Goal: Information Seeking & Learning: Learn about a topic

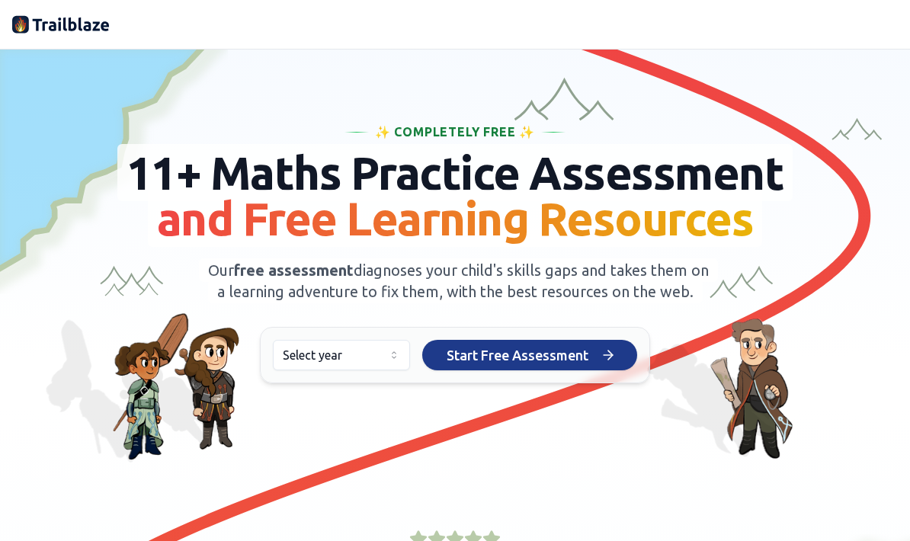
click at [537, 366] on span "Start Free Assessment" at bounding box center [518, 355] width 142 height 21
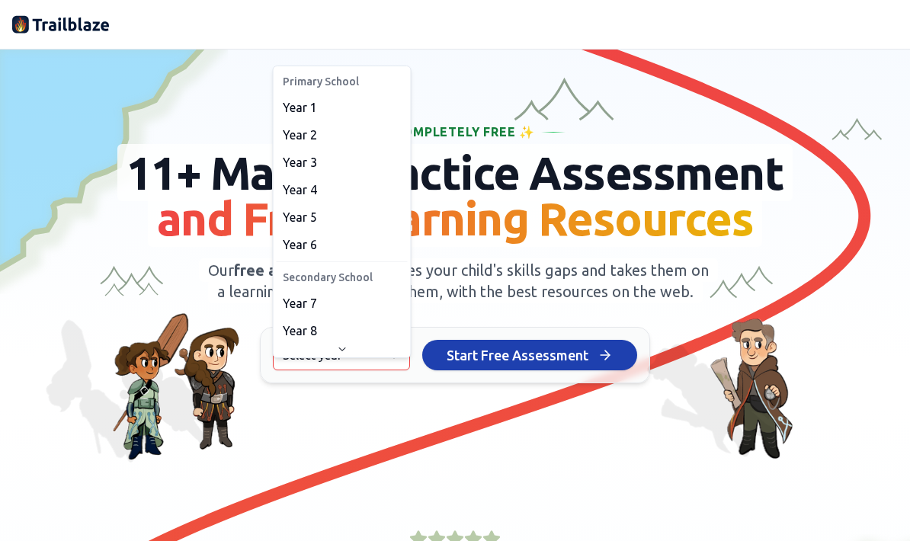
click at [374, 384] on html "We value your privacy We use cookies to enhance your browsing experience, serve…" at bounding box center [455, 270] width 910 height 541
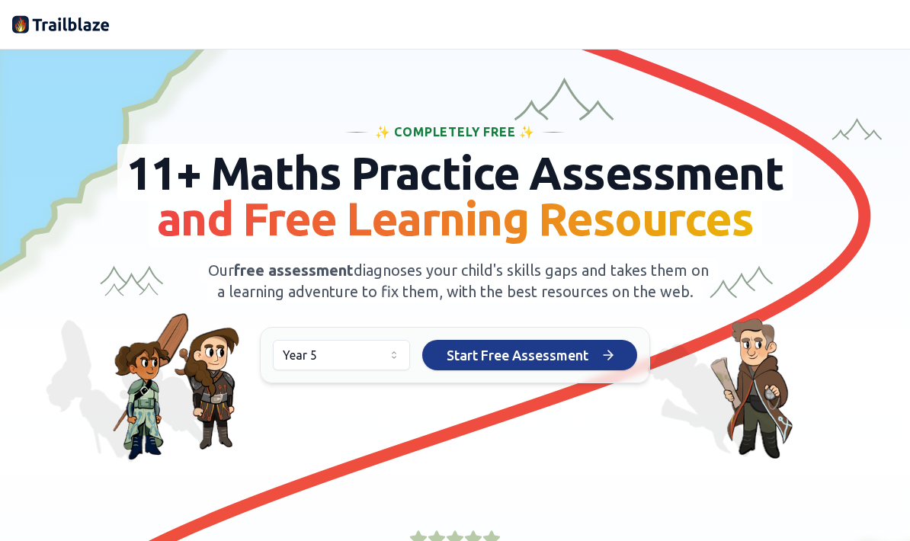
click at [512, 366] on span "Start Free Assessment" at bounding box center [518, 355] width 142 height 21
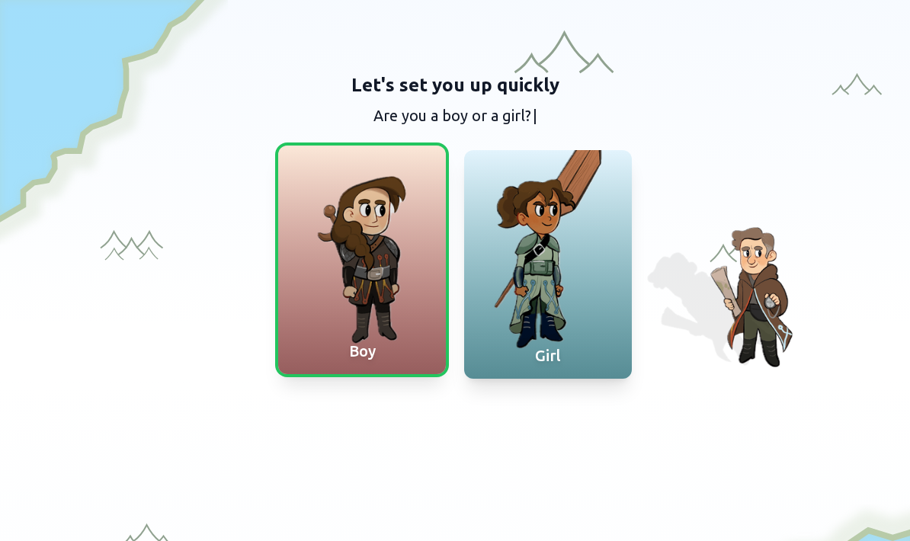
click at [391, 202] on div at bounding box center [362, 260] width 168 height 229
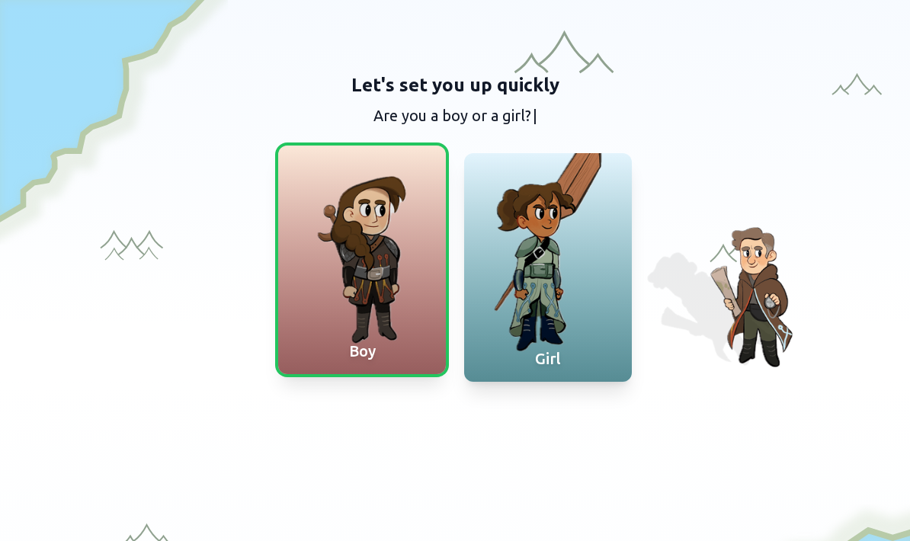
click at [395, 204] on div at bounding box center [362, 260] width 168 height 229
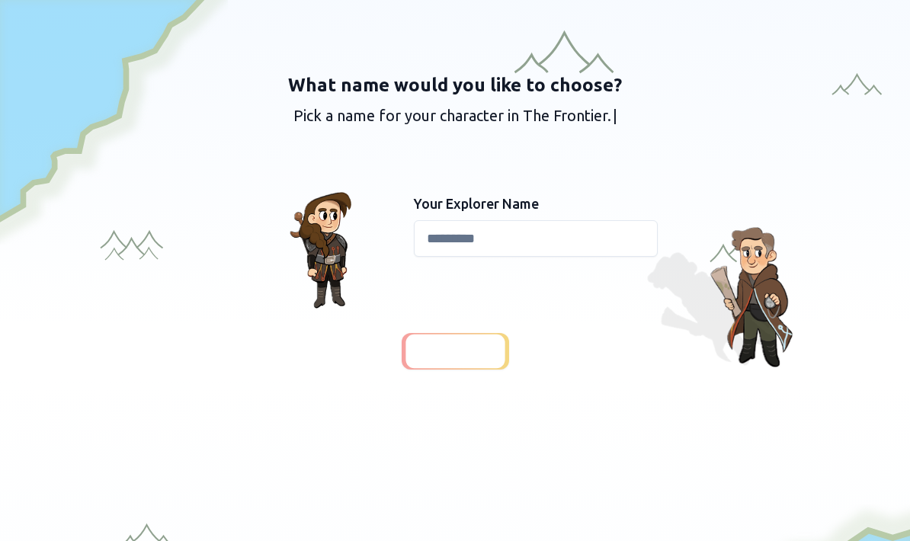
click at [488, 249] on input at bounding box center [536, 238] width 244 height 37
type input "****"
click at [496, 333] on div at bounding box center [454, 350] width 103 height 35
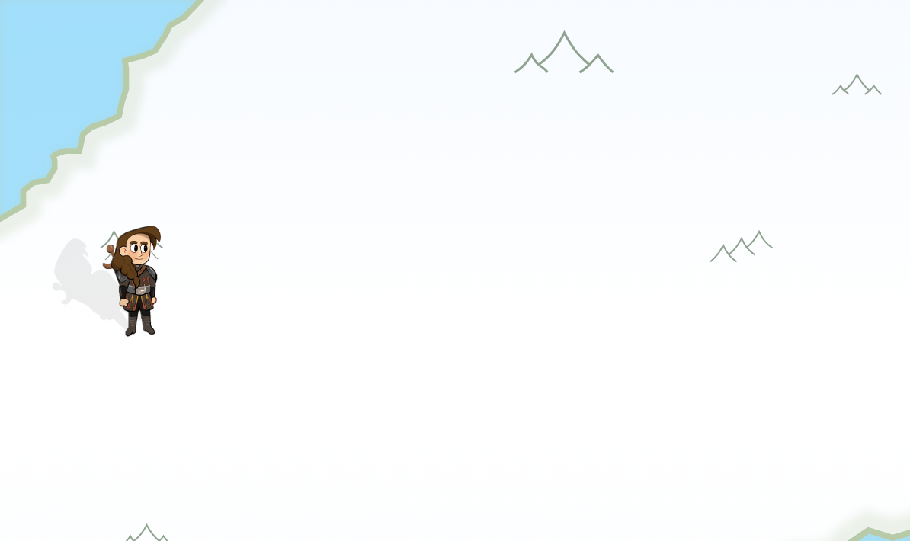
click at [493, 330] on div at bounding box center [455, 342] width 108 height 37
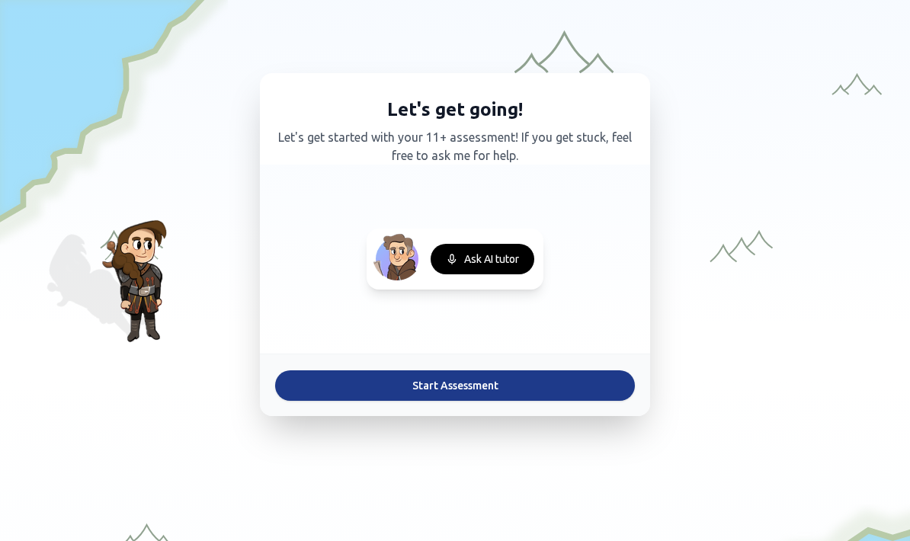
click at [511, 388] on button "Start Assessment" at bounding box center [455, 386] width 360 height 31
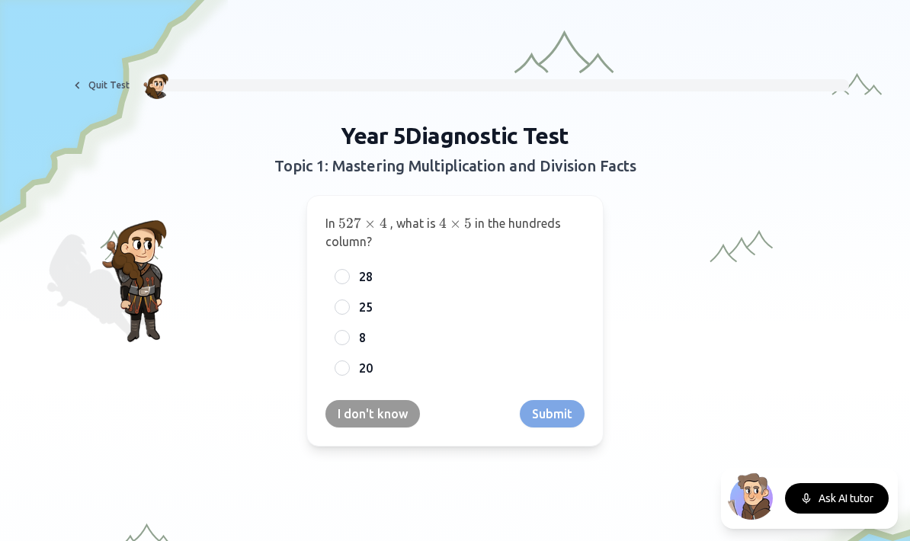
click at [558, 413] on div "I don't know Submit" at bounding box center [455, 413] width 259 height 27
click at [565, 412] on div "I don't know Submit" at bounding box center [455, 413] width 259 height 27
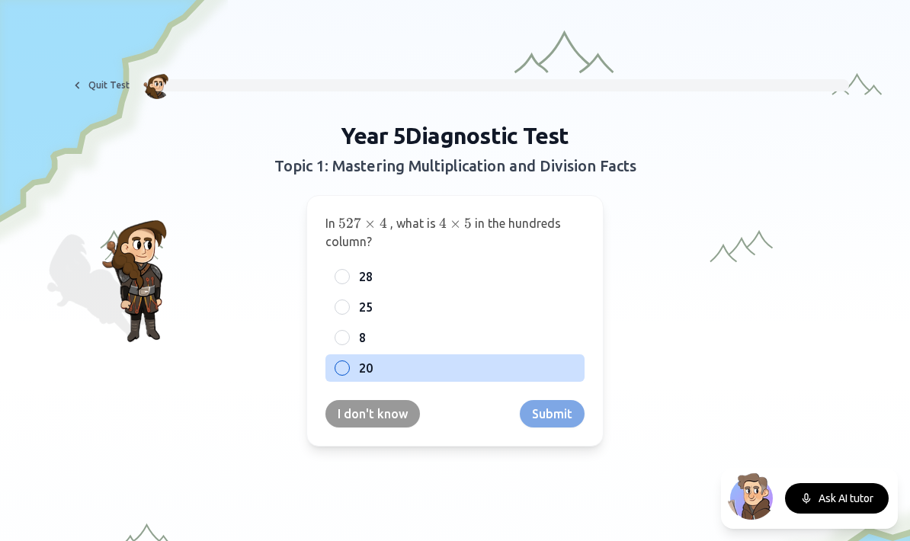
click at [422, 374] on label "20" at bounding box center [467, 368] width 217 height 18
click at [348, 374] on button "20" at bounding box center [342, 368] width 12 height 12
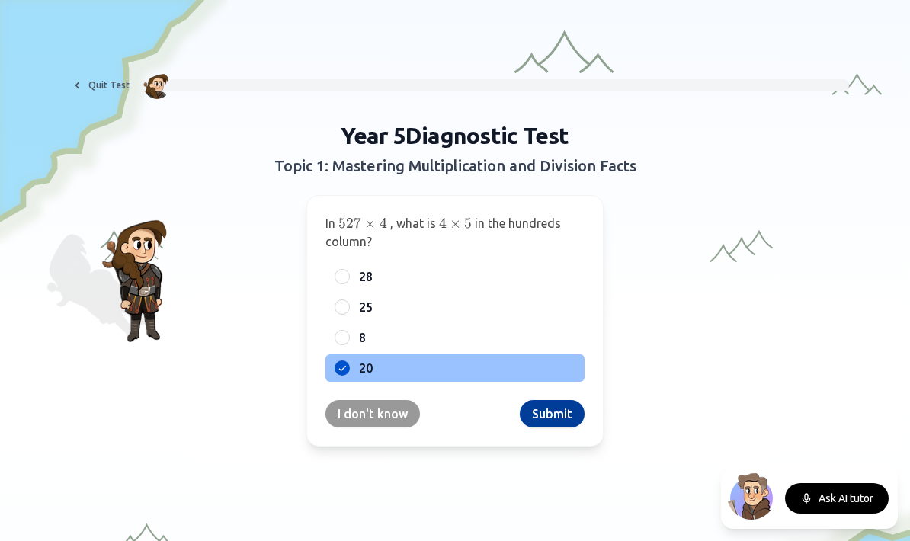
click at [556, 420] on button "Submit" at bounding box center [552, 413] width 65 height 27
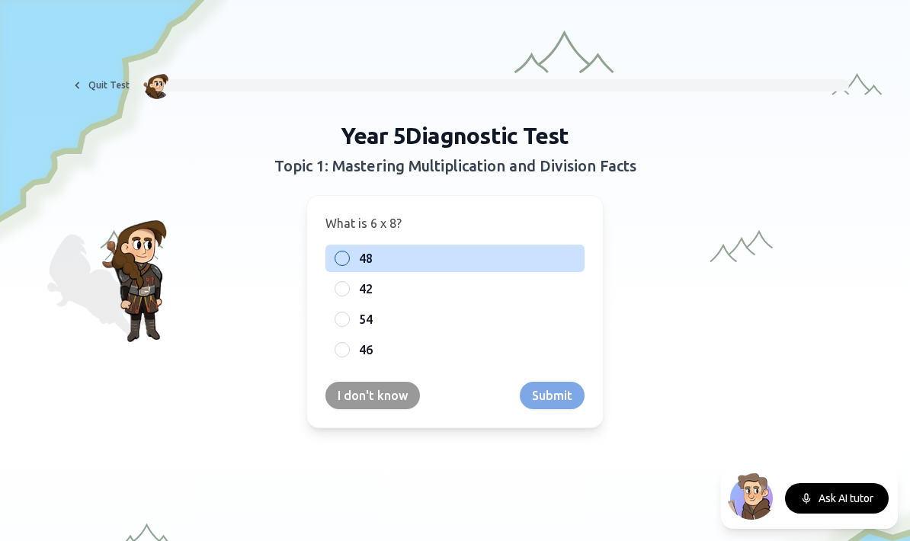
click at [488, 259] on label "48" at bounding box center [467, 258] width 217 height 18
click at [348, 259] on button "48" at bounding box center [342, 258] width 12 height 12
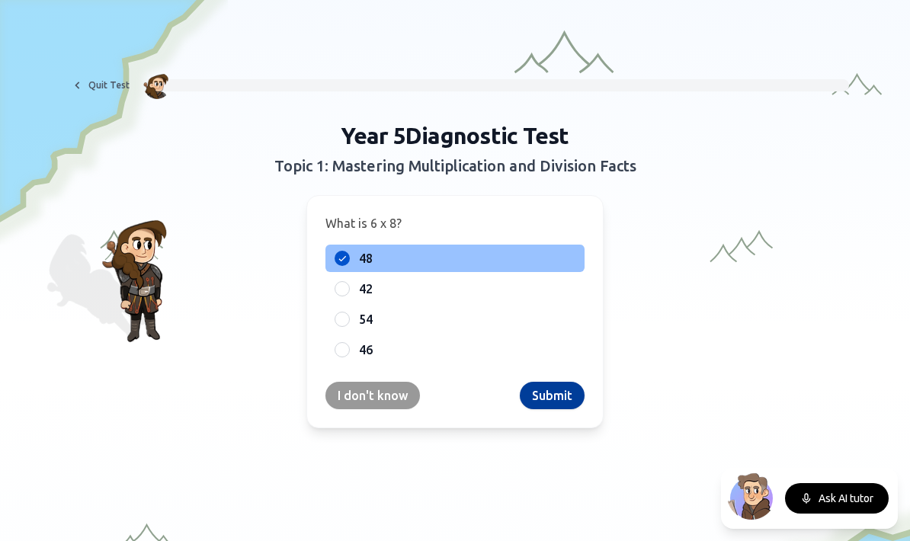
click at [564, 398] on button "Submit" at bounding box center [552, 395] width 65 height 27
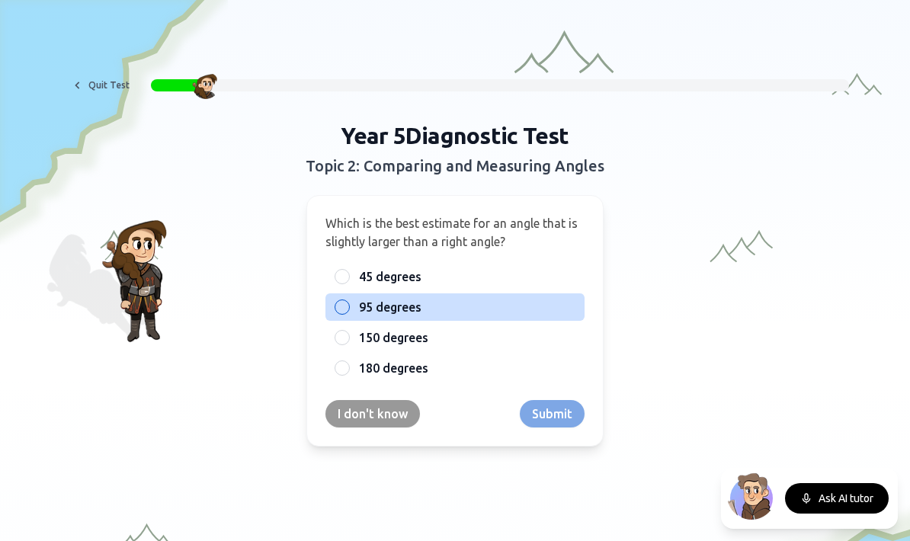
click at [432, 307] on label "95 degrees" at bounding box center [467, 307] width 217 height 18
click at [348, 307] on button "95 degrees" at bounding box center [342, 307] width 12 height 12
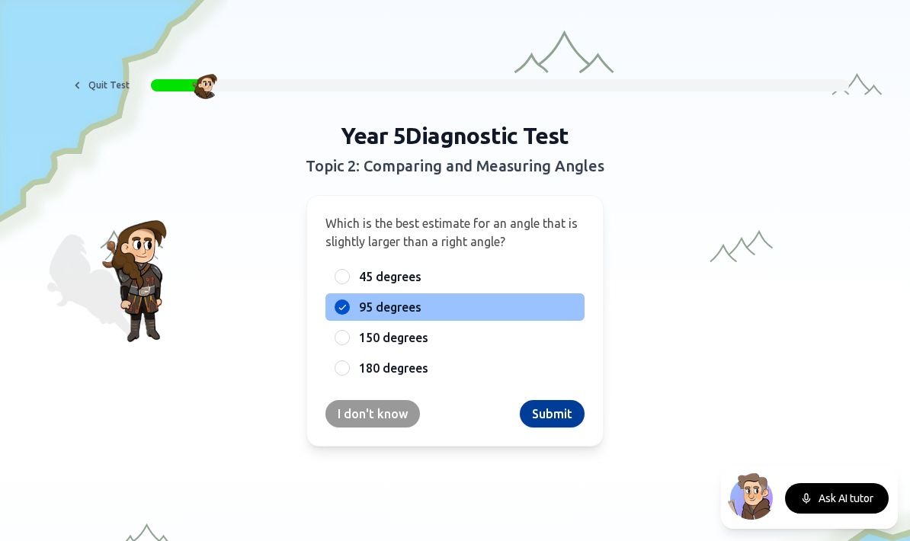
click at [570, 421] on button "Submit" at bounding box center [552, 413] width 65 height 27
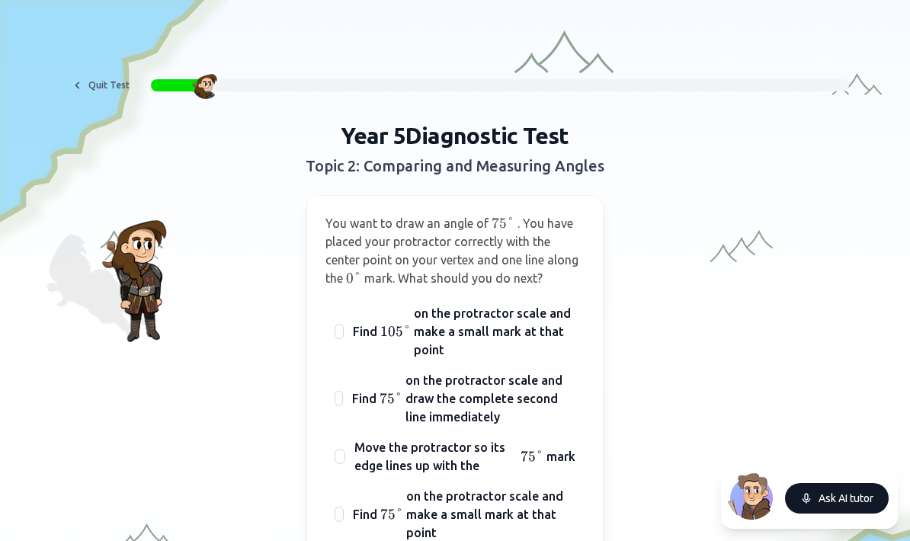
click at [853, 496] on button "Ask AI tutor" at bounding box center [837, 498] width 104 height 31
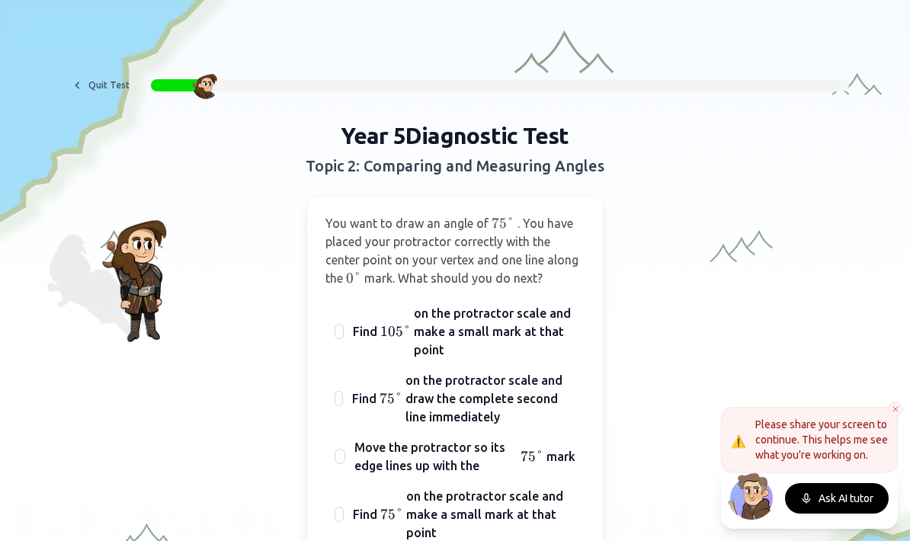
click at [892, 412] on icon at bounding box center [895, 409] width 9 height 9
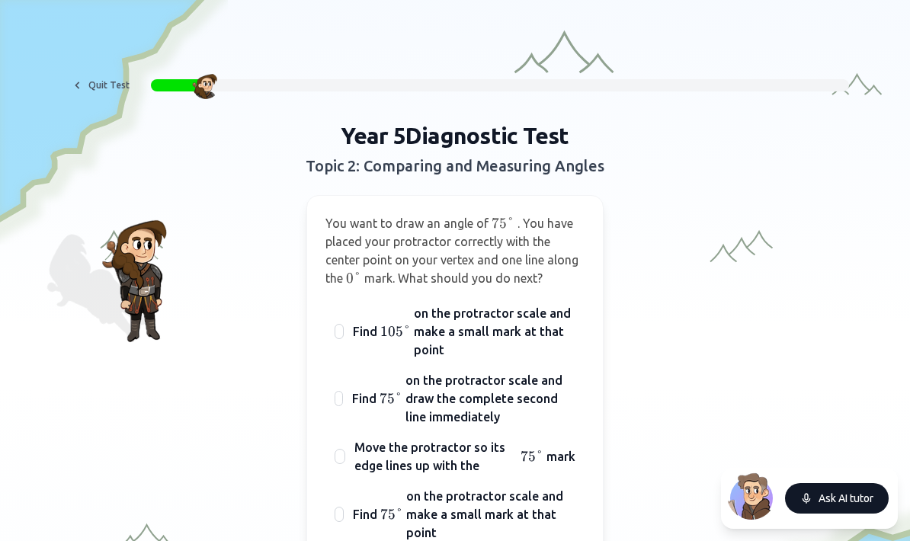
click at [855, 499] on button "Ask AI tutor" at bounding box center [837, 498] width 104 height 31
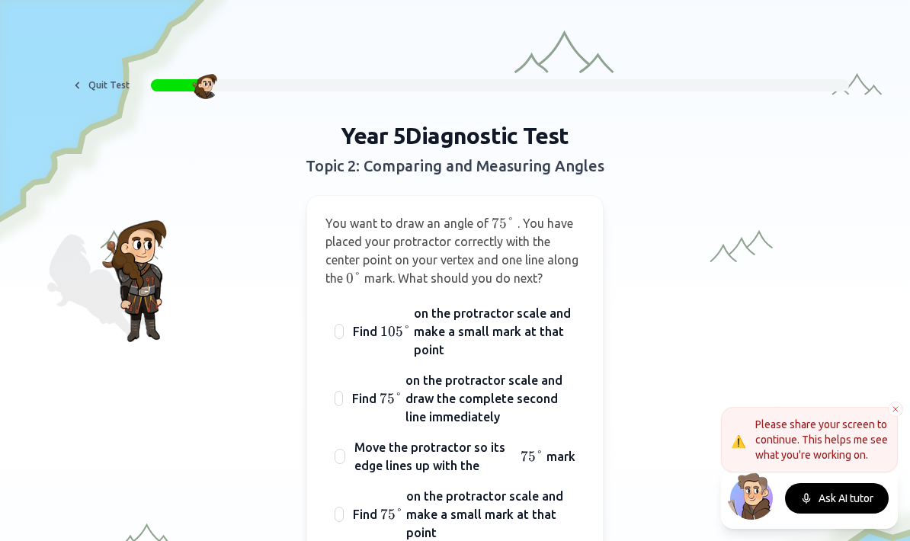
click at [873, 440] on p "Please share your screen to continue. This helps me see what you're working on." at bounding box center [822, 440] width 133 height 46
click at [898, 409] on icon at bounding box center [895, 409] width 9 height 9
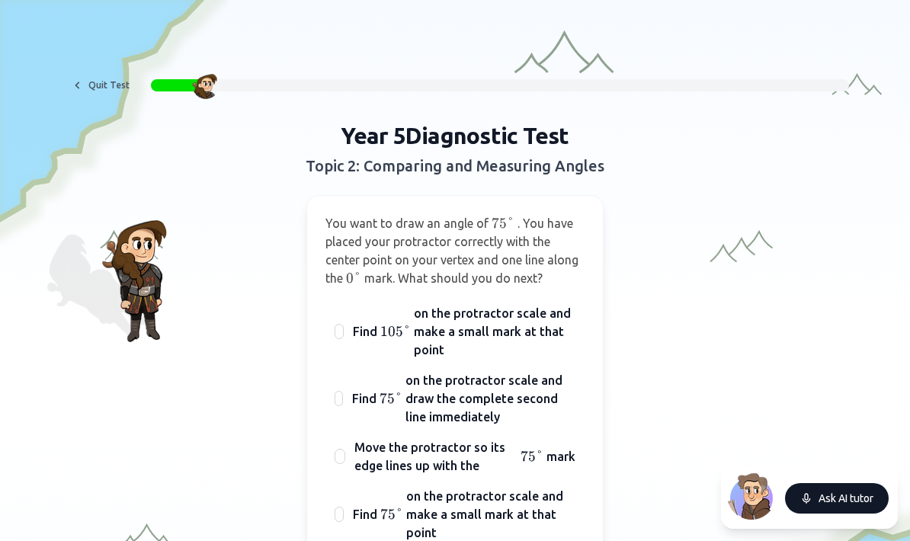
click at [862, 496] on button "Ask AI tutor" at bounding box center [837, 498] width 104 height 31
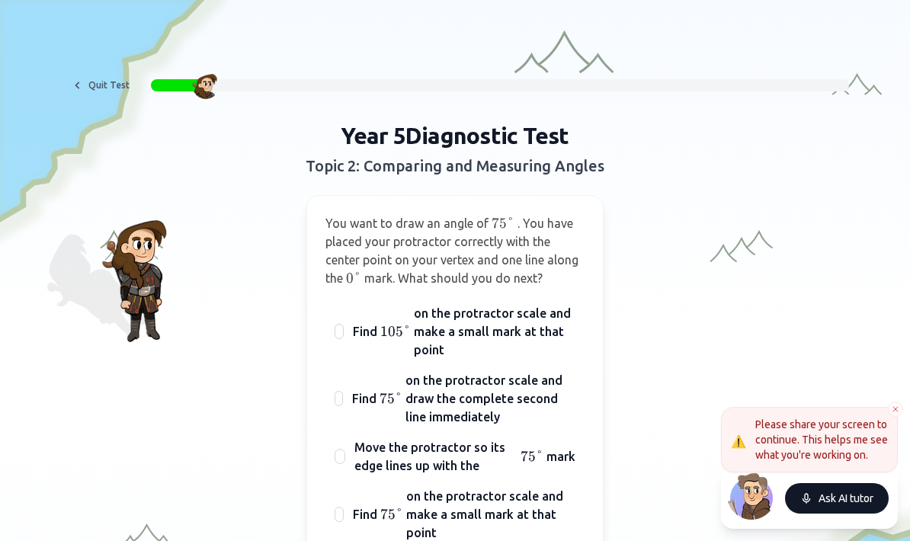
click at [872, 503] on button "Ask AI tutor" at bounding box center [837, 498] width 104 height 31
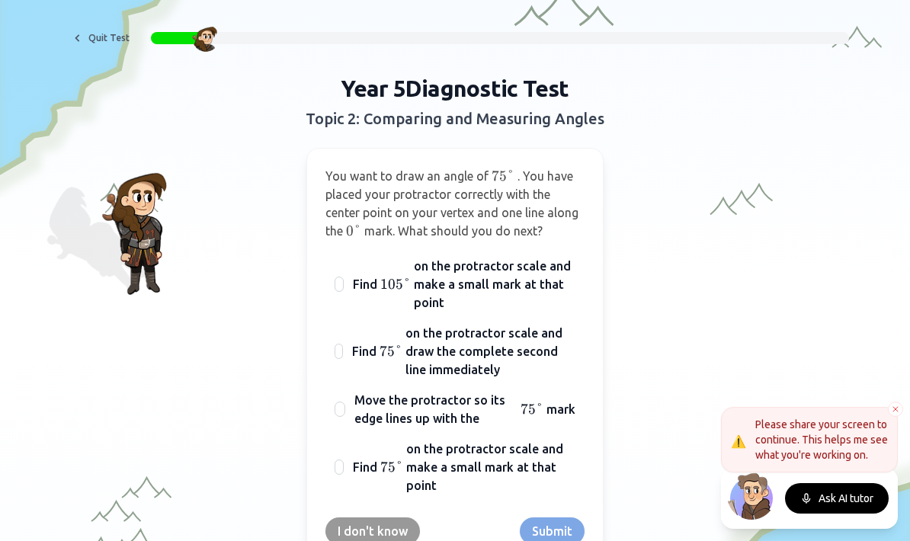
scroll to position [101, 0]
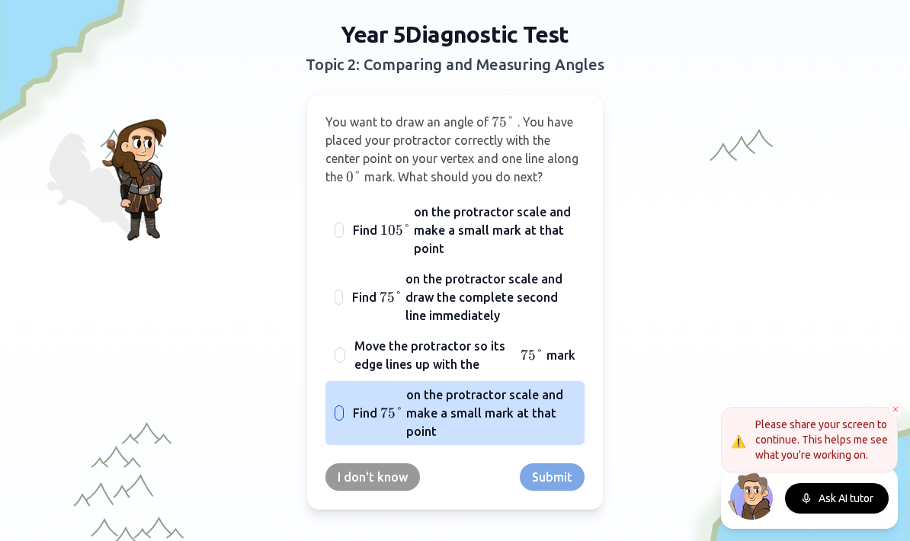
click at [555, 403] on span "on the protractor scale and make a small mark at that point" at bounding box center [490, 413] width 169 height 55
click at [345, 407] on button "Find 75 ° 75° 75° on the protractor scale and make a small mark at that point" at bounding box center [339, 413] width 12 height 12
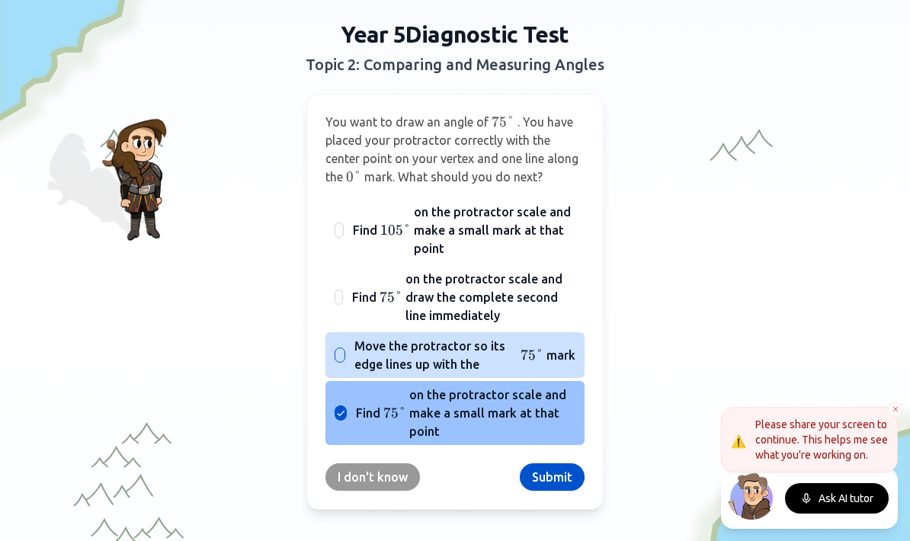
click at [555, 343] on label "Move the protractor so its edge lines up with the 75 ° 75° 75° mark" at bounding box center [465, 355] width 221 height 37
click at [346, 349] on button "Move the protractor so its edge lines up with the 75 ° 75° 75° mark" at bounding box center [340, 355] width 12 height 12
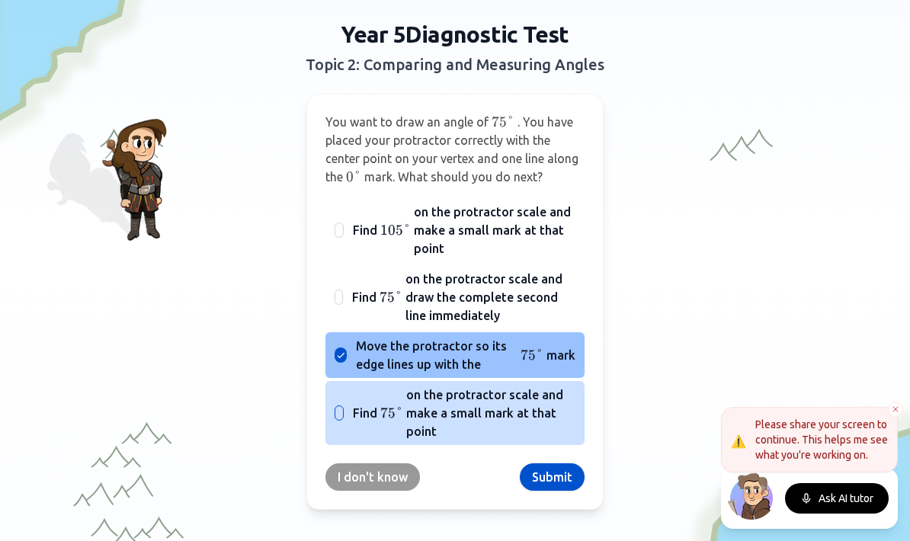
click at [492, 397] on span "on the protractor scale and make a small mark at that point" at bounding box center [490, 413] width 169 height 55
click at [345, 407] on button "Find 75 ° 75° 75° on the protractor scale and make a small mark at that point" at bounding box center [339, 413] width 12 height 12
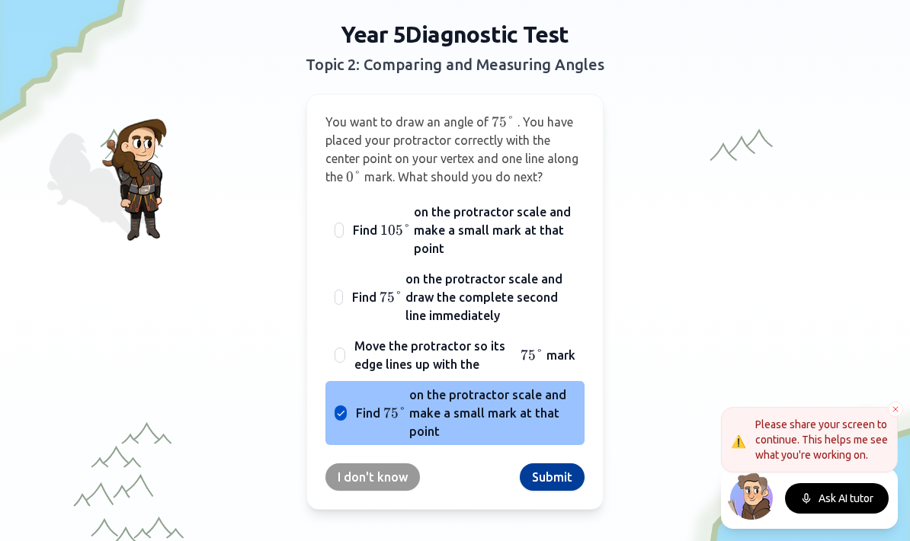
click at [567, 478] on button "Submit" at bounding box center [552, 477] width 65 height 27
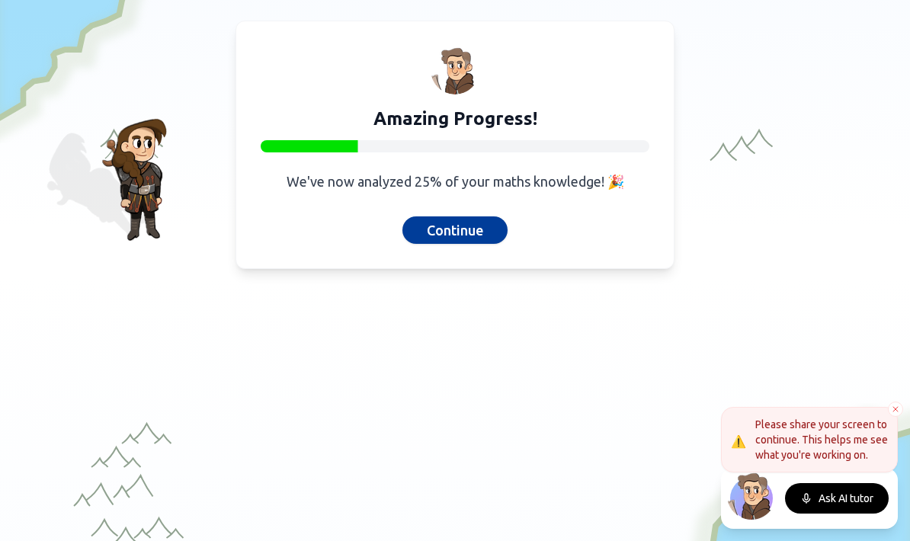
click at [445, 242] on button "Continue" at bounding box center [455, 230] width 105 height 27
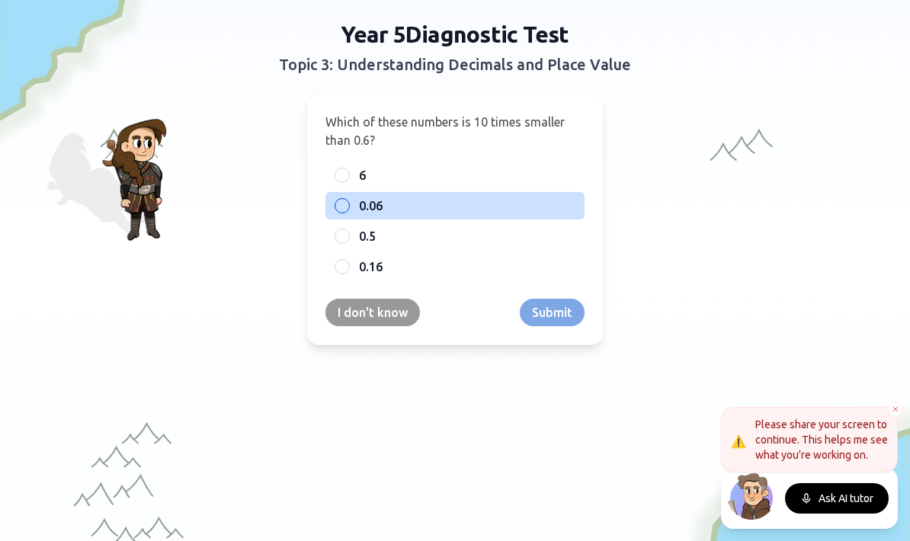
click at [397, 205] on label "0.06" at bounding box center [467, 206] width 217 height 18
click at [348, 205] on button "0.06" at bounding box center [342, 206] width 12 height 12
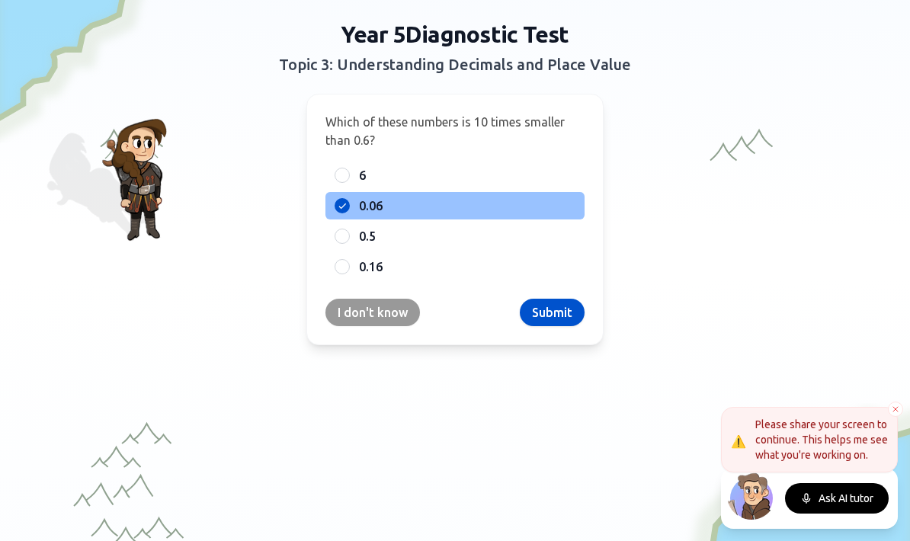
click at [548, 312] on button "Submit" at bounding box center [552, 312] width 65 height 27
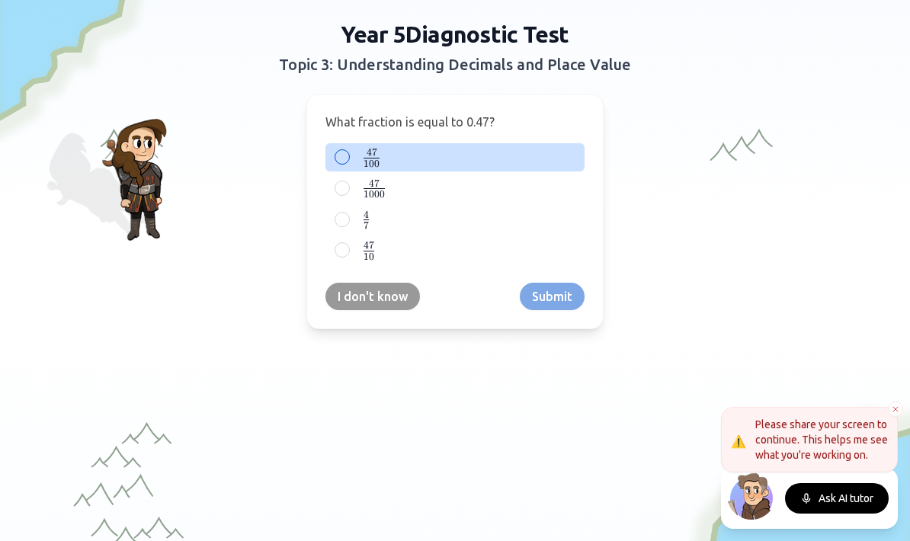
click at [456, 163] on label "47 100 \frac{47}{100} 100 47 ​" at bounding box center [467, 157] width 217 height 19
click at [348, 163] on button "47 100 \frac{47}{100} 100 47 ​" at bounding box center [342, 157] width 12 height 12
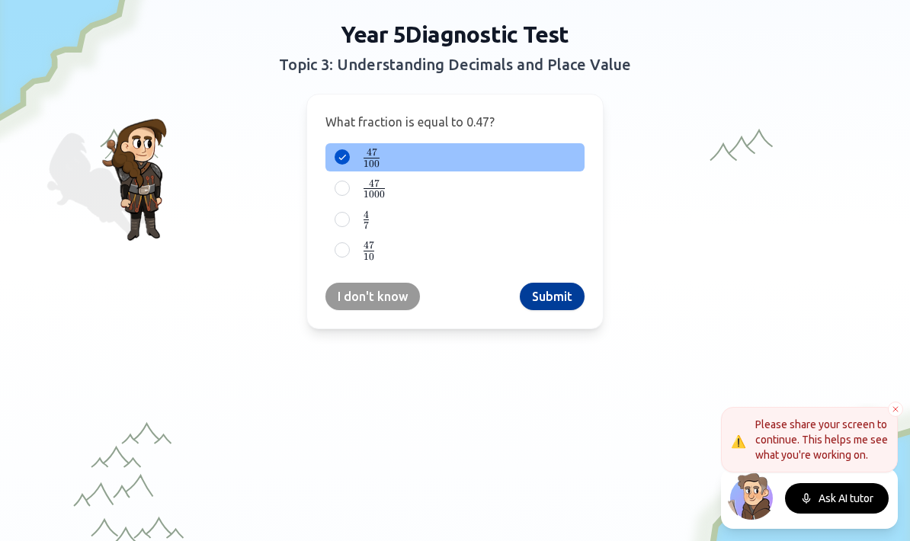
click at [550, 296] on button "Submit" at bounding box center [552, 296] width 65 height 27
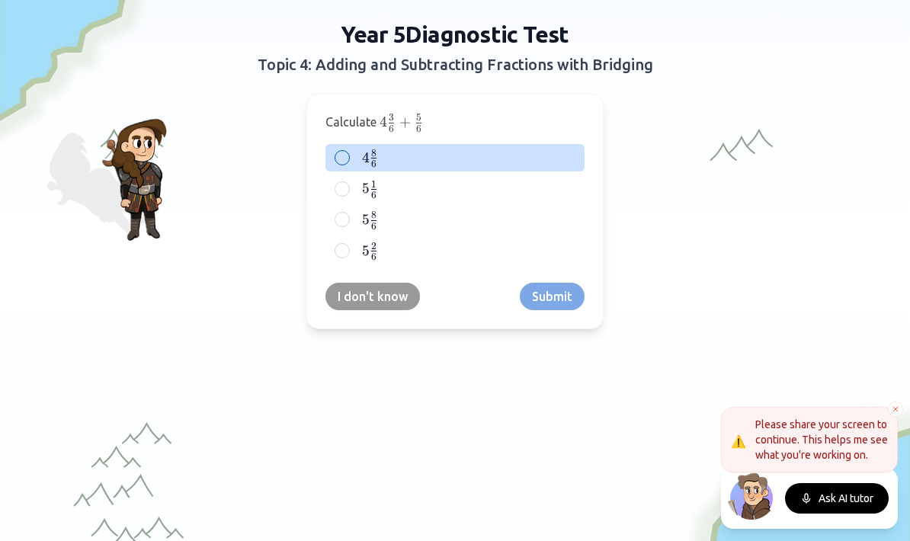
click at [400, 152] on label "4 8 6 4\frac{8}{6} 4 6 8 ​" at bounding box center [467, 158] width 217 height 19
click at [348, 152] on button "4 8 6 4\frac{8}{6} 4 6 8 ​" at bounding box center [342, 158] width 12 height 12
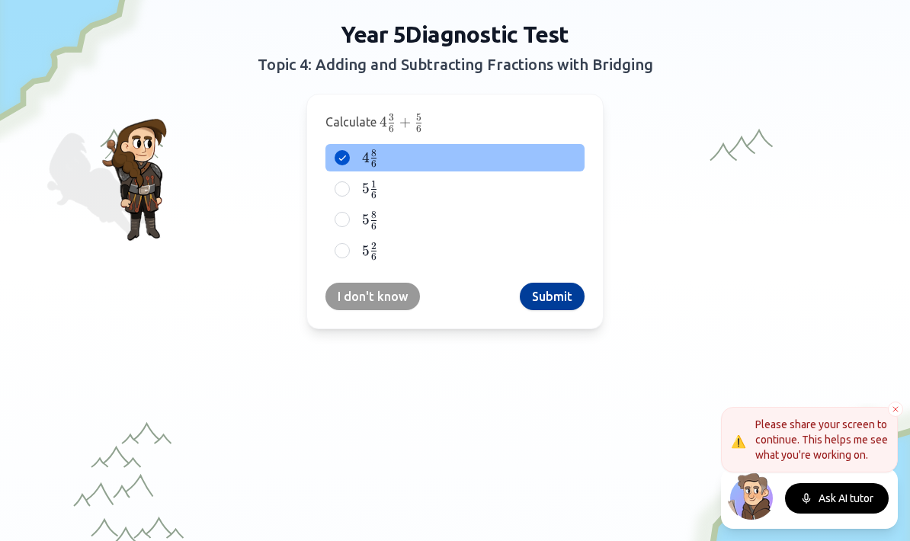
click at [534, 298] on button "Submit" at bounding box center [552, 296] width 65 height 27
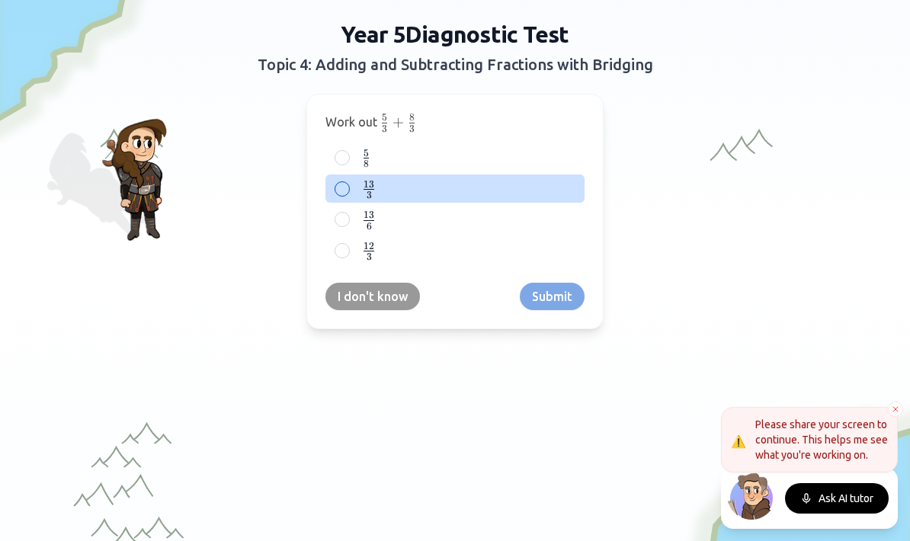
click at [386, 185] on label "13 3 \frac{13}{3} 3 13 ​" at bounding box center [467, 188] width 217 height 19
click at [348, 185] on button "13 3 \frac{13}{3} 3 13 ​" at bounding box center [342, 189] width 12 height 12
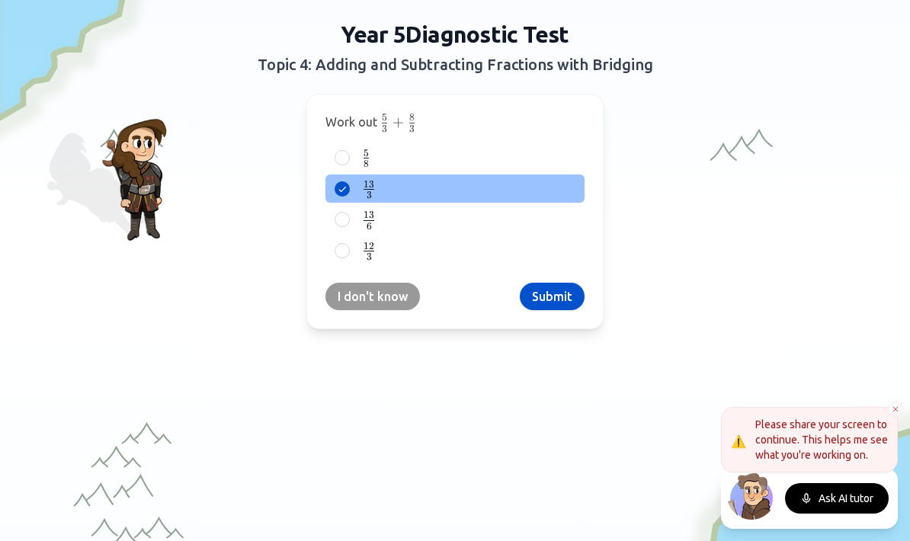
click at [538, 299] on button "Submit" at bounding box center [552, 296] width 65 height 27
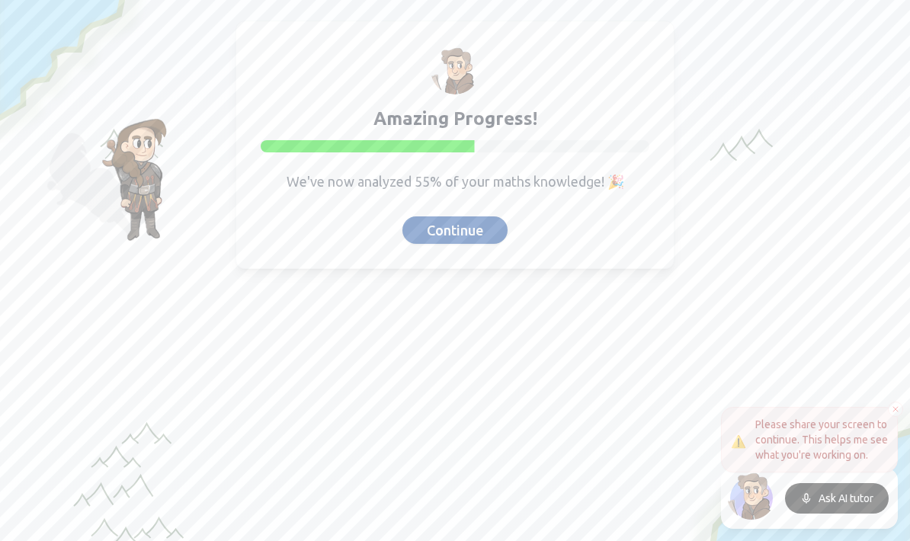
click at [480, 229] on button "Continue" at bounding box center [455, 230] width 105 height 27
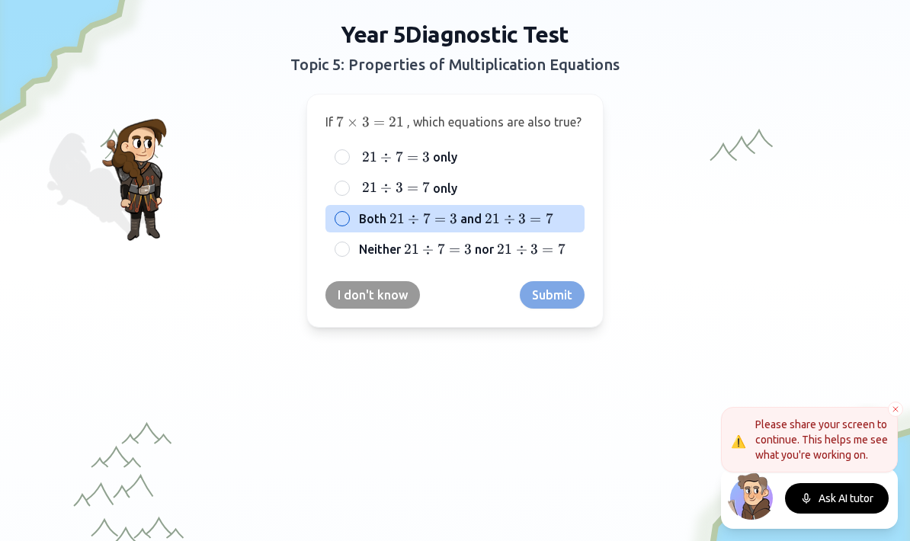
click at [552, 210] on label "Both 21 ÷ 7 = 3 21 \div 7 = 3 21 ÷ 7 = 3 and 21 ÷ 3 = 7 21 \div 3 = 7 21 ÷ 3 = 7" at bounding box center [467, 219] width 217 height 18
click at [348, 213] on button "Both 21 ÷ 7 = 3 21 \div 7 = 3 21 ÷ 7 = 3 and 21 ÷ 3 = 7 21 \div 3 = 7 21 ÷ 3 = 7" at bounding box center [342, 219] width 12 height 12
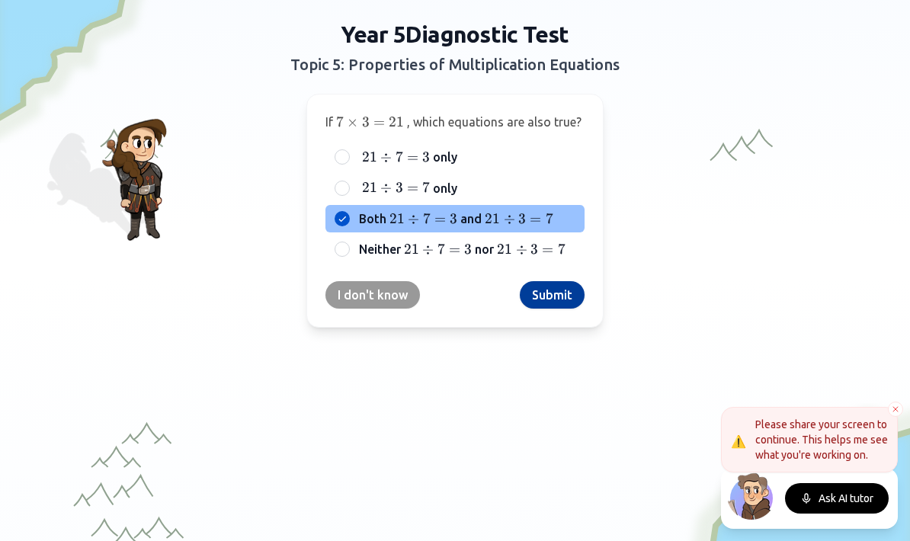
click at [557, 293] on button "Submit" at bounding box center [552, 294] width 65 height 27
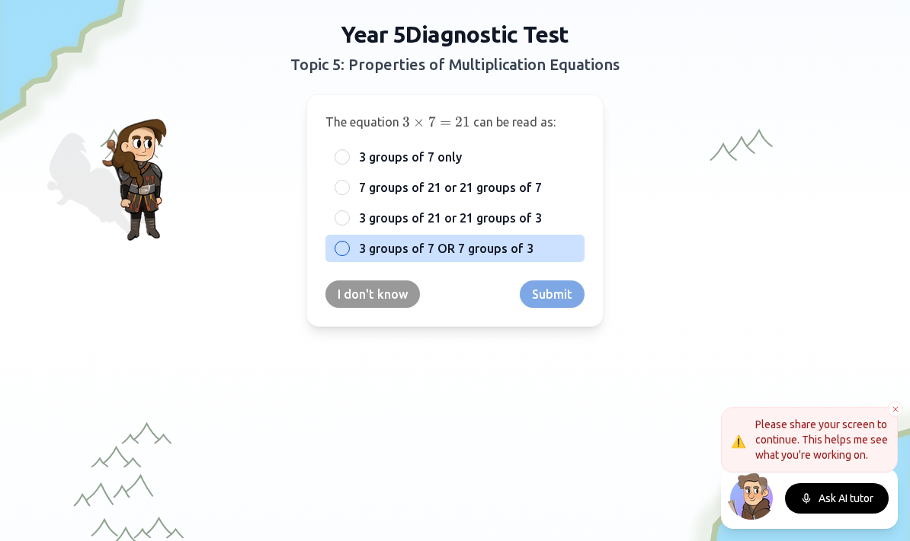
click at [542, 249] on label "3 groups of 7 OR 7 groups of 3" at bounding box center [467, 248] width 217 height 18
click at [348, 249] on button "3 groups of 7 OR 7 groups of 3" at bounding box center [342, 248] width 12 height 12
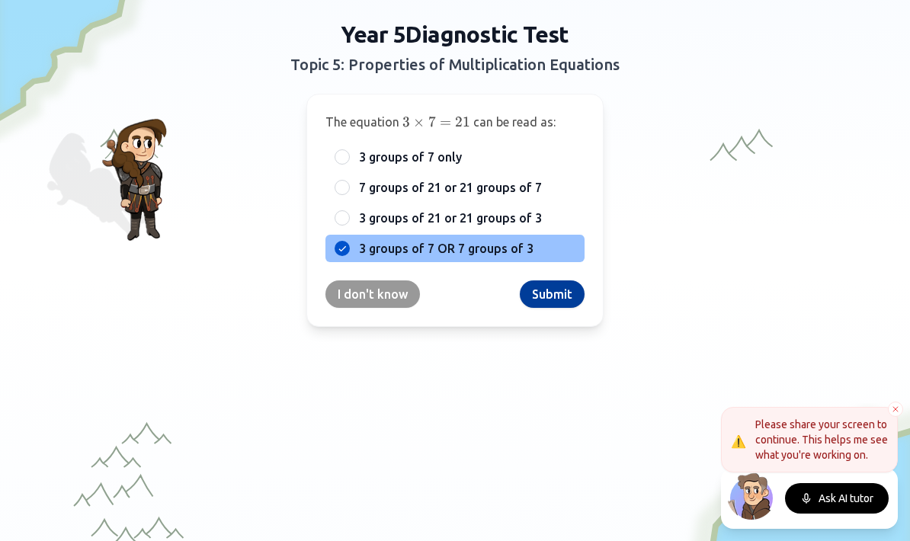
click at [560, 289] on button "Submit" at bounding box center [552, 294] width 65 height 27
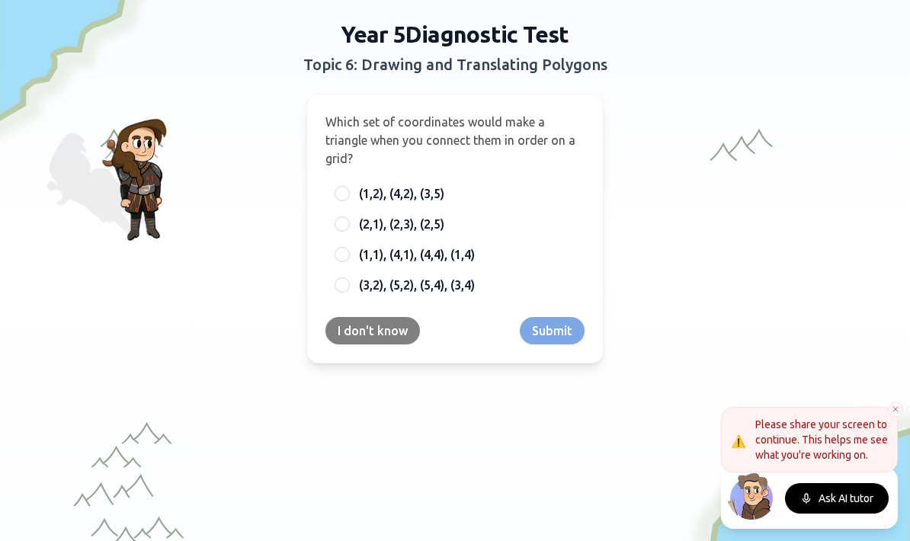
click at [374, 338] on button "I don't know" at bounding box center [373, 330] width 95 height 27
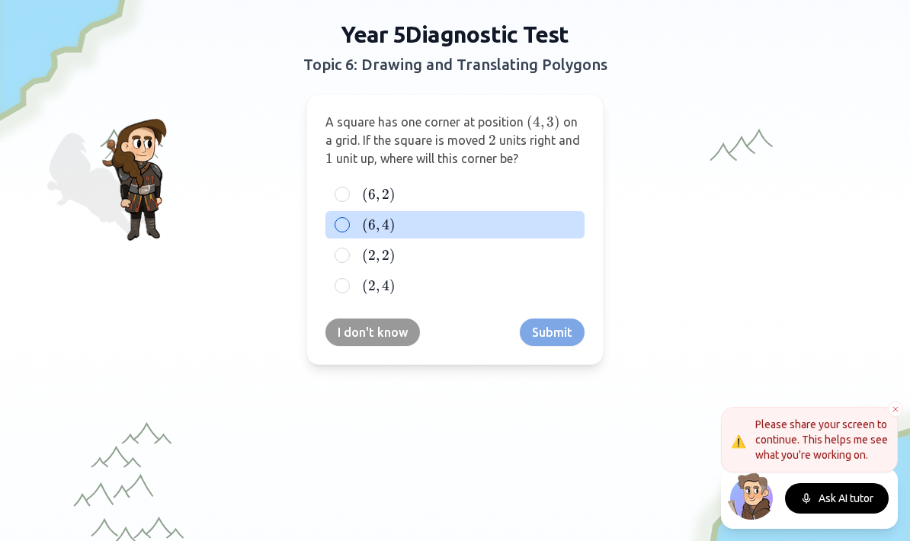
click at [435, 221] on label "( 6 , 4 ) (6, 4) ( 6 , 4 )" at bounding box center [467, 225] width 217 height 18
click at [348, 221] on button "( 6 , 4 ) (6, 4) ( 6 , 4 )" at bounding box center [342, 225] width 12 height 12
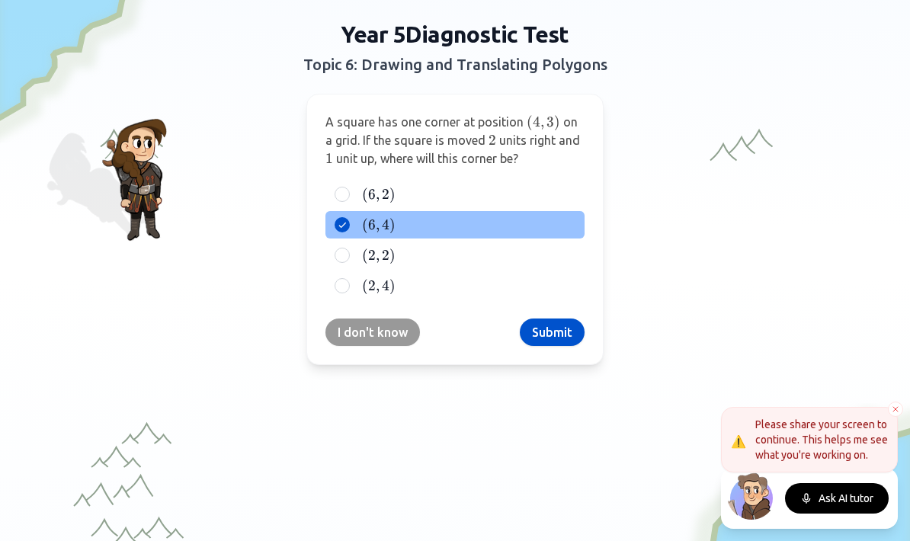
click at [557, 332] on button "Submit" at bounding box center [552, 332] width 65 height 27
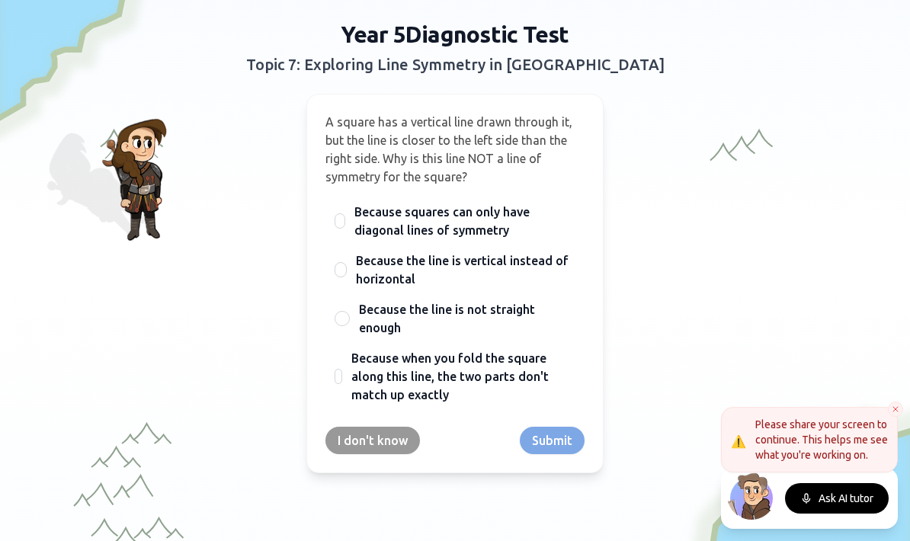
click at [893, 411] on icon at bounding box center [895, 409] width 9 height 9
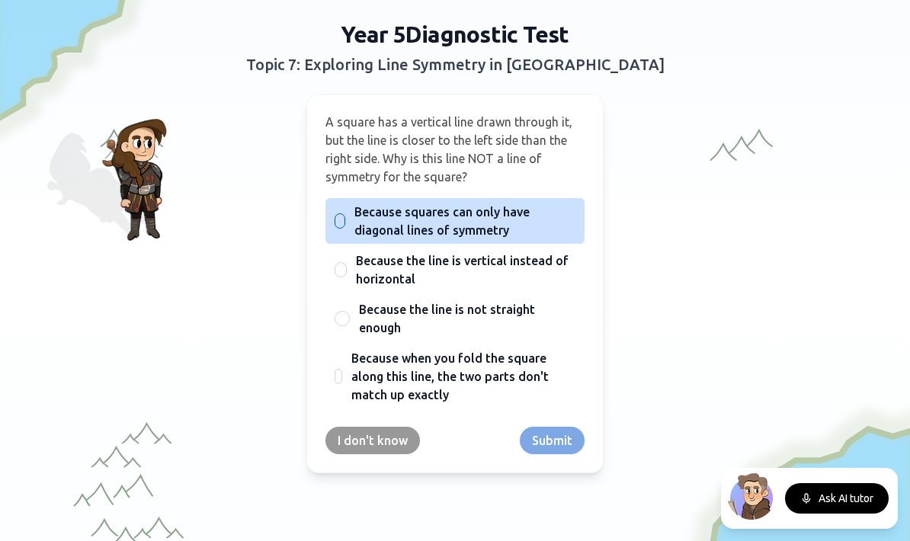
click at [501, 218] on span "Because squares can only have diagonal lines of symmetry" at bounding box center [465, 221] width 221 height 37
click at [346, 218] on button "Because squares can only have diagonal lines of symmetry" at bounding box center [340, 221] width 12 height 12
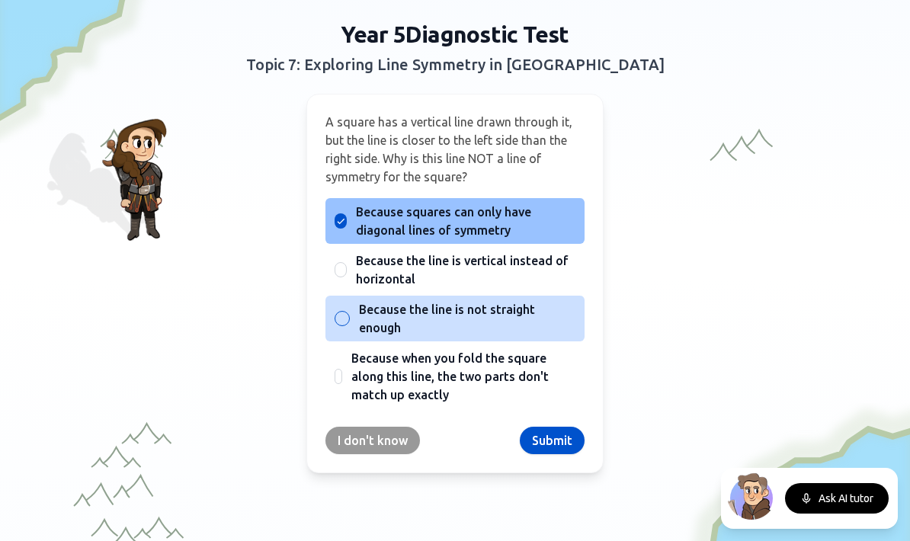
click at [522, 307] on span "Because the line is not straight enough" at bounding box center [467, 318] width 217 height 37
click at [348, 313] on button "Because the line is not straight enough" at bounding box center [342, 319] width 12 height 12
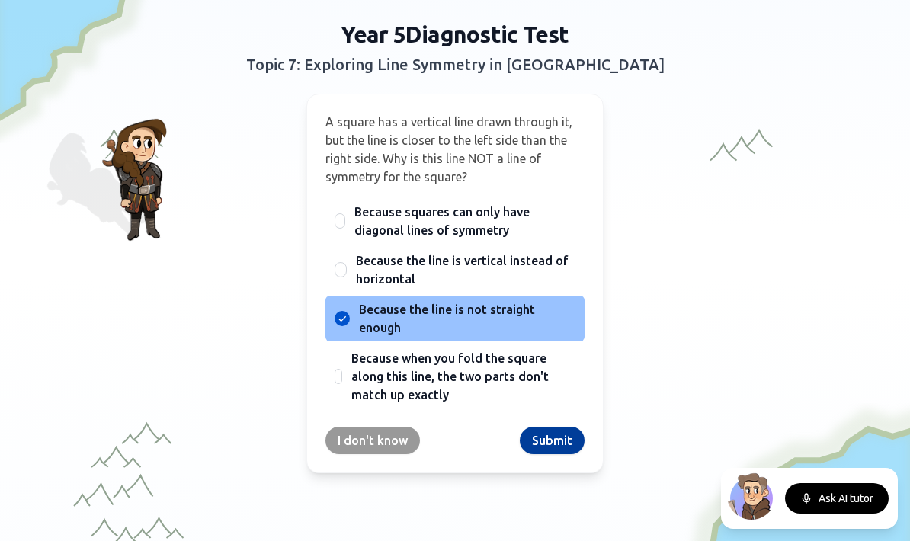
click at [557, 438] on button "Submit" at bounding box center [552, 440] width 65 height 27
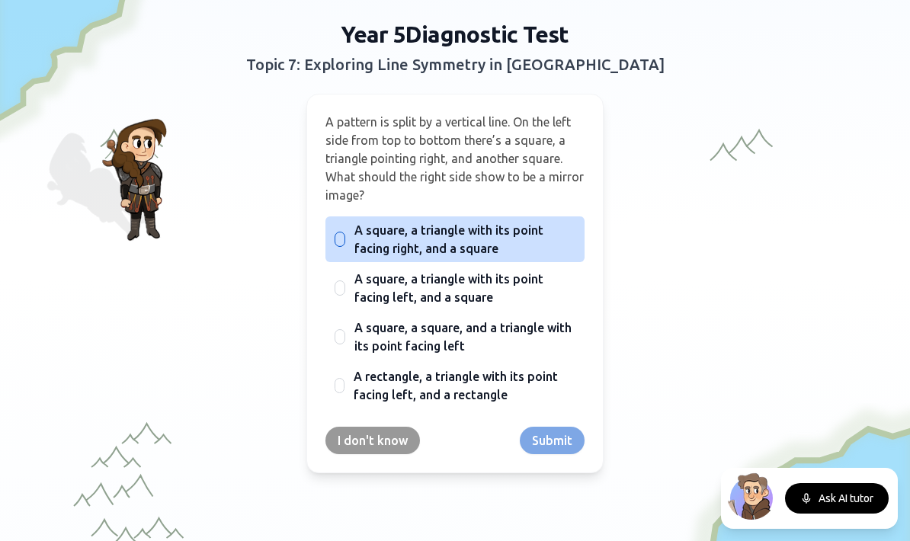
click at [524, 246] on span "A square, a triangle with its point facing right, and a square" at bounding box center [465, 239] width 221 height 37
click at [346, 246] on button "A square, a triangle with its point facing right, and a square" at bounding box center [340, 239] width 12 height 12
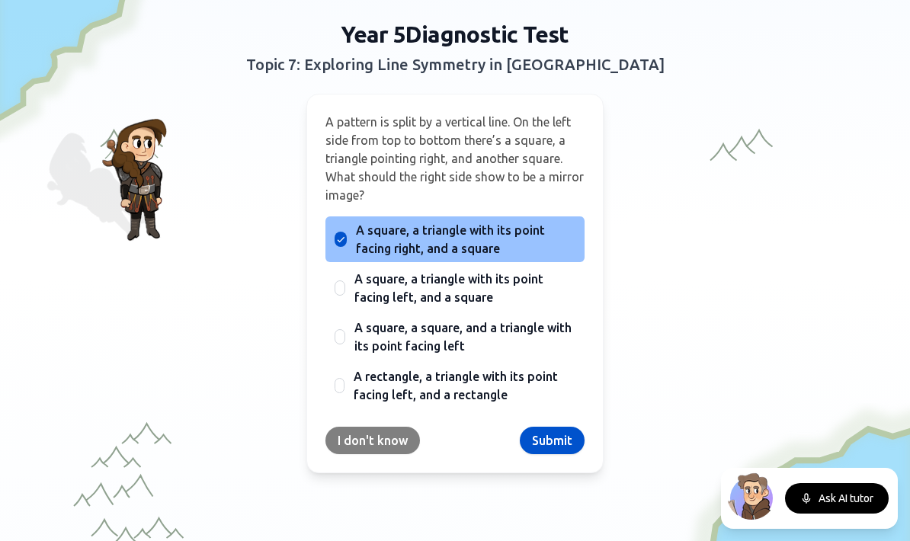
click at [397, 449] on button "I don't know" at bounding box center [373, 440] width 95 height 27
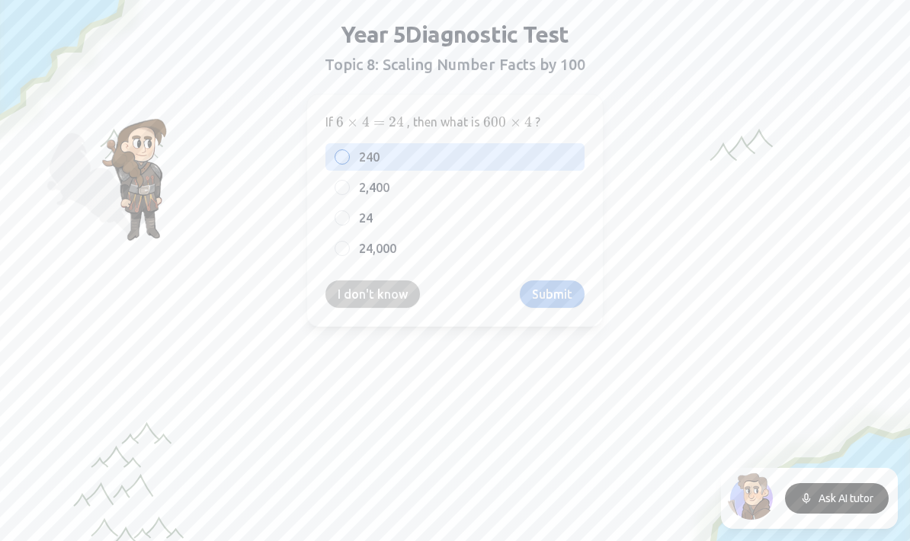
click at [500, 164] on label "240" at bounding box center [467, 157] width 217 height 18
click at [348, 163] on button "240" at bounding box center [342, 157] width 12 height 12
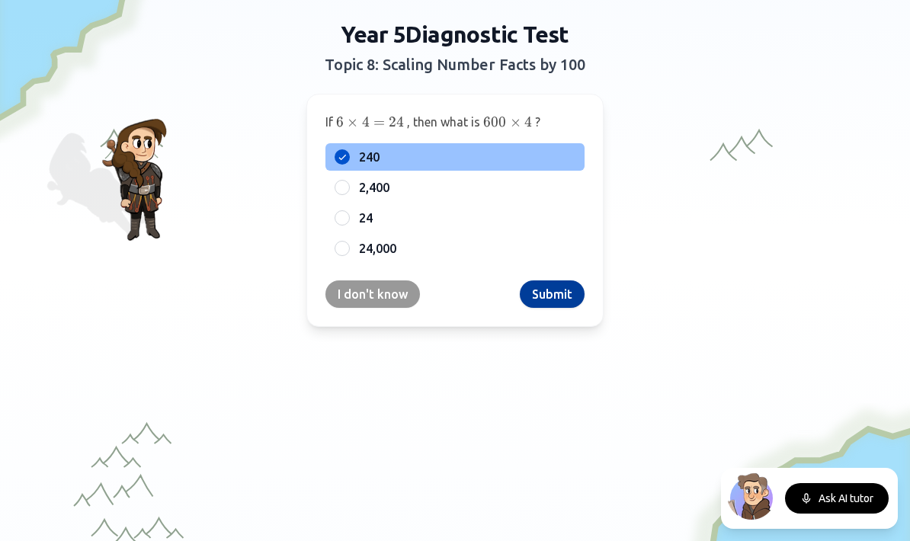
click at [556, 300] on button "Submit" at bounding box center [552, 294] width 65 height 27
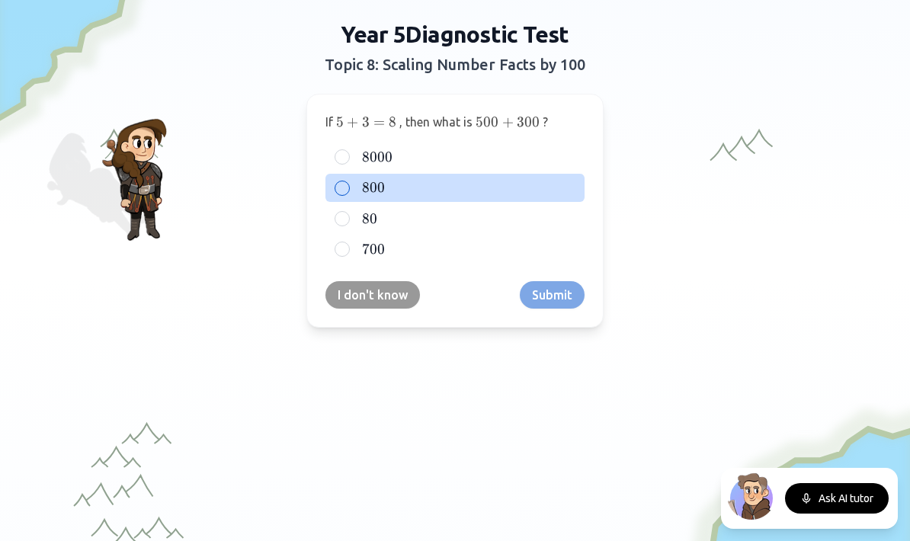
click at [416, 192] on label "800 800 800" at bounding box center [467, 187] width 217 height 18
click at [348, 192] on button "800 800 800" at bounding box center [342, 188] width 12 height 12
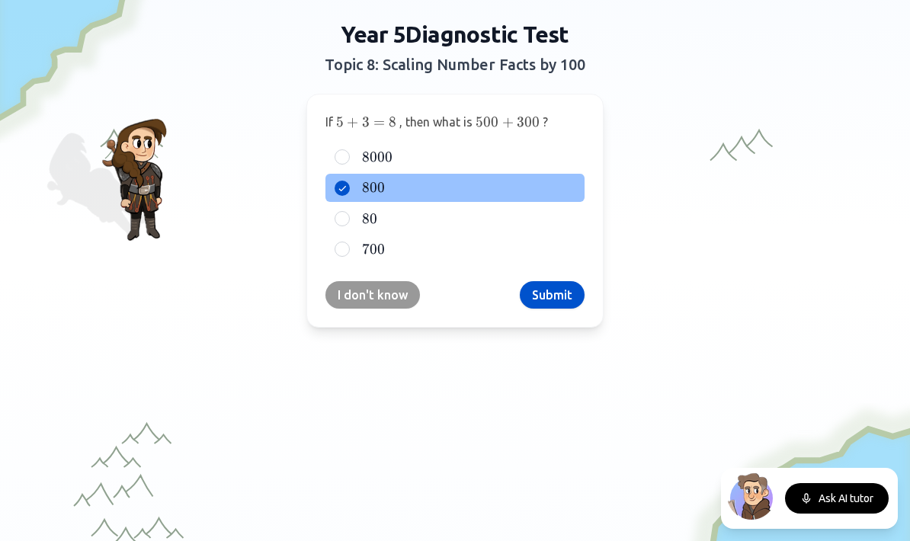
click at [557, 295] on button "Submit" at bounding box center [552, 294] width 65 height 27
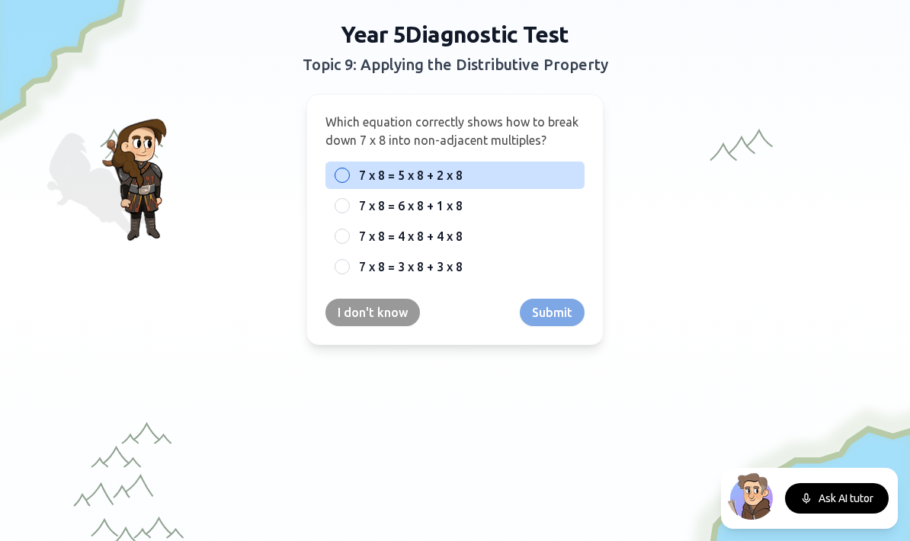
click at [541, 181] on label "7 x 8 = 5 x 8 + 2 x 8" at bounding box center [467, 175] width 217 height 18
click at [348, 181] on button "7 x 8 = 5 x 8 + 2 x 8" at bounding box center [342, 175] width 12 height 12
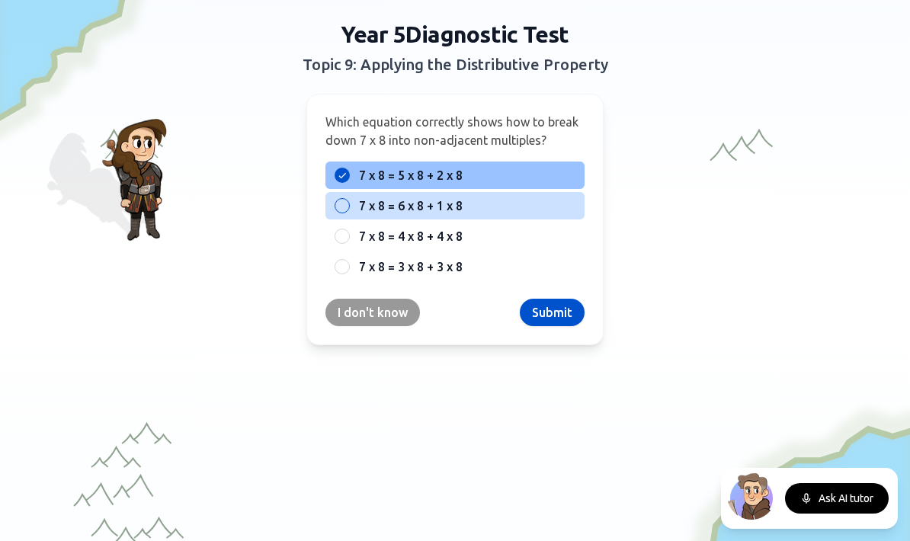
click at [505, 213] on label "7 x 8 = 6 x 8 + 1 x 8" at bounding box center [467, 206] width 217 height 18
click at [348, 212] on button "7 x 8 = 6 x 8 + 1 x 8" at bounding box center [342, 206] width 12 height 12
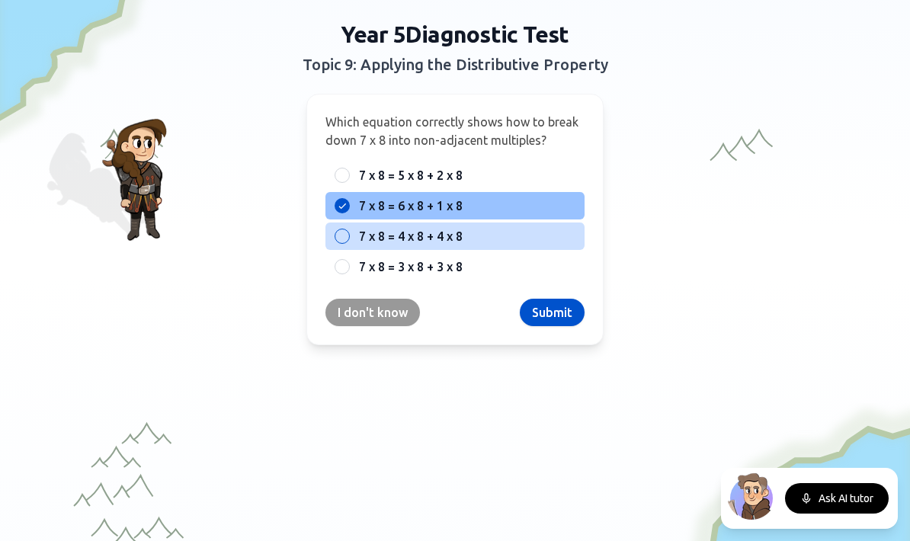
click at [487, 237] on label "7 x 8 = 4 x 8 + 4 x 8" at bounding box center [467, 236] width 217 height 18
click at [348, 237] on button "7 x 8 = 4 x 8 + 4 x 8" at bounding box center [342, 236] width 12 height 12
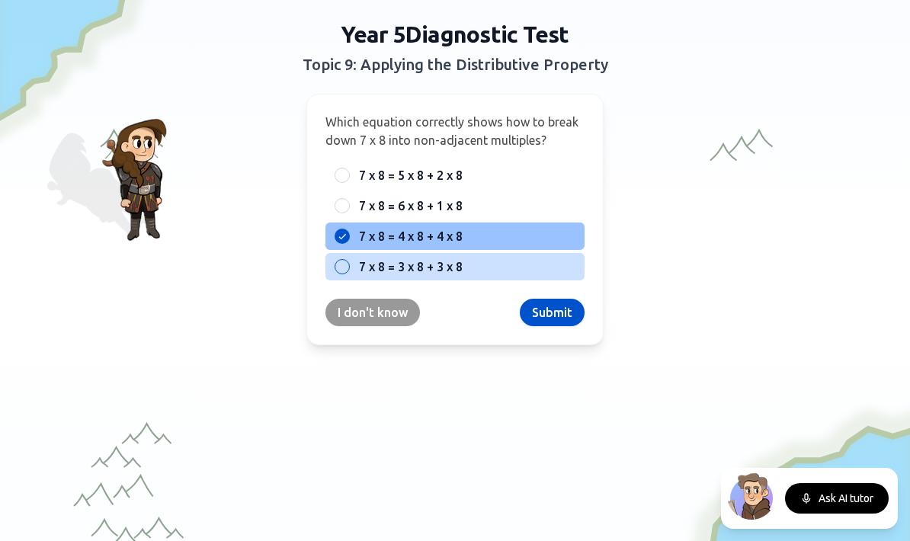
click at [502, 261] on label "7 x 8 = 3 x 8 + 3 x 8" at bounding box center [467, 267] width 217 height 18
click at [348, 261] on button "7 x 8 = 3 x 8 + 3 x 8" at bounding box center [342, 267] width 12 height 12
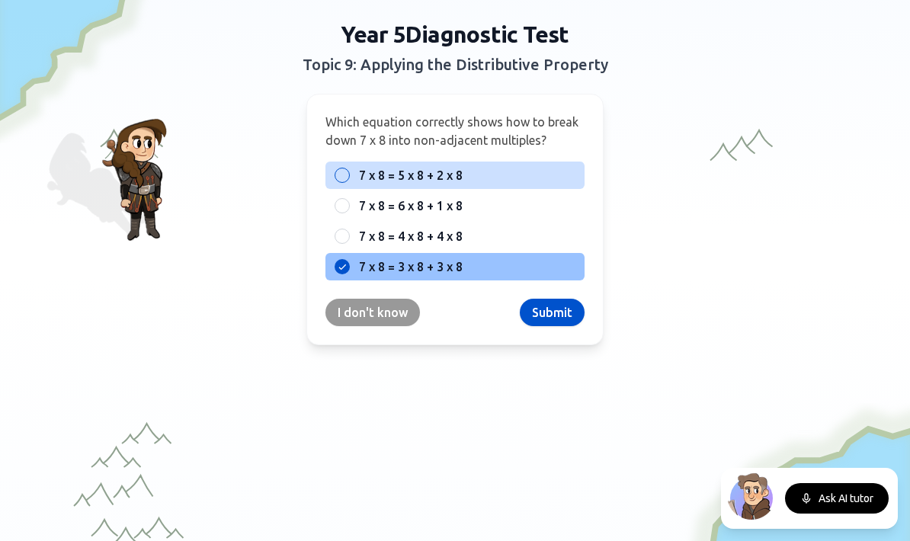
click at [507, 176] on label "7 x 8 = 5 x 8 + 2 x 8" at bounding box center [467, 175] width 217 height 18
click at [348, 176] on button "7 x 8 = 5 x 8 + 2 x 8" at bounding box center [342, 175] width 12 height 12
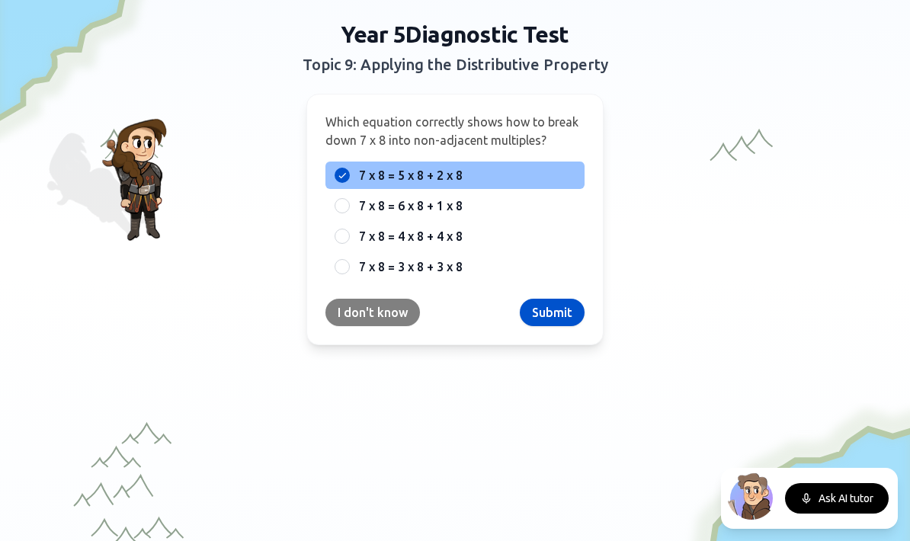
click at [374, 316] on button "I don't know" at bounding box center [373, 312] width 95 height 27
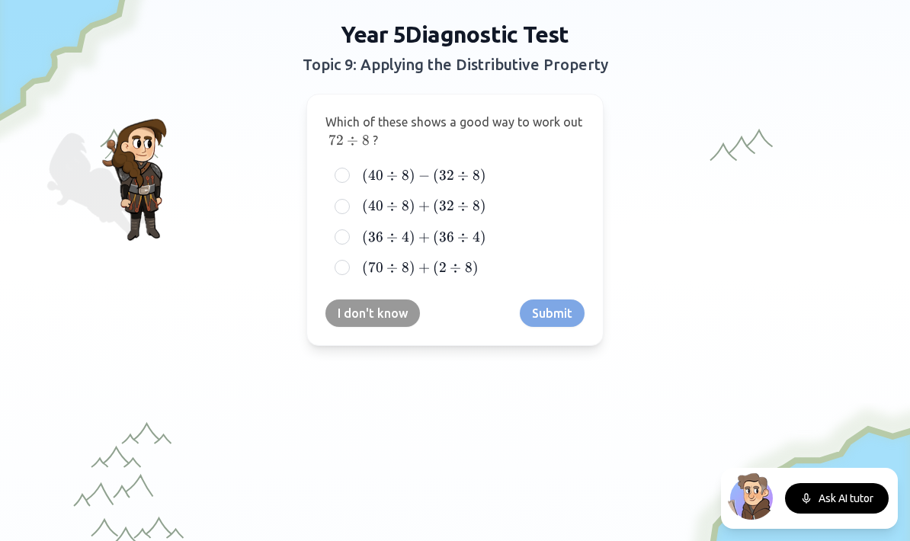
click at [407, 317] on button "I don't know" at bounding box center [373, 313] width 95 height 27
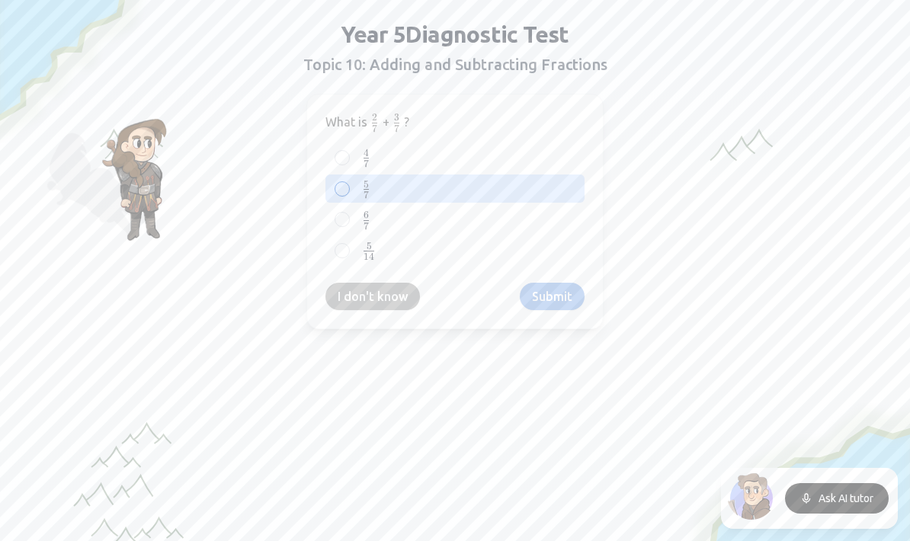
click at [372, 184] on label "5 7 {5 \over 7} 7 5 ​" at bounding box center [467, 188] width 217 height 19
click at [348, 184] on button "5 7 {5 \over 7} 7 5 ​" at bounding box center [342, 189] width 12 height 12
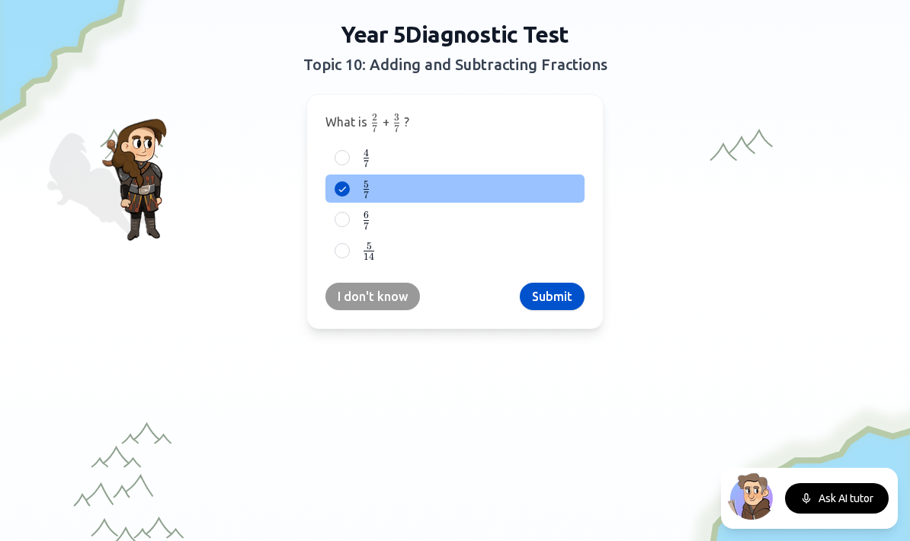
click at [549, 295] on button "Submit" at bounding box center [552, 296] width 65 height 27
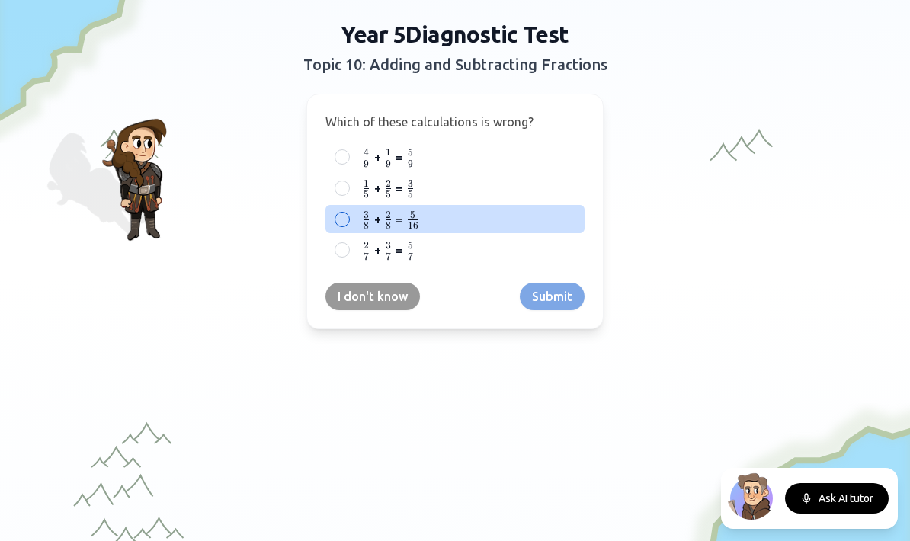
click at [403, 218] on label "3 8 {3 \over 8} 8 3 ​ + 2 8 {2 \over 8} 8 2 ​ = 5 16 {5 \over 16} 16 5 ​" at bounding box center [467, 219] width 217 height 19
click at [348, 218] on button "3 8 {3 \over 8} 8 3 ​ + 2 8 {2 \over 8} 8 2 ​ = 5 16 {5 \over 16} 16 5 ​" at bounding box center [342, 220] width 12 height 12
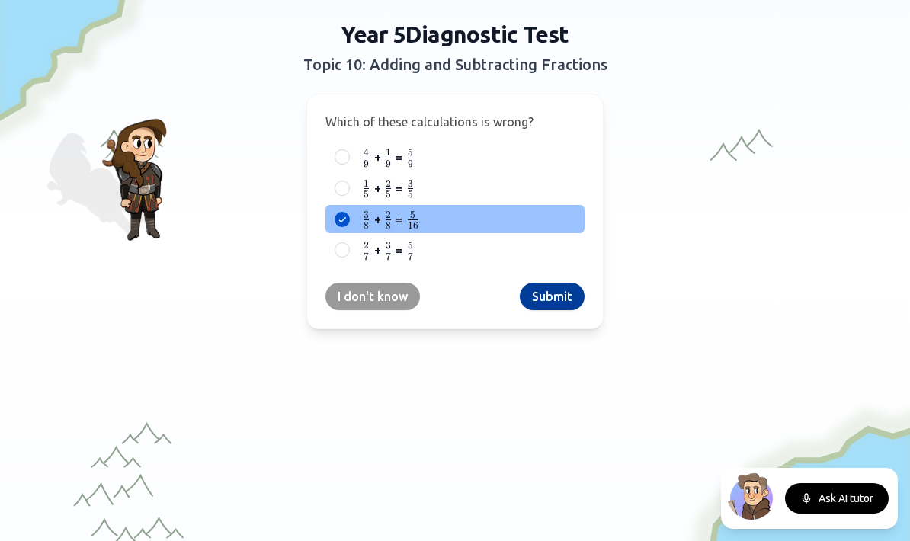
click at [539, 293] on button "Submit" at bounding box center [552, 296] width 65 height 27
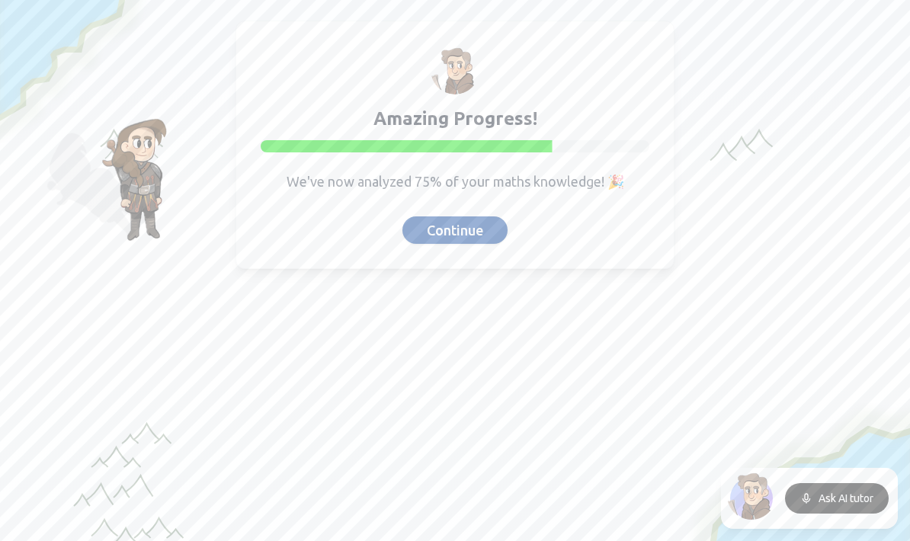
click at [471, 233] on button "Continue" at bounding box center [455, 230] width 105 height 27
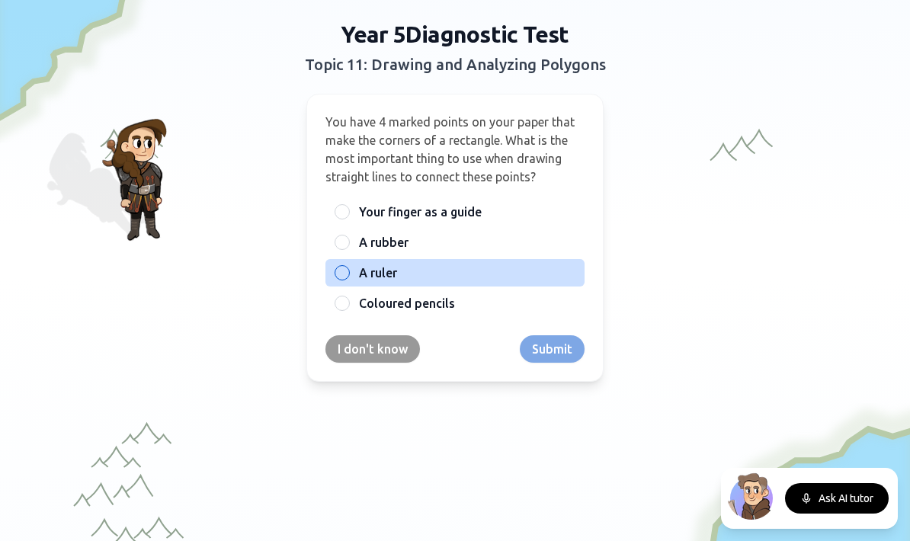
click at [403, 277] on label "A ruler" at bounding box center [467, 273] width 217 height 18
click at [348, 277] on button "A ruler" at bounding box center [342, 273] width 12 height 12
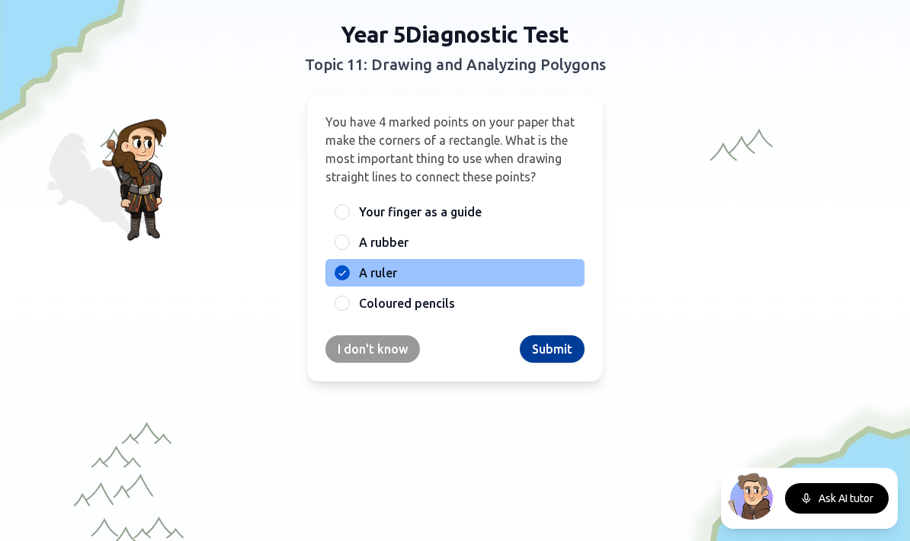
click at [562, 348] on button "Submit" at bounding box center [552, 349] width 65 height 27
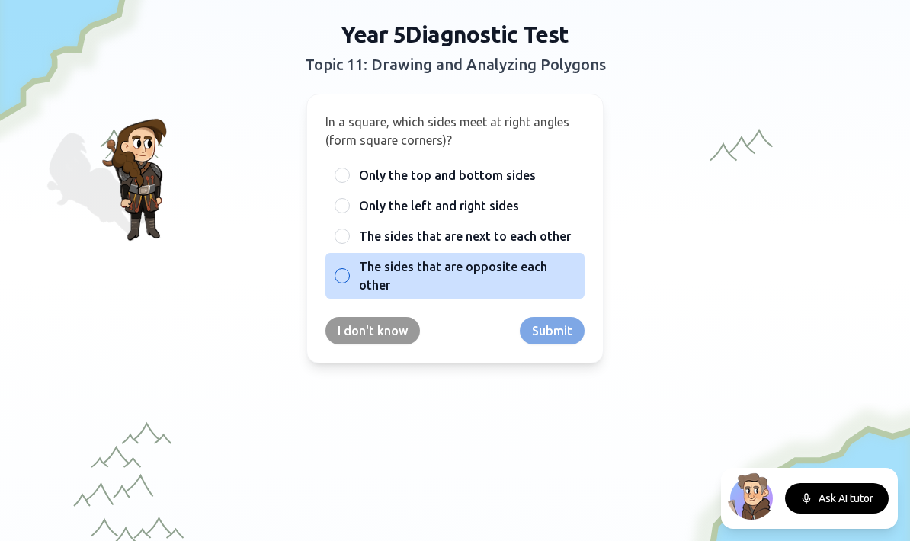
click at [535, 272] on span "The sides that are opposite each other" at bounding box center [467, 276] width 217 height 37
click at [348, 272] on button "The sides that are opposite each other" at bounding box center [342, 276] width 12 height 12
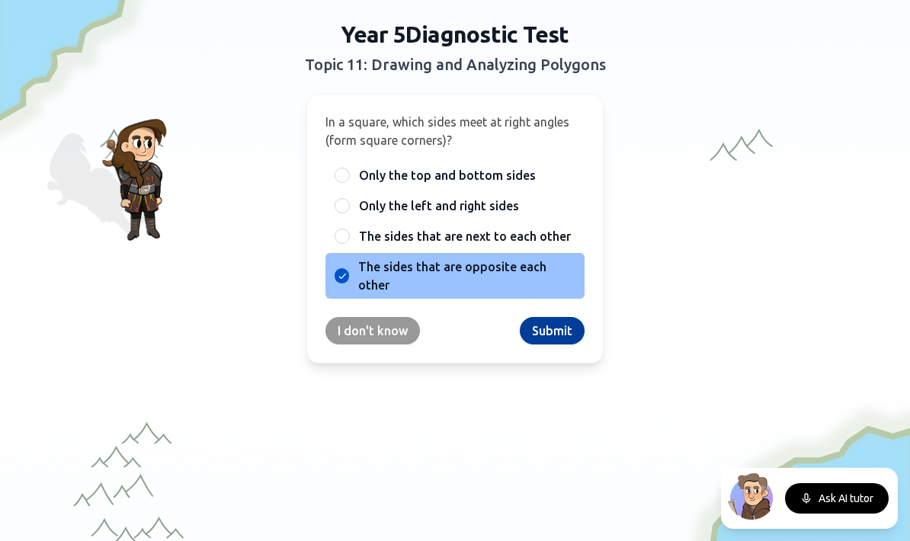
click at [562, 338] on button "Submit" at bounding box center [552, 330] width 65 height 27
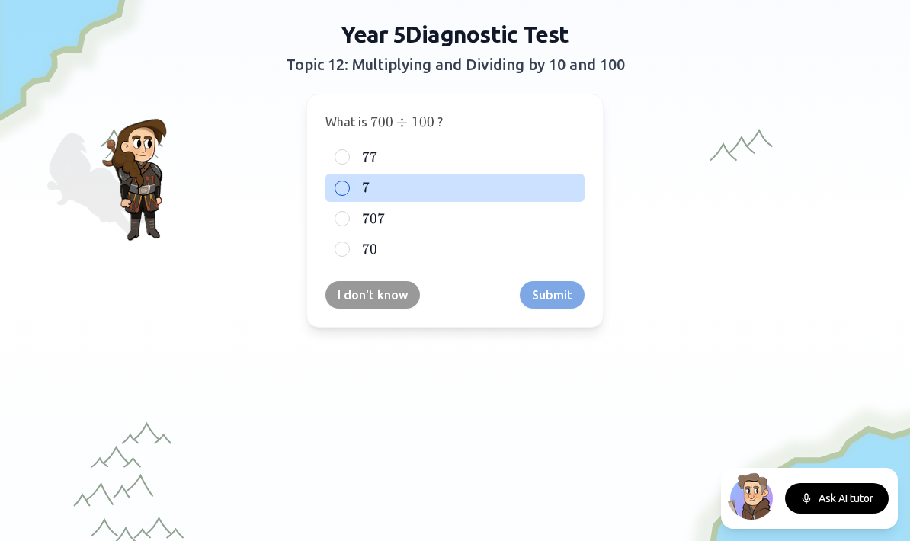
click at [498, 193] on label "7 7 7" at bounding box center [467, 187] width 217 height 18
click at [348, 193] on button "7 7 7" at bounding box center [342, 188] width 12 height 12
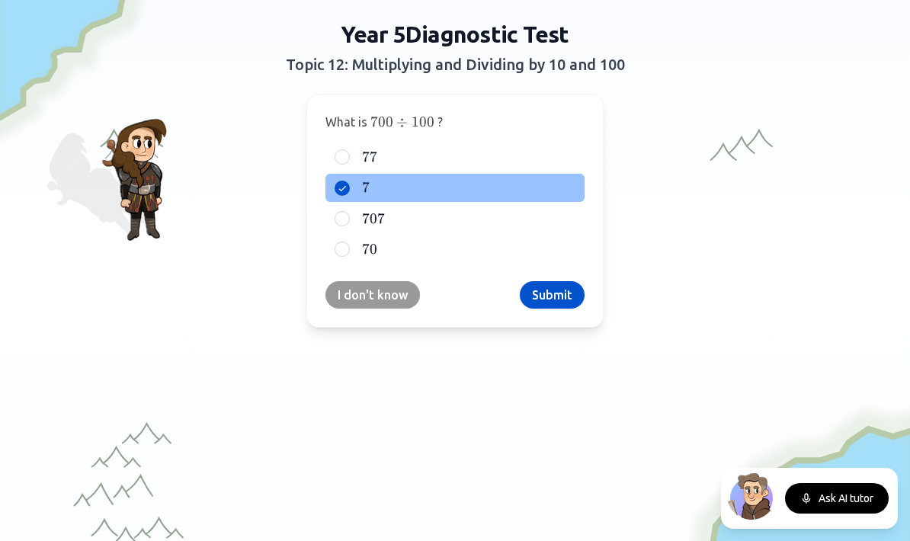
click at [553, 303] on button "Submit" at bounding box center [552, 294] width 65 height 27
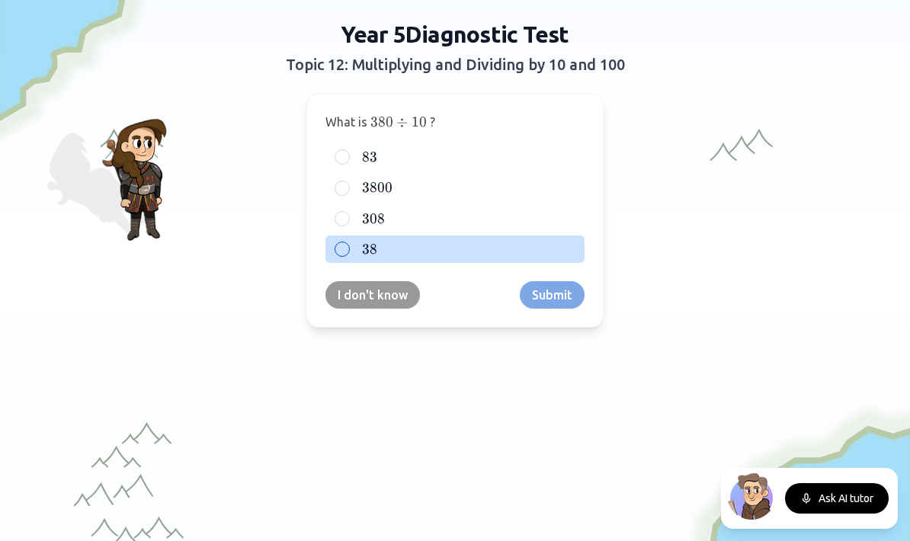
click at [516, 262] on div "38 38 38" at bounding box center [455, 249] width 259 height 27
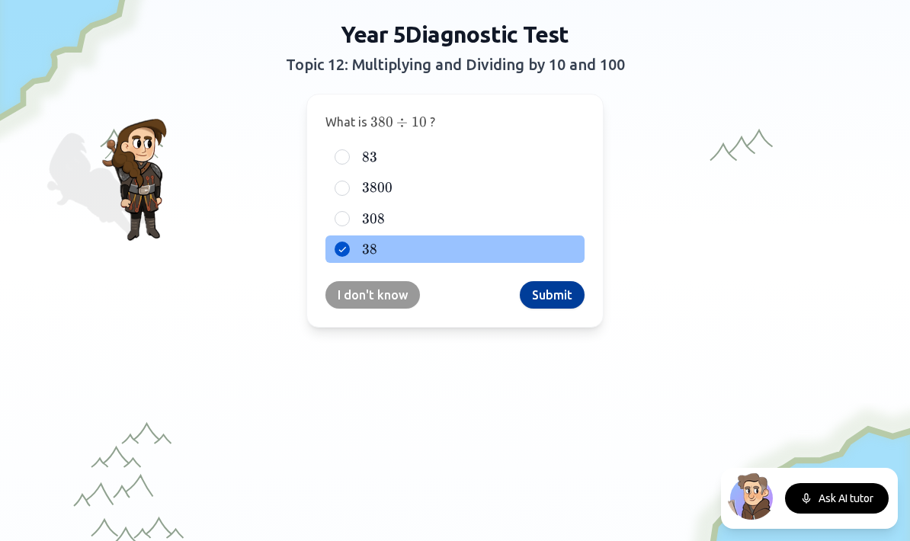
click at [545, 294] on button "Submit" at bounding box center [552, 294] width 65 height 27
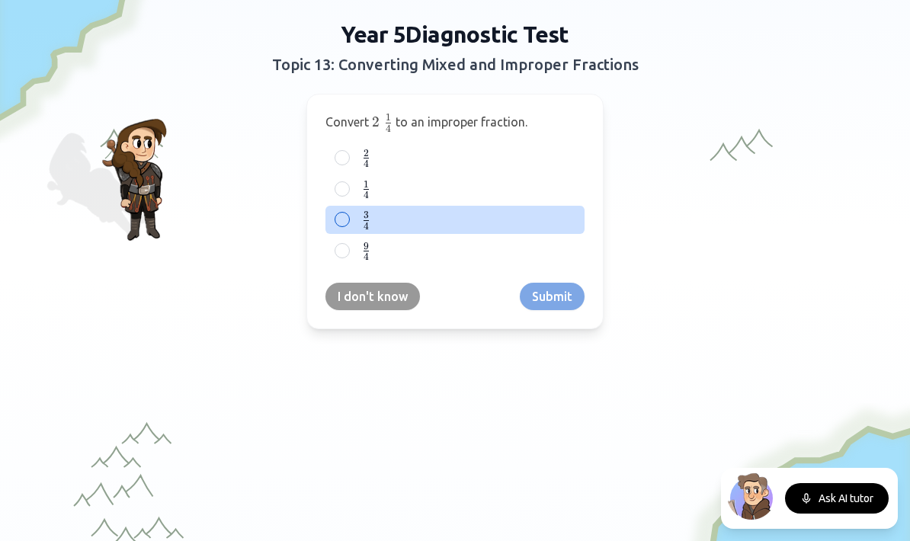
click at [386, 215] on label "3 4 {3 \over 4} 4 3 ​" at bounding box center [467, 219] width 217 height 19
click at [348, 215] on button "3 4 {3 \over 4} 4 3 ​" at bounding box center [342, 220] width 12 height 12
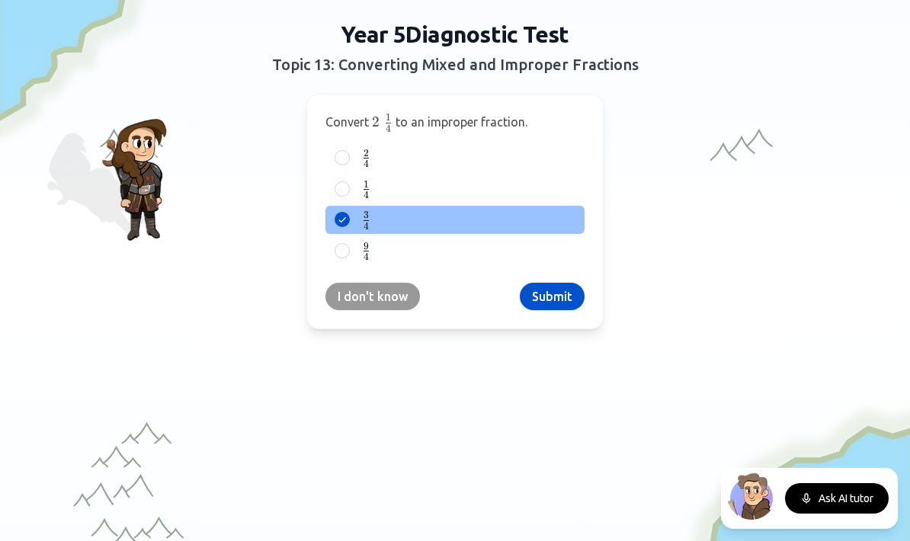
click at [544, 294] on button "Submit" at bounding box center [552, 296] width 65 height 27
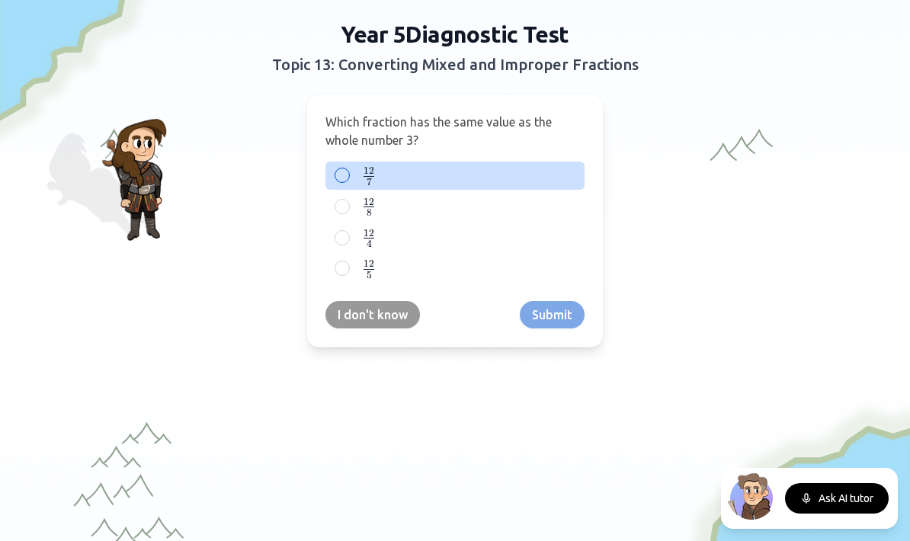
click at [394, 184] on label "12 7 \frac{12}{7} 7 12 ​" at bounding box center [467, 175] width 217 height 19
click at [348, 181] on button "12 7 \frac{12}{7} 7 12 ​" at bounding box center [342, 175] width 12 height 12
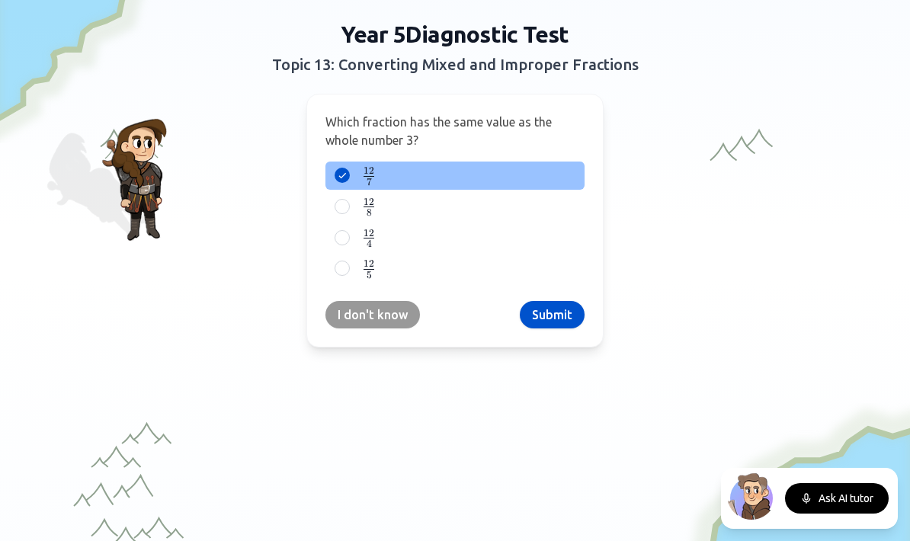
click at [556, 315] on button "Submit" at bounding box center [552, 314] width 65 height 27
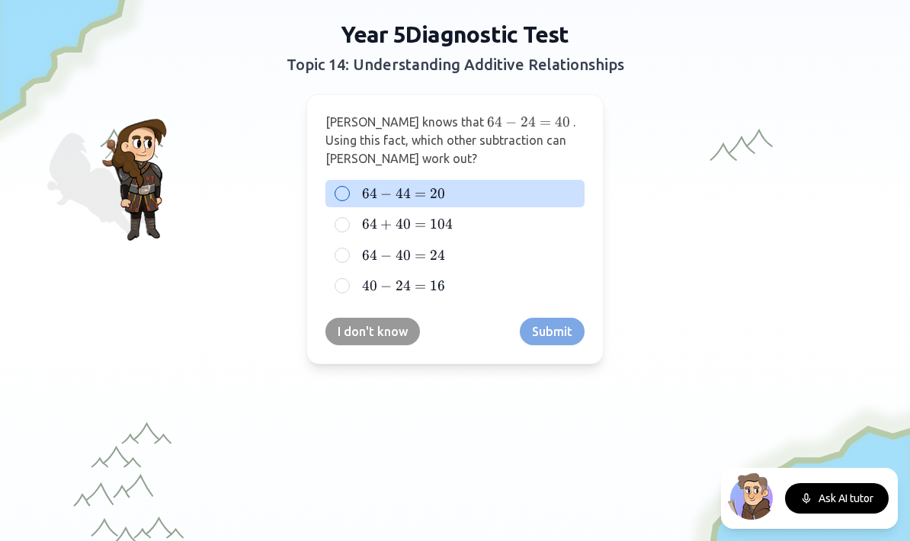
click at [462, 194] on label "64 − 44 = 20 64 - 44 = 20 64 − 44 = 20" at bounding box center [467, 194] width 217 height 18
click at [348, 194] on button "64 − 44 = 20 64 - 44 = 20 64 − 44 = 20" at bounding box center [342, 194] width 12 height 12
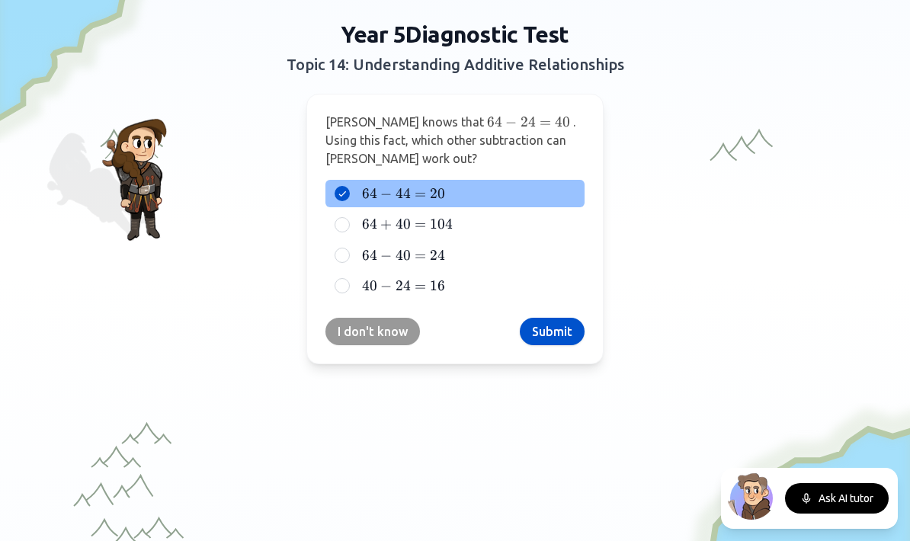
click at [544, 333] on button "Submit" at bounding box center [552, 331] width 65 height 27
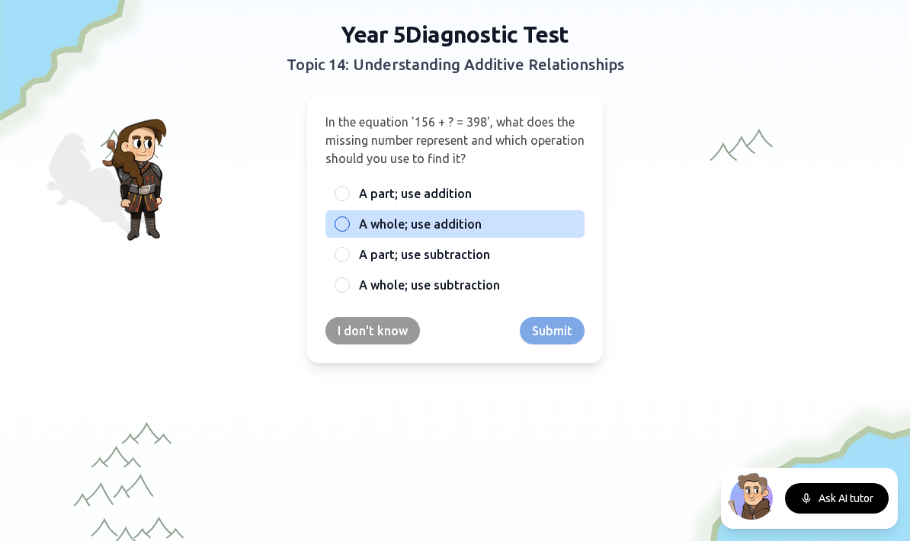
click at [469, 233] on span "A whole; use addition" at bounding box center [420, 224] width 123 height 18
click at [348, 230] on button "A whole; use addition" at bounding box center [342, 224] width 12 height 12
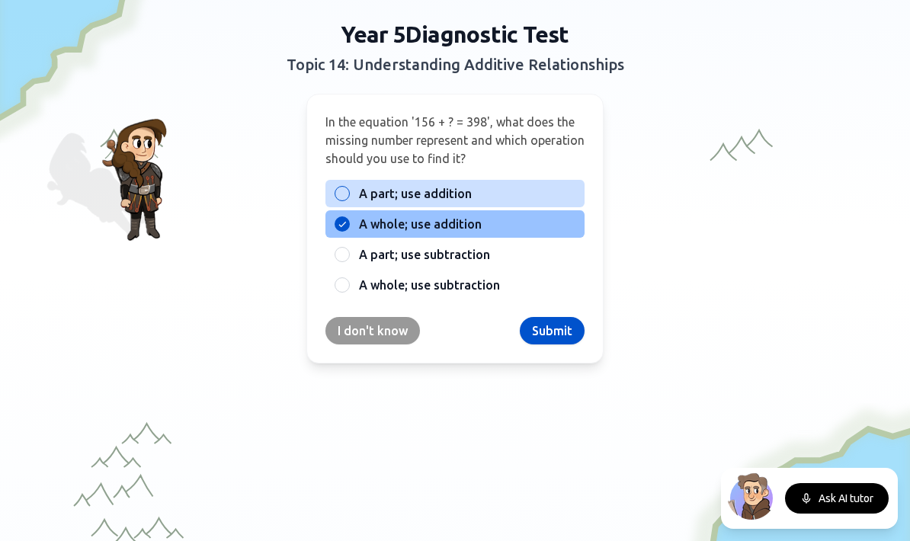
click at [519, 207] on div "A part; use addition" at bounding box center [455, 193] width 259 height 27
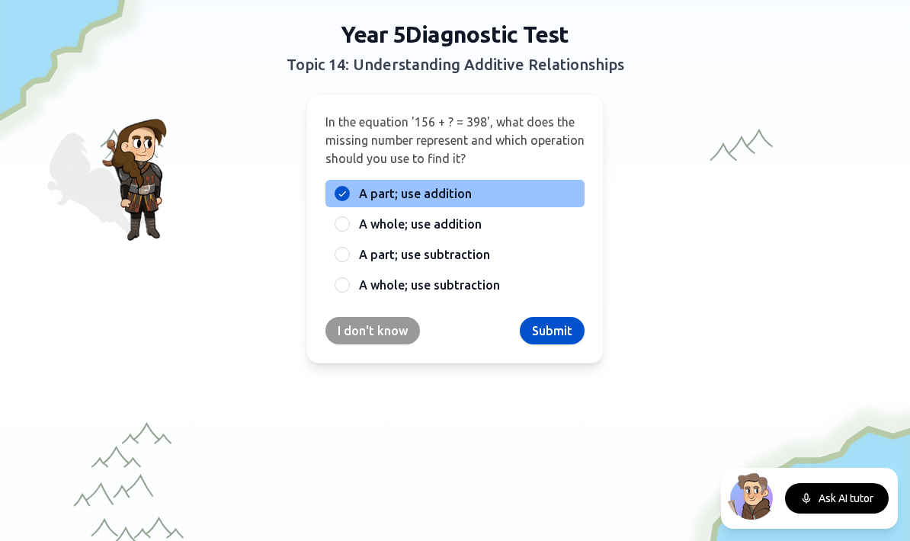
click at [555, 329] on button "Submit" at bounding box center [552, 330] width 65 height 27
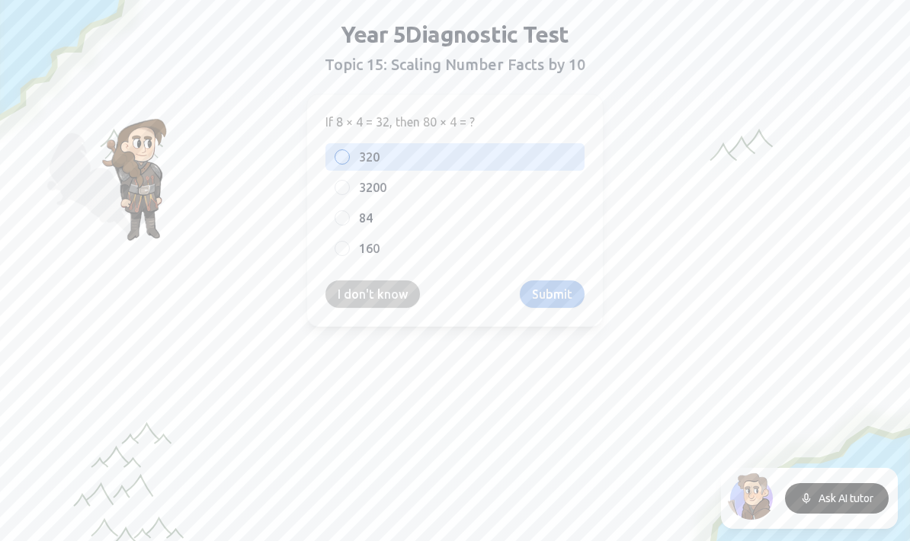
click at [424, 159] on label "320" at bounding box center [467, 157] width 217 height 18
click at [348, 159] on button "320" at bounding box center [342, 157] width 12 height 12
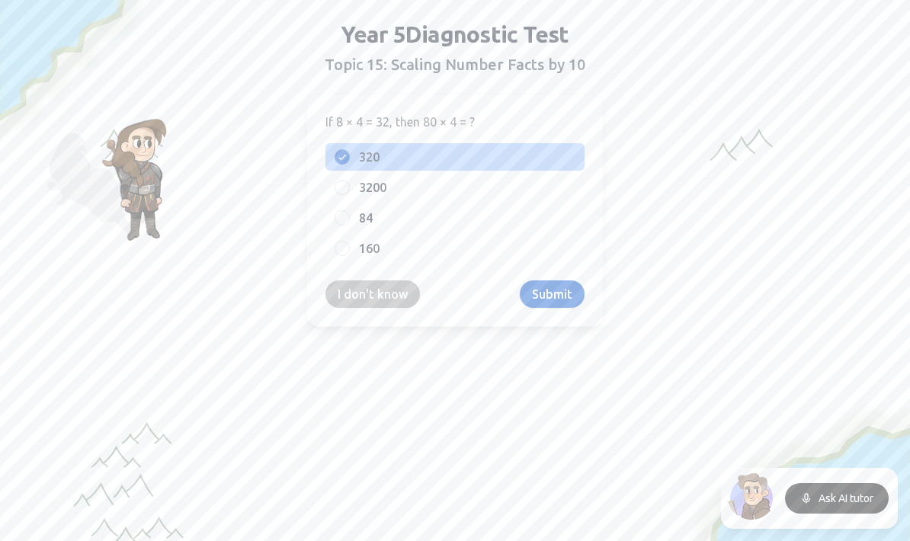
click at [560, 297] on button "Submit" at bounding box center [552, 294] width 65 height 27
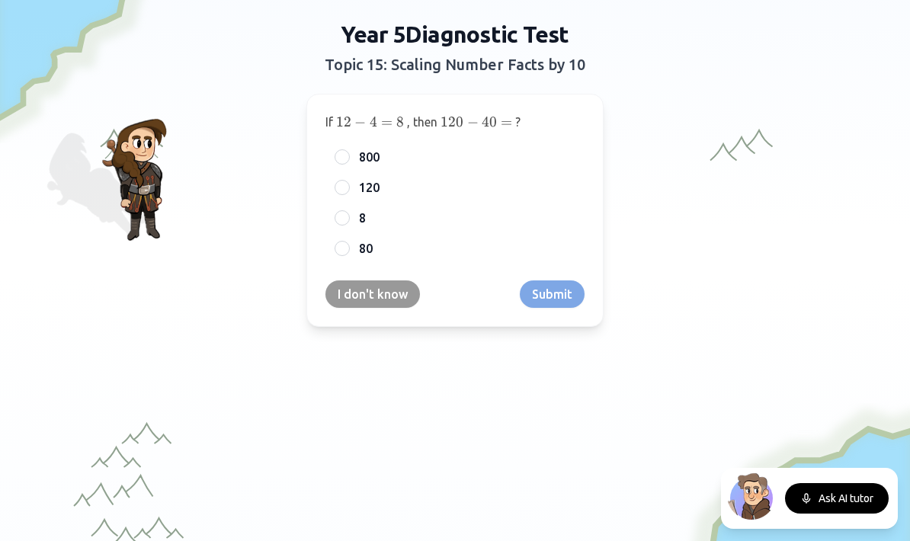
click at [445, 268] on div "If 12 − 4 = 8 12 - 4 = 8 12 − 4 = 8 , then 120 − 40 = 120 - 40 = 120 − 40 = ? 8…" at bounding box center [455, 210] width 297 height 233
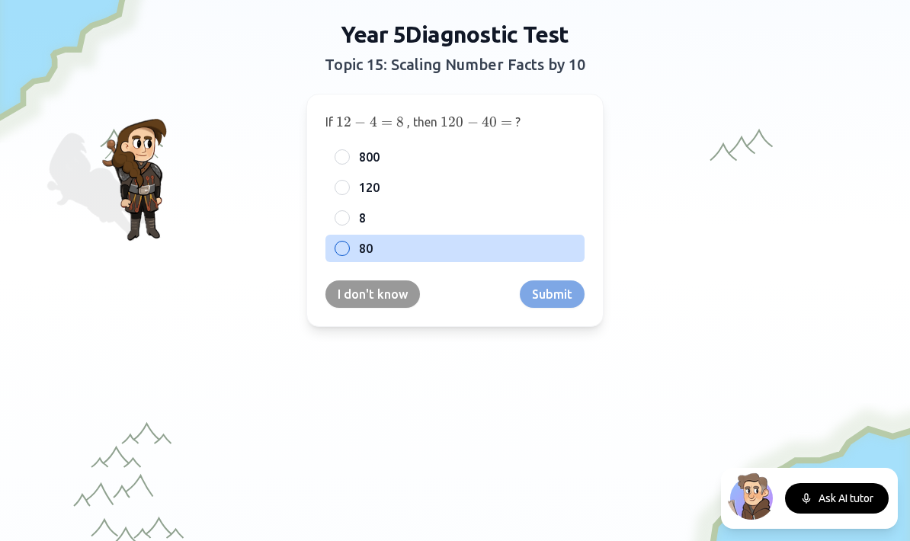
click at [453, 258] on div "80" at bounding box center [455, 248] width 259 height 27
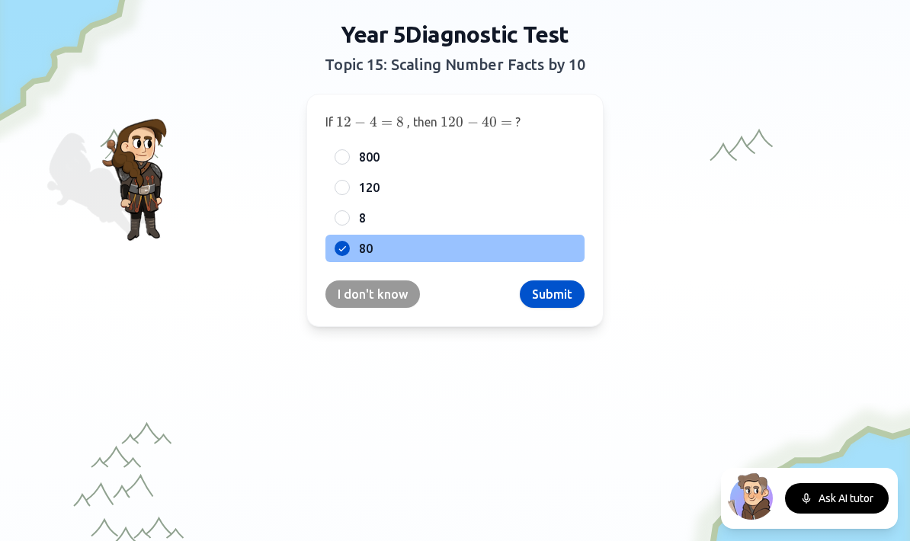
click at [546, 301] on button "Submit" at bounding box center [552, 294] width 65 height 27
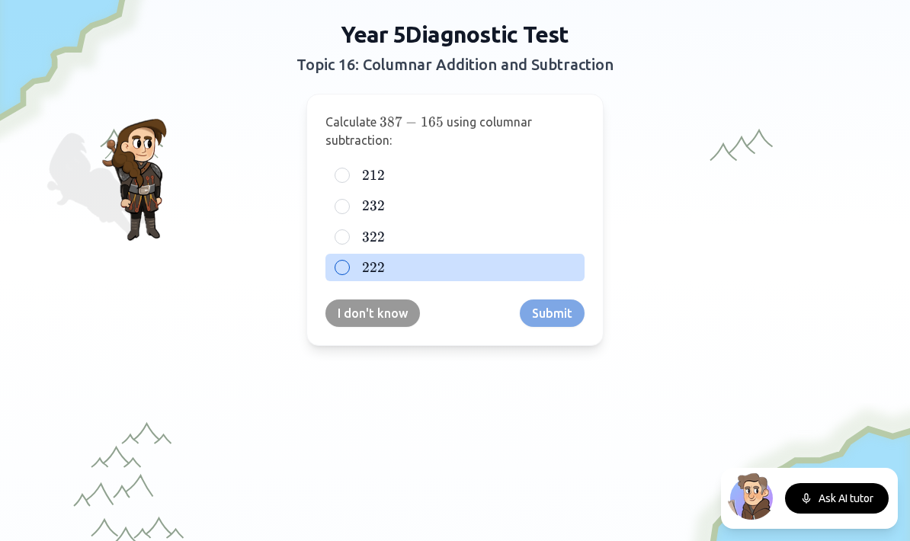
click at [394, 279] on div "222 222 222" at bounding box center [455, 267] width 259 height 27
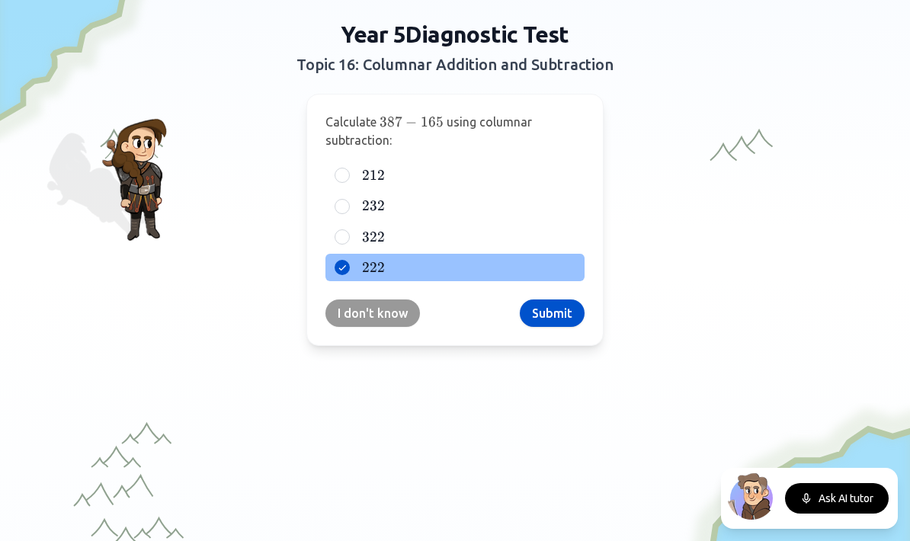
click at [536, 313] on button "Submit" at bounding box center [552, 313] width 65 height 27
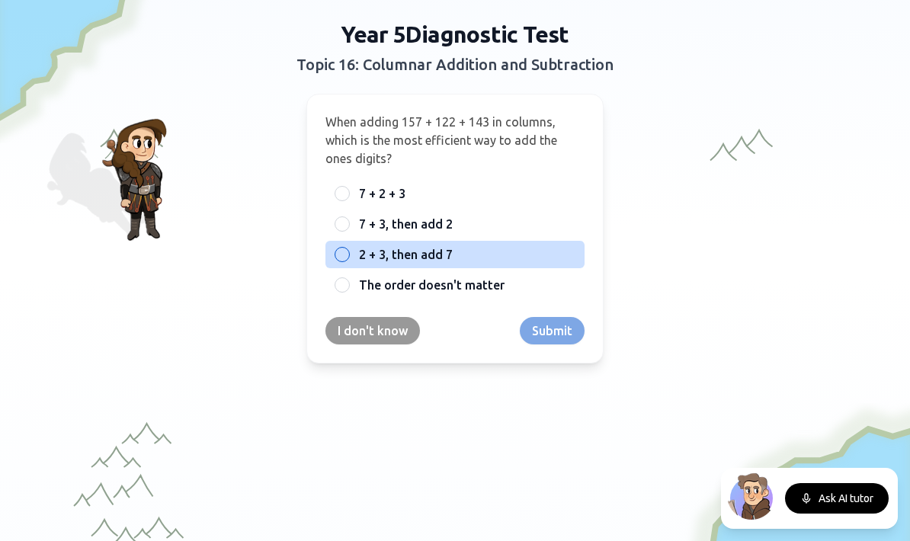
click at [435, 252] on span "2 + 3, then add 7" at bounding box center [406, 255] width 94 height 18
click at [348, 252] on button "2 + 3, then add 7" at bounding box center [342, 255] width 12 height 12
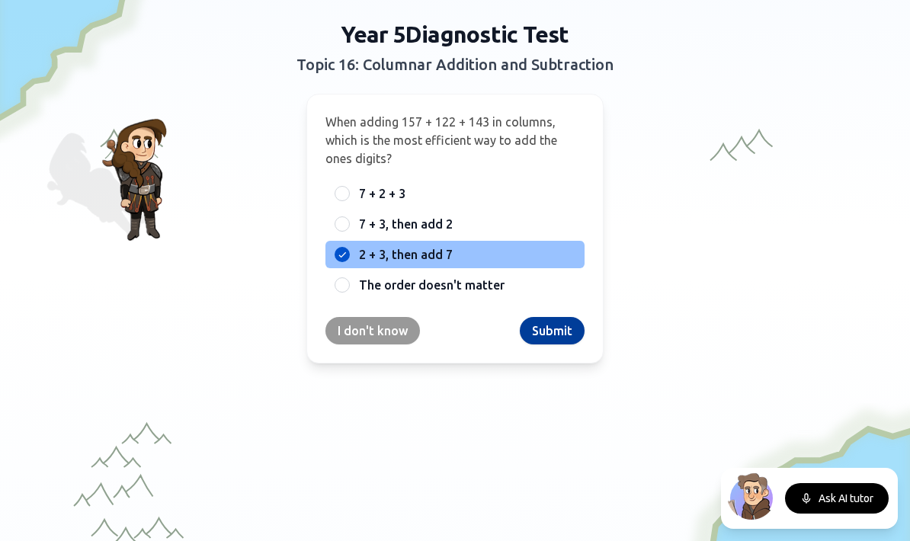
click at [550, 333] on button "Submit" at bounding box center [552, 330] width 65 height 27
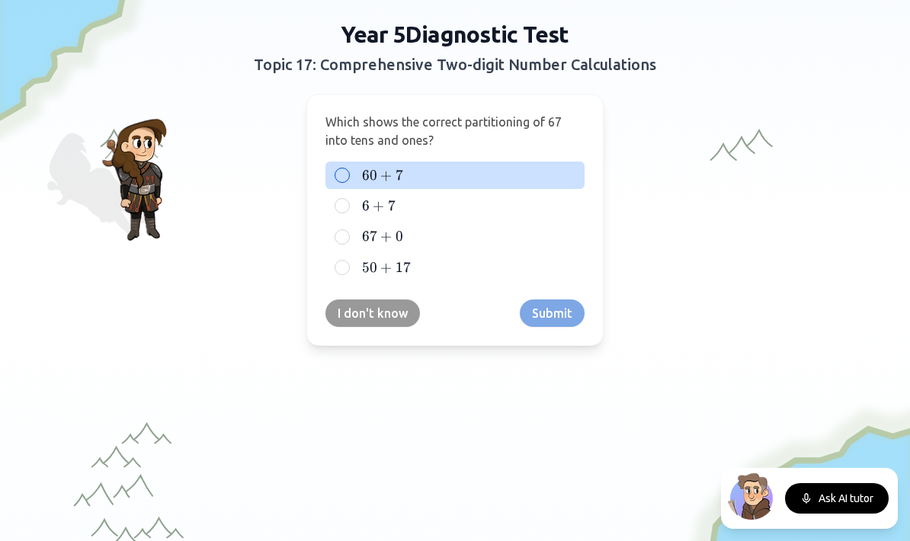
click at [439, 176] on label "60 + 7 60 + 7 60 + 7" at bounding box center [467, 175] width 217 height 18
click at [348, 176] on button "60 + 7 60 + 7 60 + 7" at bounding box center [342, 175] width 12 height 12
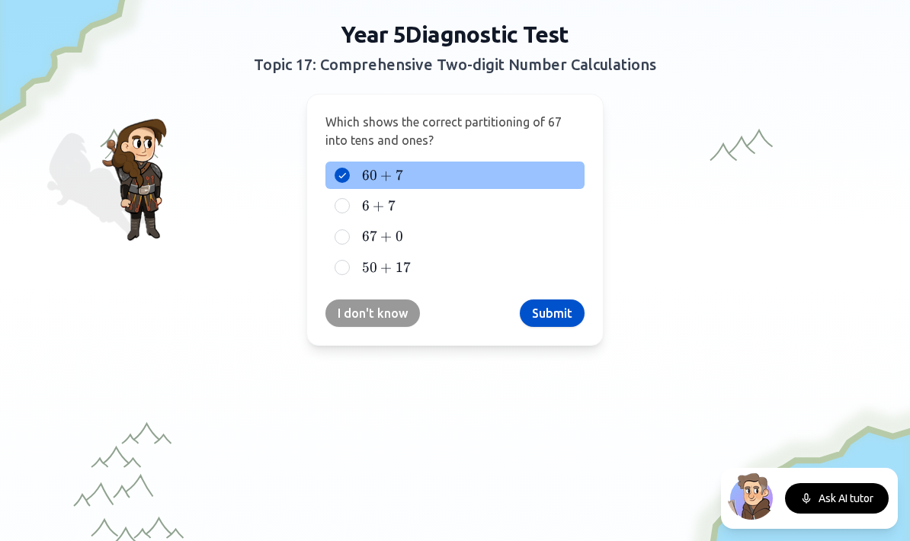
click at [554, 316] on button "Submit" at bounding box center [552, 313] width 65 height 27
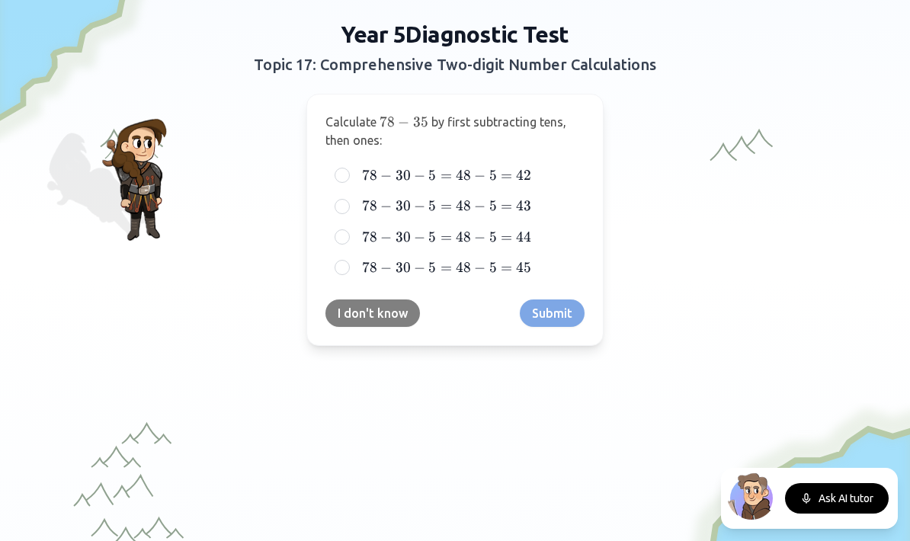
click at [408, 321] on button "I don't know" at bounding box center [373, 313] width 95 height 27
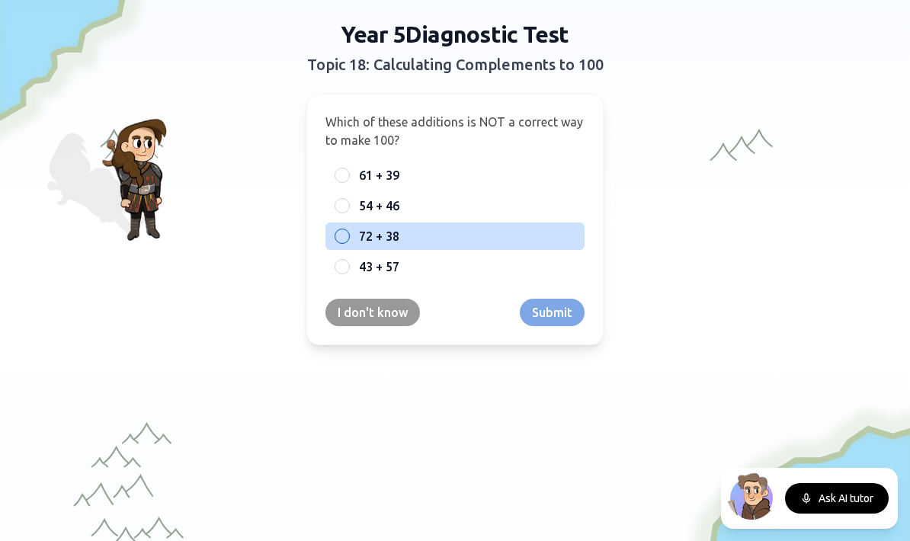
click at [381, 242] on span "72 + 38" at bounding box center [379, 236] width 40 height 18
click at [348, 242] on button "72 + 38" at bounding box center [342, 236] width 12 height 12
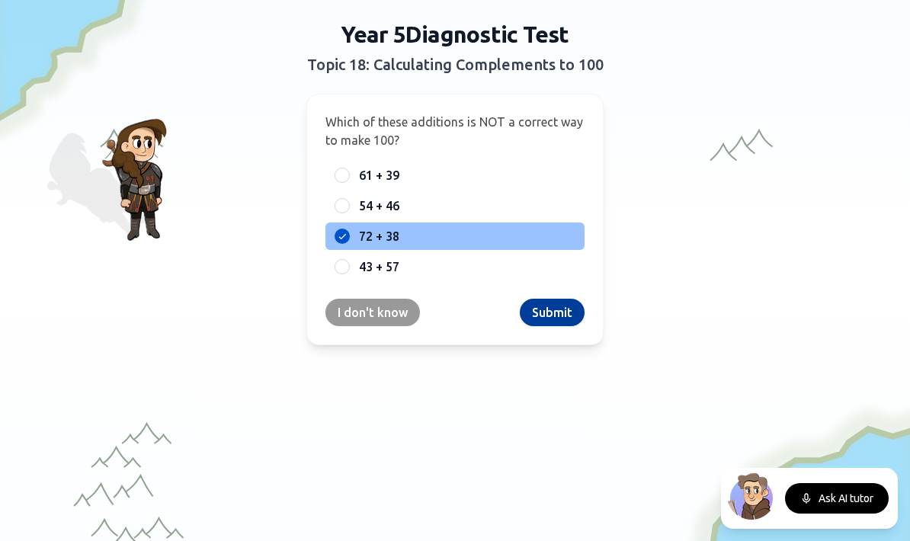
click at [531, 308] on button "Submit" at bounding box center [552, 312] width 65 height 27
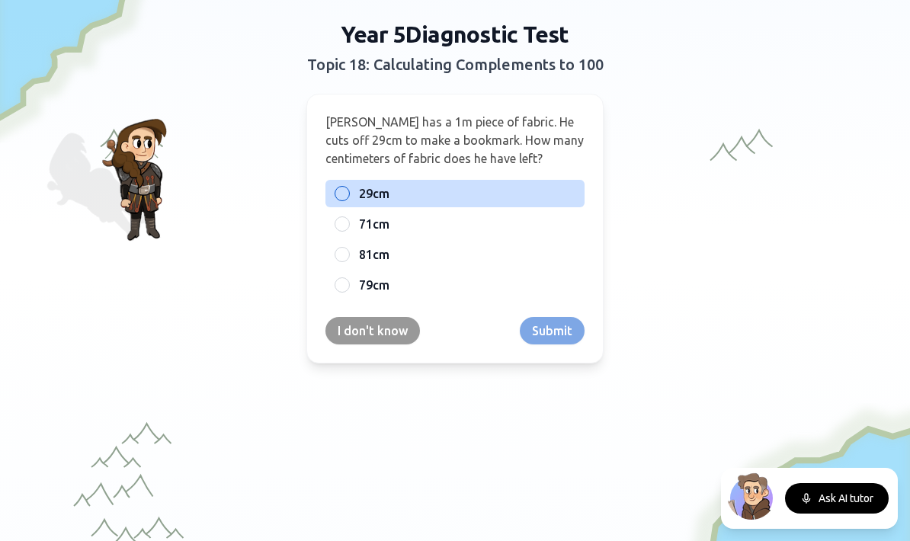
click at [473, 202] on label "29cm" at bounding box center [467, 194] width 217 height 18
click at [348, 200] on button "29cm" at bounding box center [342, 194] width 12 height 12
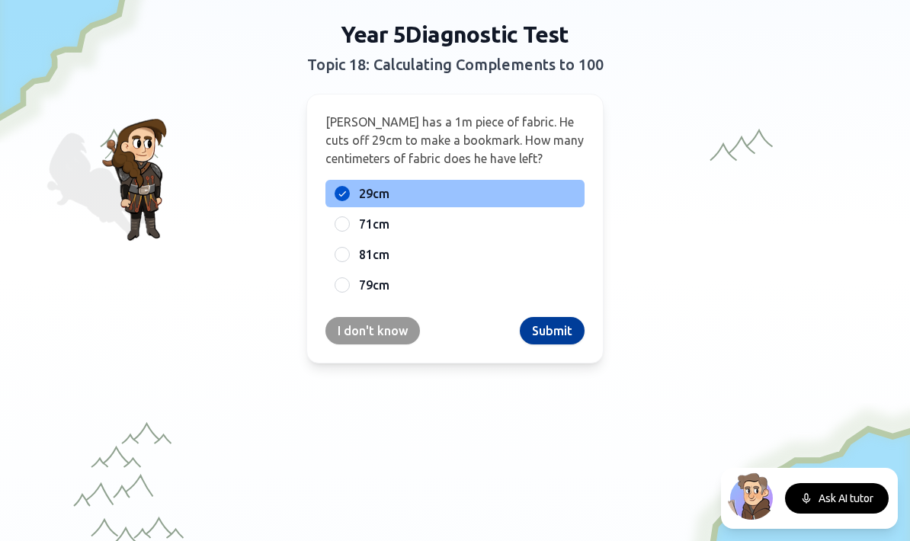
click at [553, 336] on button "Submit" at bounding box center [552, 330] width 65 height 27
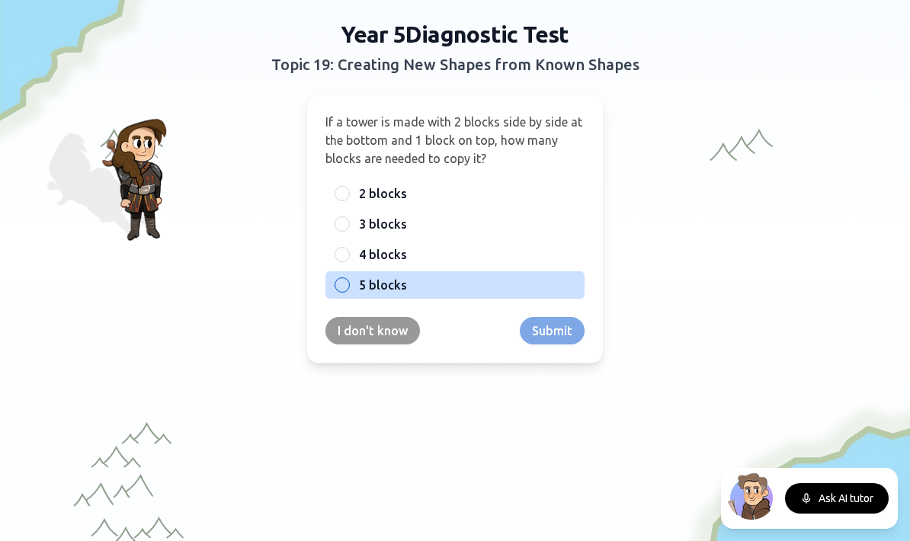
click at [384, 281] on span "5 blocks" at bounding box center [383, 285] width 48 height 18
click at [348, 281] on button "5 blocks" at bounding box center [342, 285] width 12 height 12
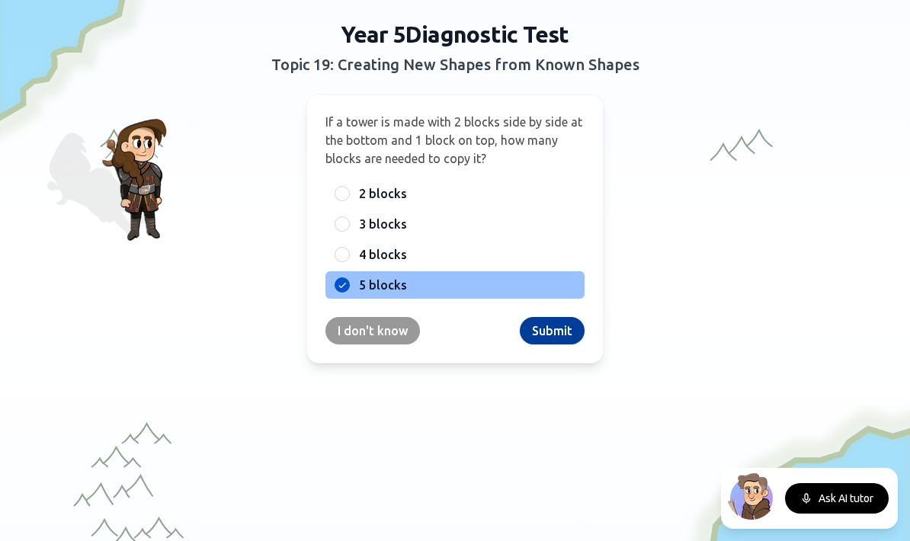
click at [560, 338] on button "Submit" at bounding box center [552, 330] width 65 height 27
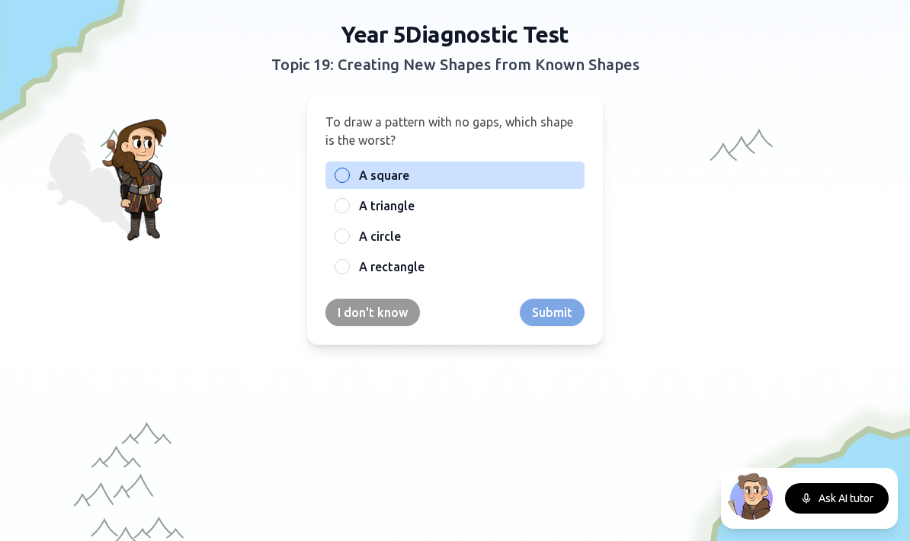
click at [476, 170] on label "A square" at bounding box center [467, 175] width 217 height 18
click at [348, 170] on button "A square" at bounding box center [342, 175] width 12 height 12
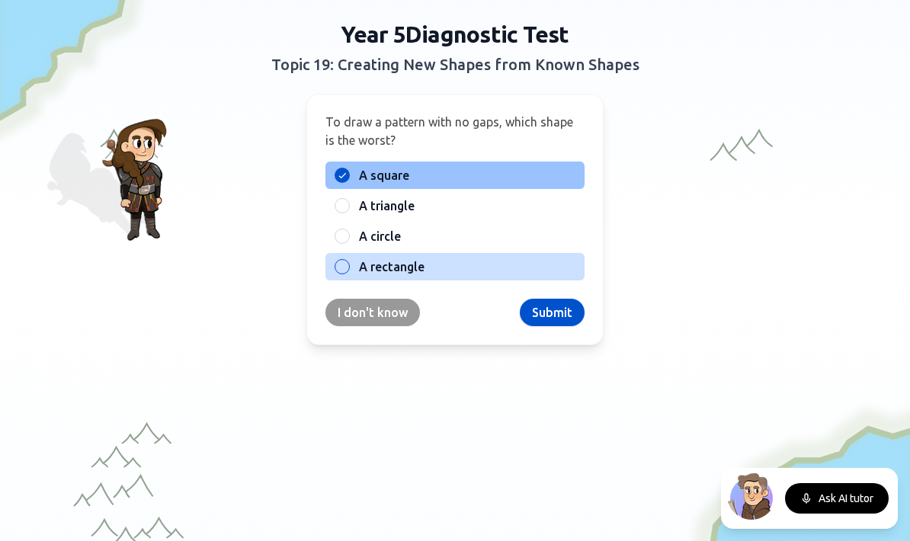
click at [505, 265] on label "A rectangle" at bounding box center [467, 267] width 217 height 18
click at [348, 265] on button "A rectangle" at bounding box center [342, 267] width 12 height 12
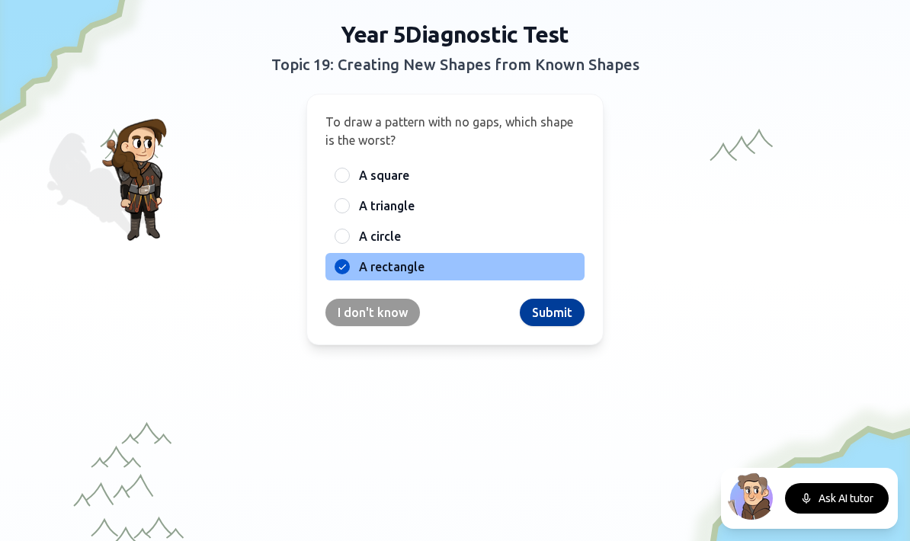
click at [550, 313] on button "Submit" at bounding box center [552, 312] width 65 height 27
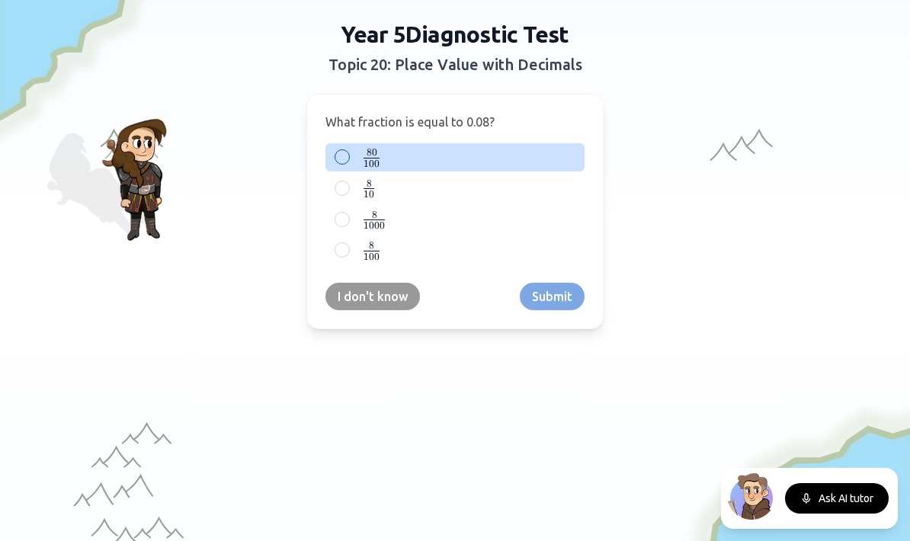
click at [483, 162] on label "80 100 {80 \over 100} 100 80 ​" at bounding box center [467, 157] width 217 height 19
click at [348, 162] on button "80 100 {80 \over 100} 100 80 ​" at bounding box center [342, 157] width 12 height 12
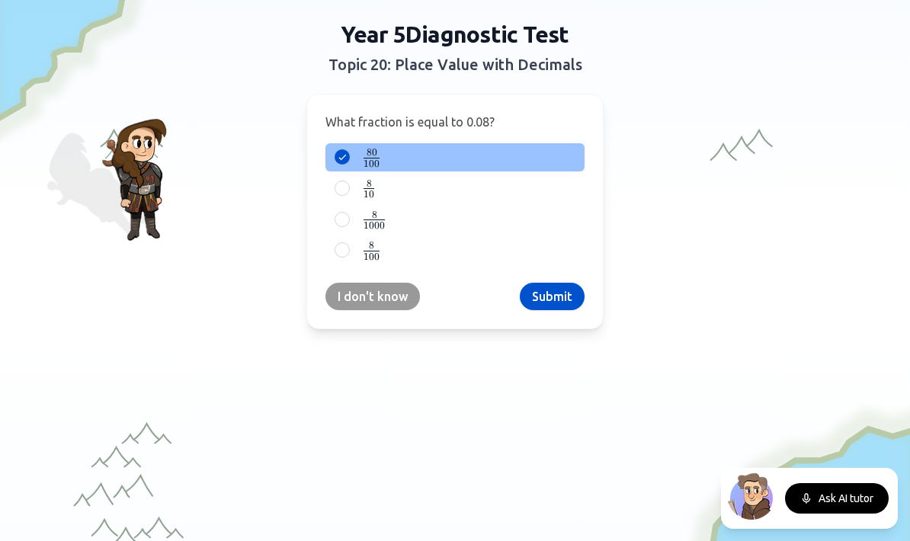
click at [536, 299] on button "Submit" at bounding box center [552, 296] width 65 height 27
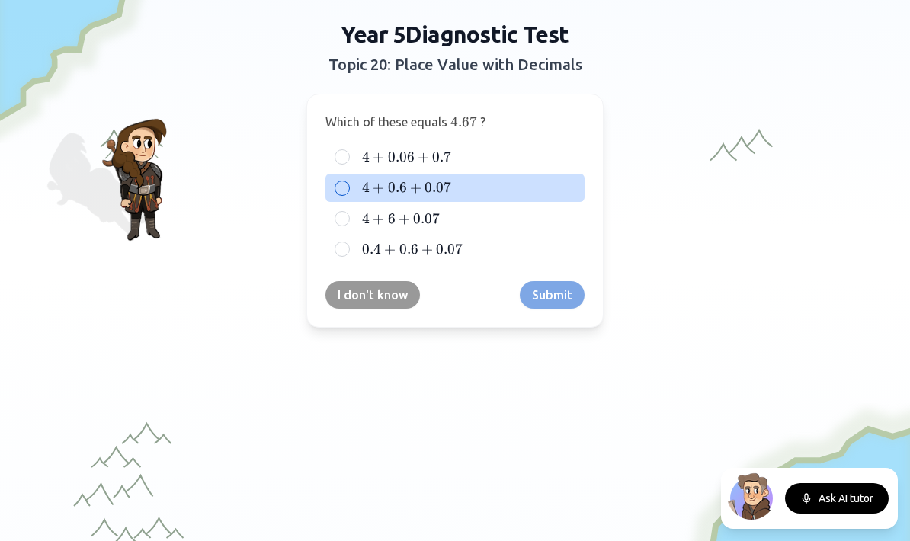
click at [472, 183] on label "4 + 0.6 + 0.07 4 + 0.6 + 0.07 4 + 0.6 + 0.07" at bounding box center [467, 187] width 217 height 18
click at [348, 183] on button "4 + 0.6 + 0.07 4 + 0.6 + 0.07 4 + 0.6 + 0.07" at bounding box center [342, 188] width 12 height 12
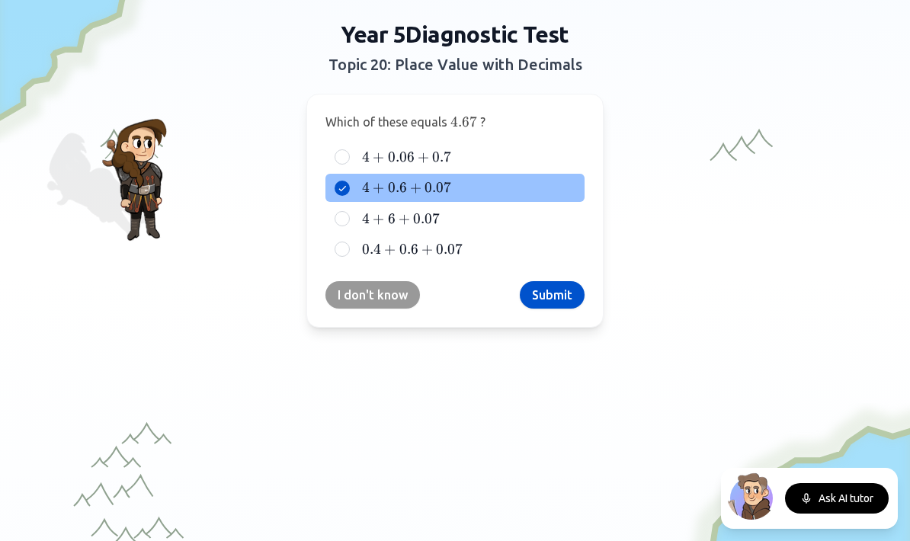
click at [565, 291] on button "Submit" at bounding box center [552, 294] width 65 height 27
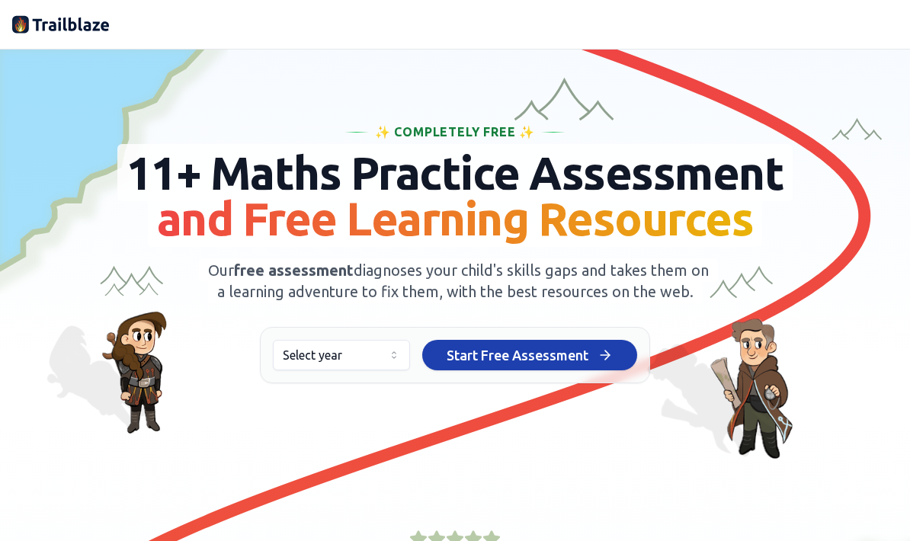
click at [490, 366] on span "Start Free Assessment" at bounding box center [518, 355] width 142 height 21
click at [369, 368] on button "Select year" at bounding box center [341, 355] width 137 height 31
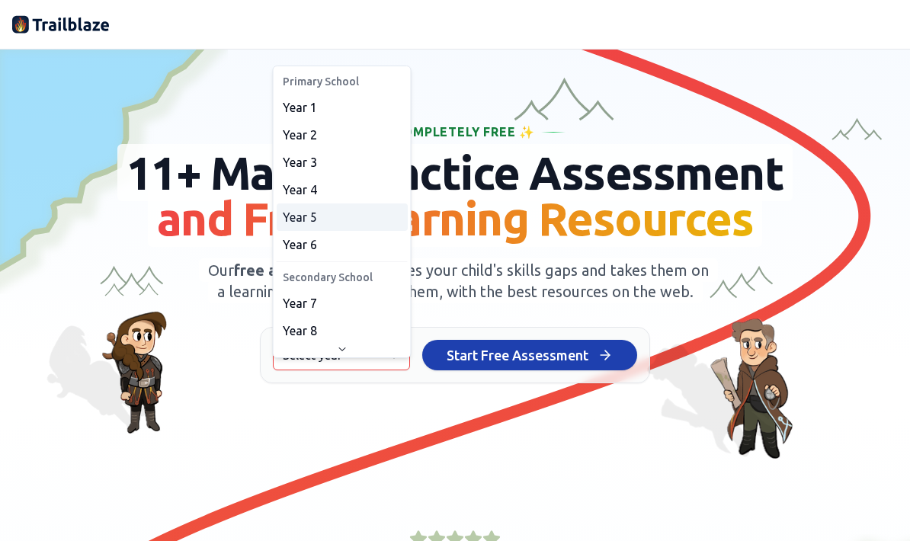
click at [345, 207] on div "Year 5" at bounding box center [342, 217] width 131 height 27
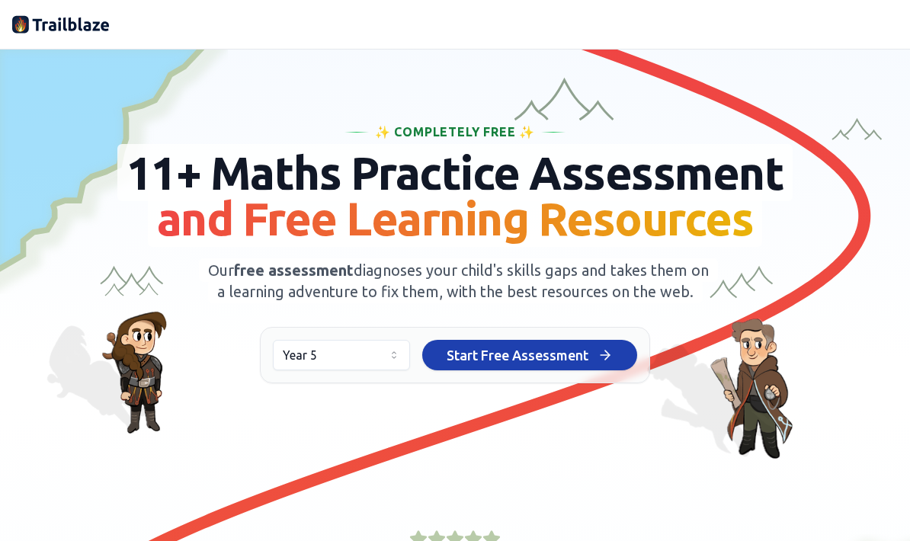
click at [512, 366] on span "Start Free Assessment" at bounding box center [518, 355] width 142 height 21
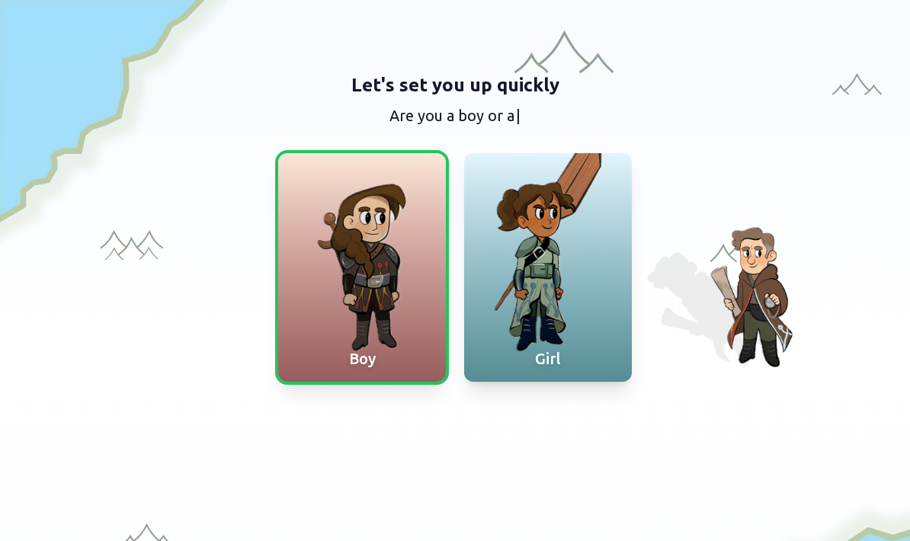
click at [384, 225] on div at bounding box center [362, 267] width 168 height 229
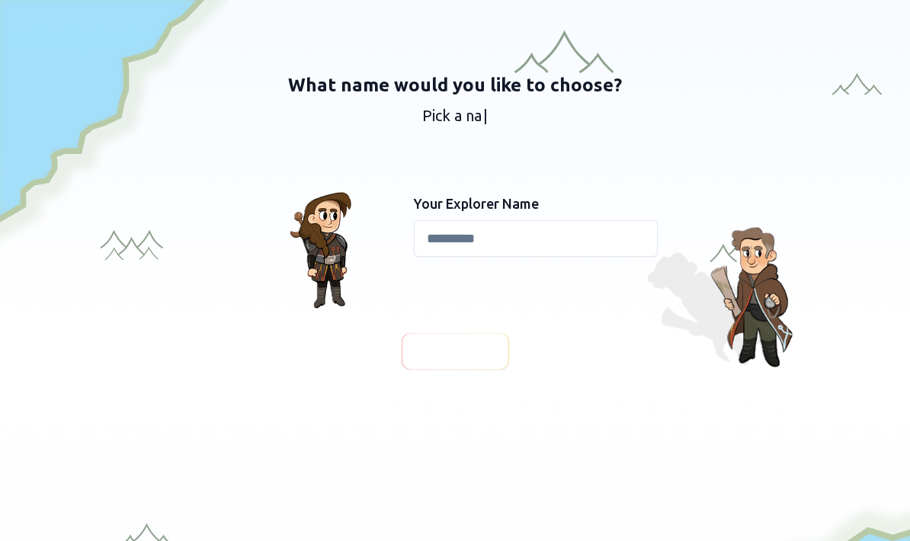
click at [499, 234] on input at bounding box center [536, 238] width 244 height 37
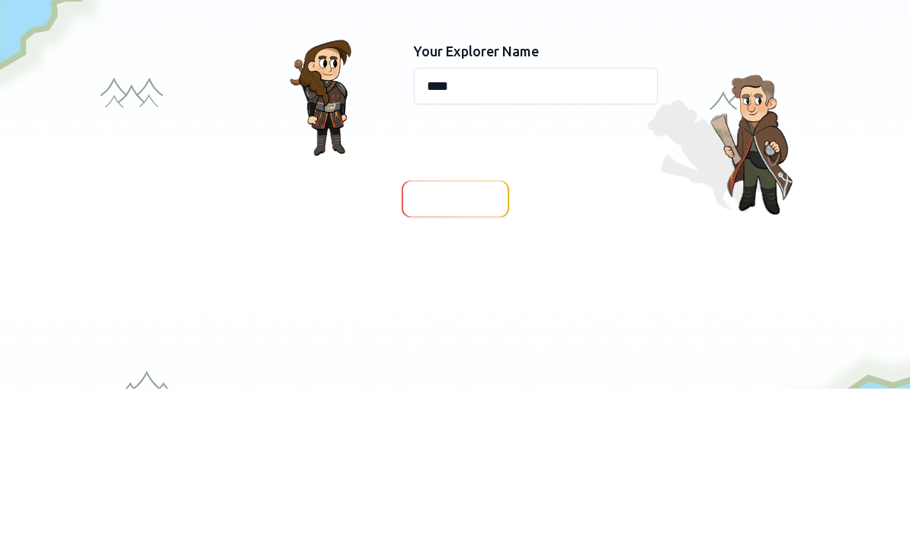
type input "****"
click at [705, 141] on div "Your Explorer Name ****" at bounding box center [455, 225] width 586 height 168
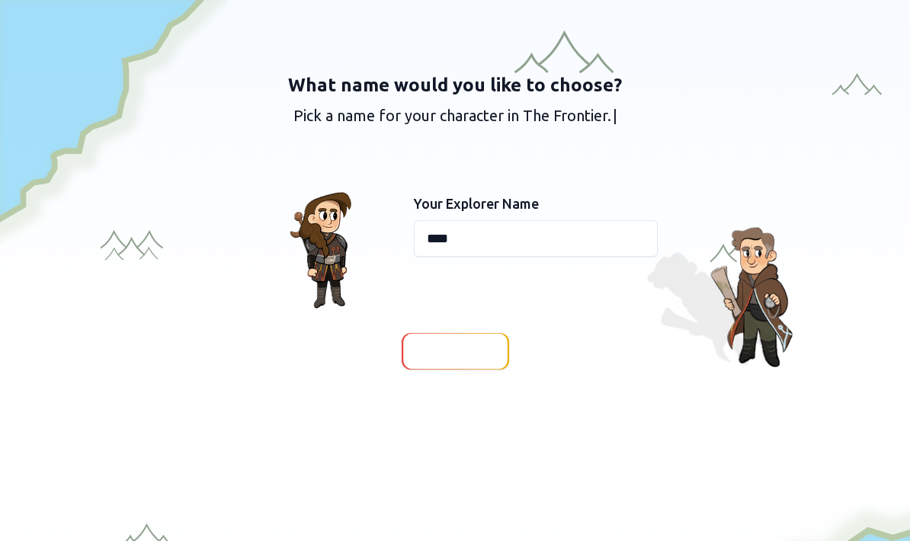
click at [483, 348] on span "Continue" at bounding box center [455, 351] width 59 height 21
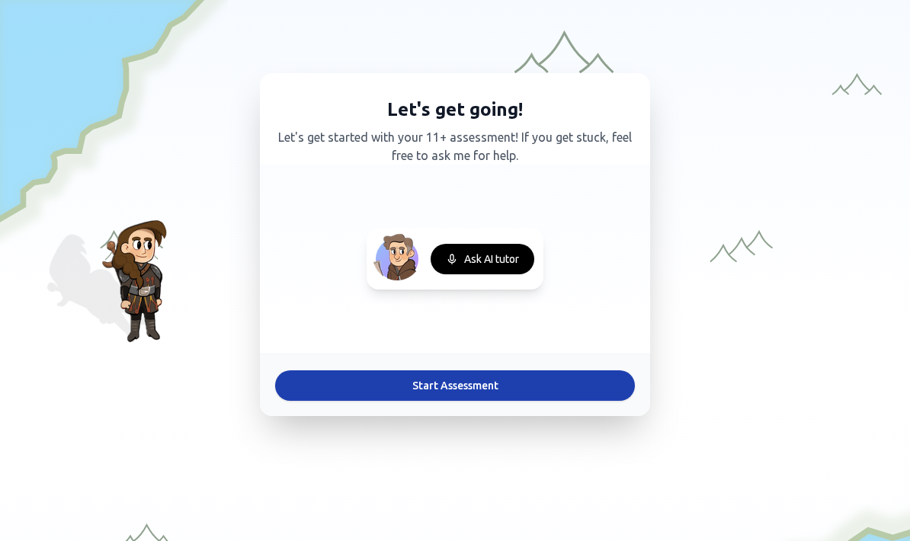
click at [468, 377] on button "Start Assessment" at bounding box center [455, 386] width 360 height 31
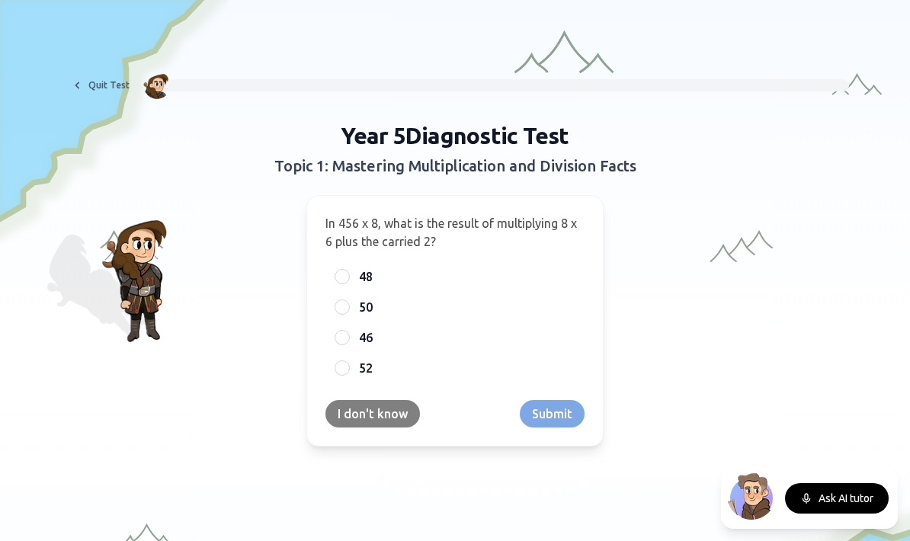
click at [365, 417] on button "I don't know" at bounding box center [373, 413] width 95 height 27
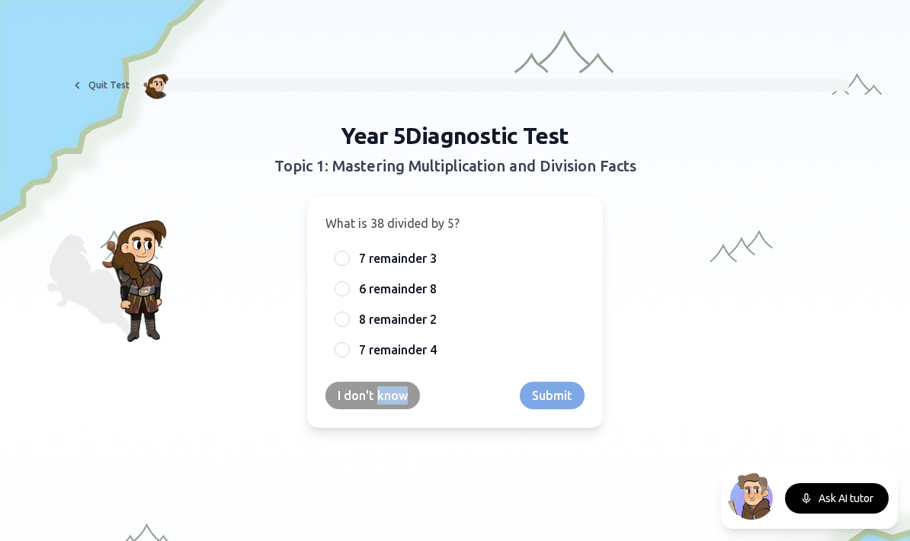
click at [365, 417] on div "What is 38 divided by 5? 7 remainder 3 6 remainder 8 8 remainder 2 7 remainder …" at bounding box center [455, 311] width 297 height 233
click at [365, 413] on div "What is 38 divided by 5? 7 remainder 3 6 remainder 8 8 remainder 2 7 remainder …" at bounding box center [455, 311] width 297 height 233
click at [366, 394] on button "I don't know" at bounding box center [373, 395] width 95 height 27
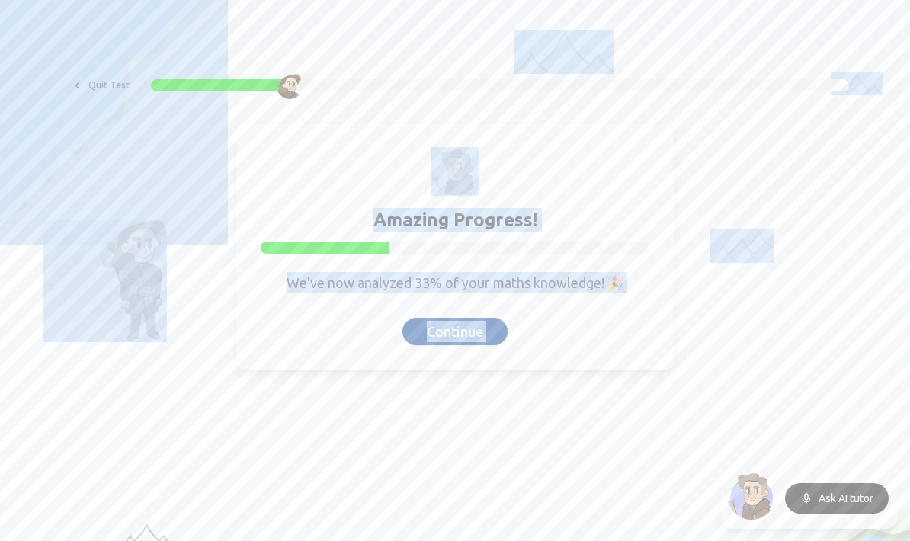
click at [432, 330] on button "Continue" at bounding box center [455, 331] width 105 height 27
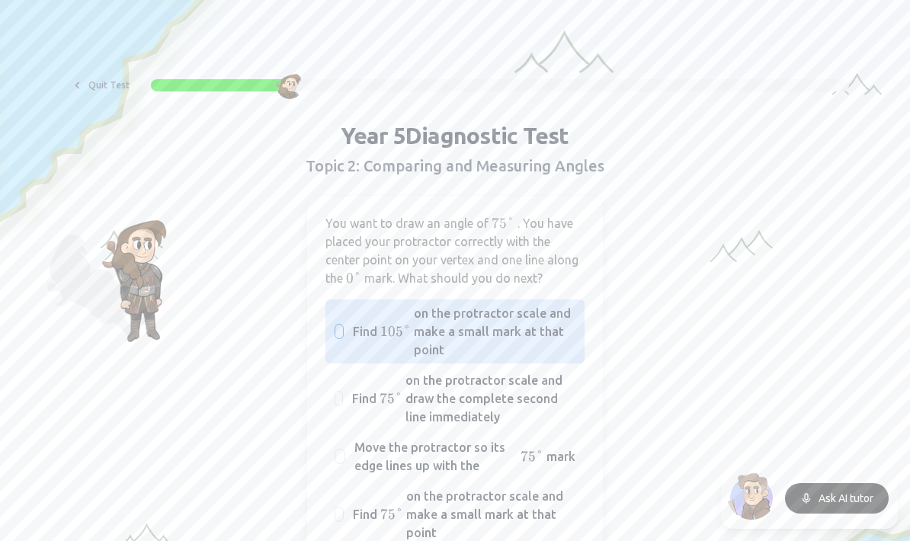
click at [418, 340] on span "on the protractor scale and make a small mark at that point" at bounding box center [495, 331] width 162 height 55
click at [345, 338] on button "Find 105 ° 105° 105° on the protractor scale and make a small mark at that point" at bounding box center [339, 332] width 12 height 12
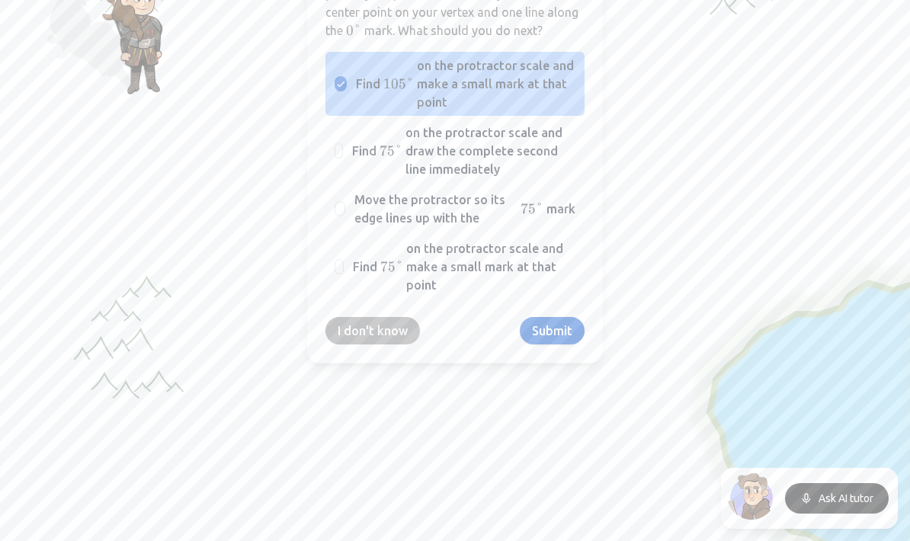
scroll to position [247, 0]
click at [403, 336] on button "I don't know" at bounding box center [373, 331] width 95 height 27
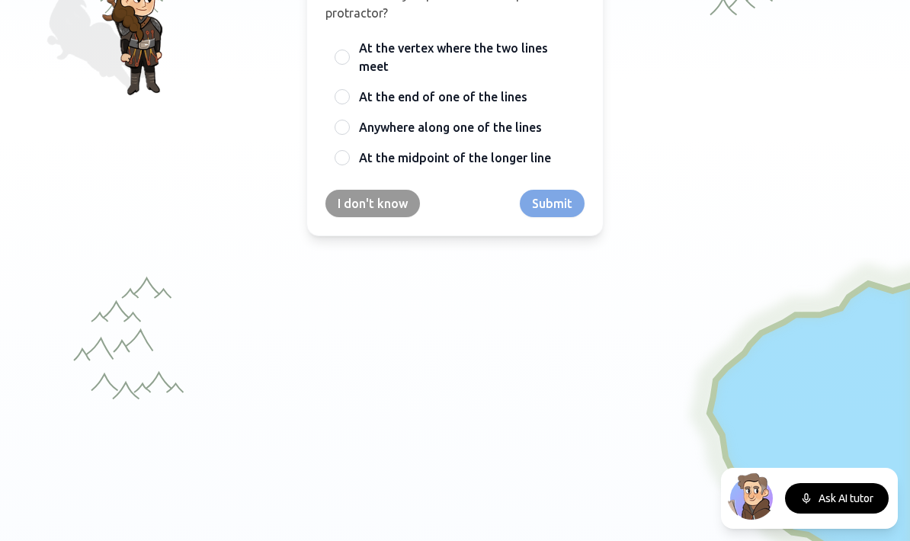
click at [350, 206] on button "I don't know" at bounding box center [373, 203] width 95 height 27
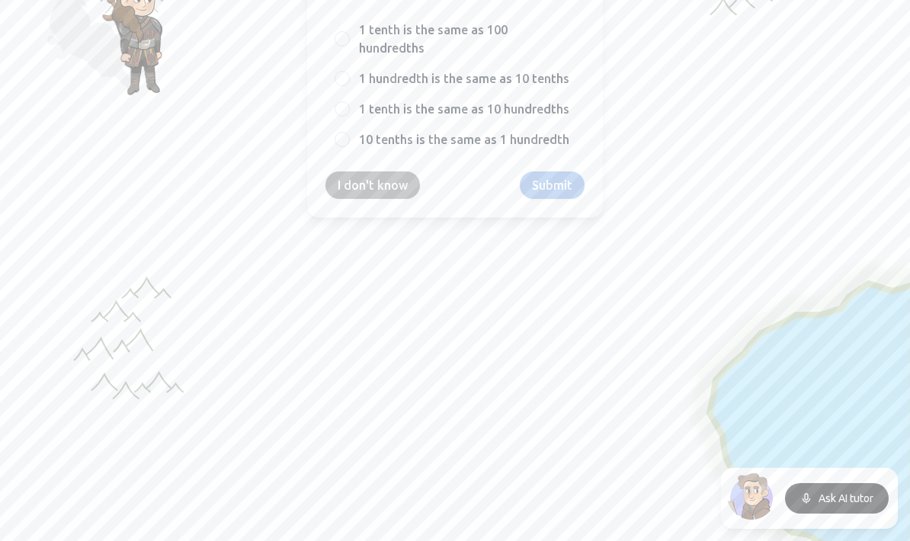
click at [381, 172] on button "I don't know" at bounding box center [373, 185] width 95 height 27
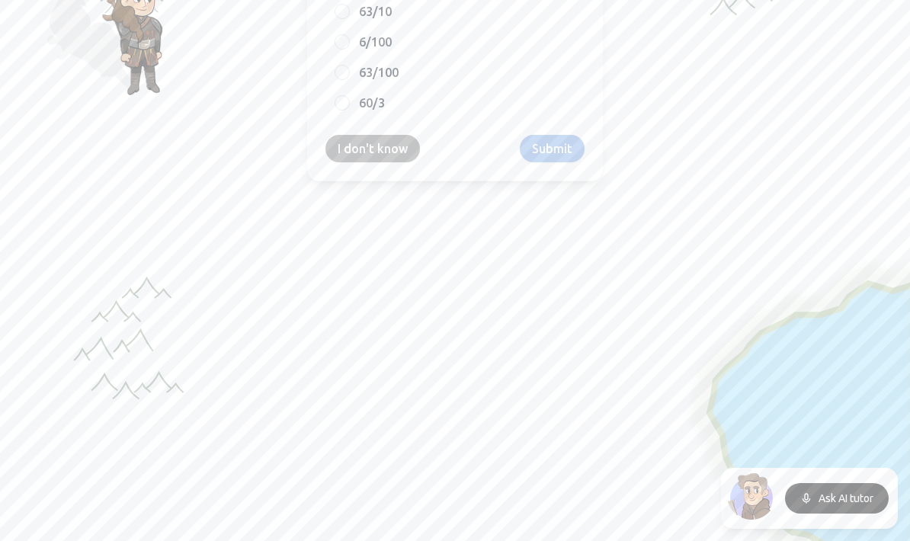
click at [381, 152] on button "I don't know" at bounding box center [373, 148] width 95 height 27
click at [395, 153] on button "I don't know" at bounding box center [373, 148] width 95 height 27
click at [395, 153] on button "I don't know" at bounding box center [373, 149] width 95 height 27
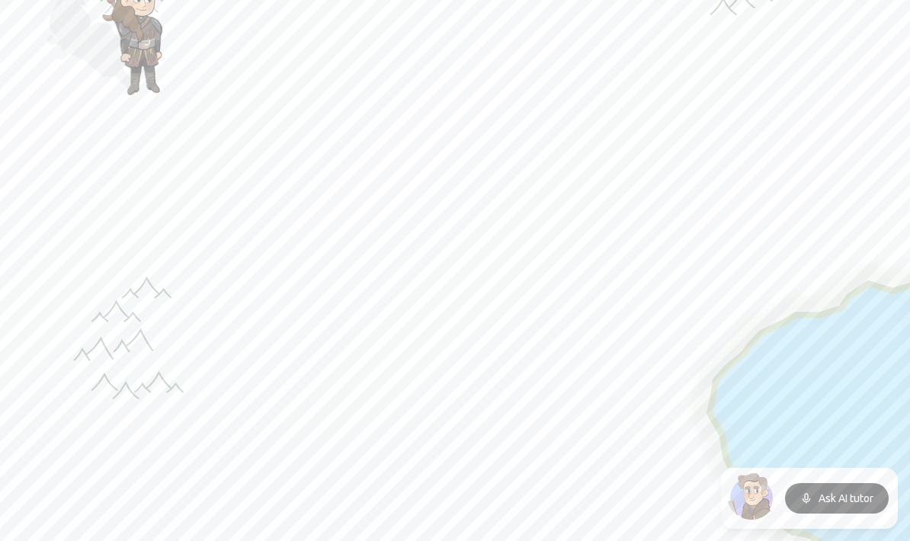
click at [395, 153] on button "I don't know" at bounding box center [373, 150] width 95 height 27
click at [395, 153] on button "I don't know" at bounding box center [373, 148] width 95 height 27
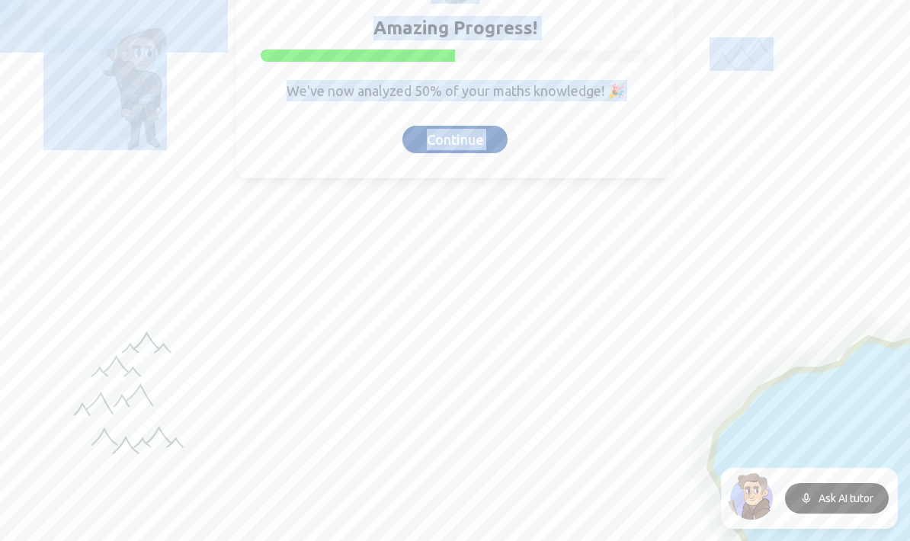
scroll to position [191, 0]
click at [442, 145] on button "Continue" at bounding box center [455, 140] width 105 height 27
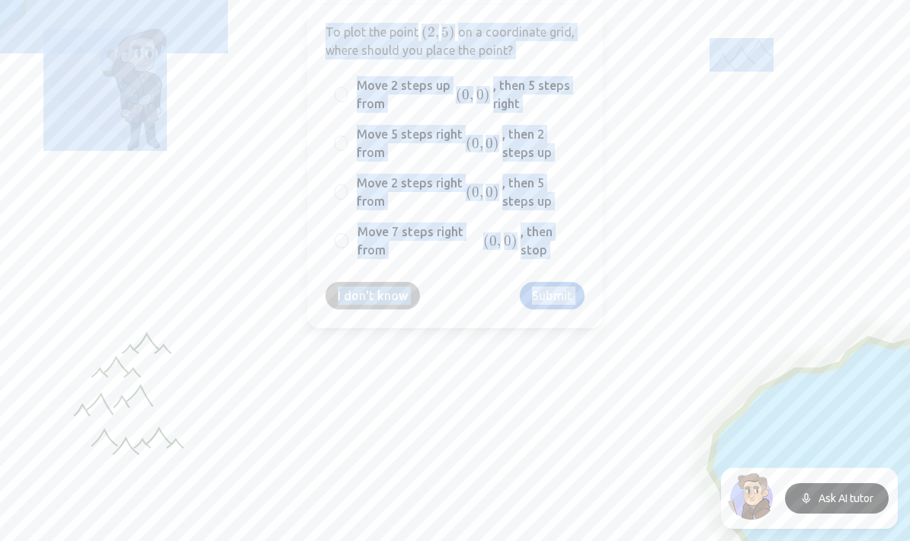
click at [401, 291] on button "I don't know" at bounding box center [373, 295] width 95 height 27
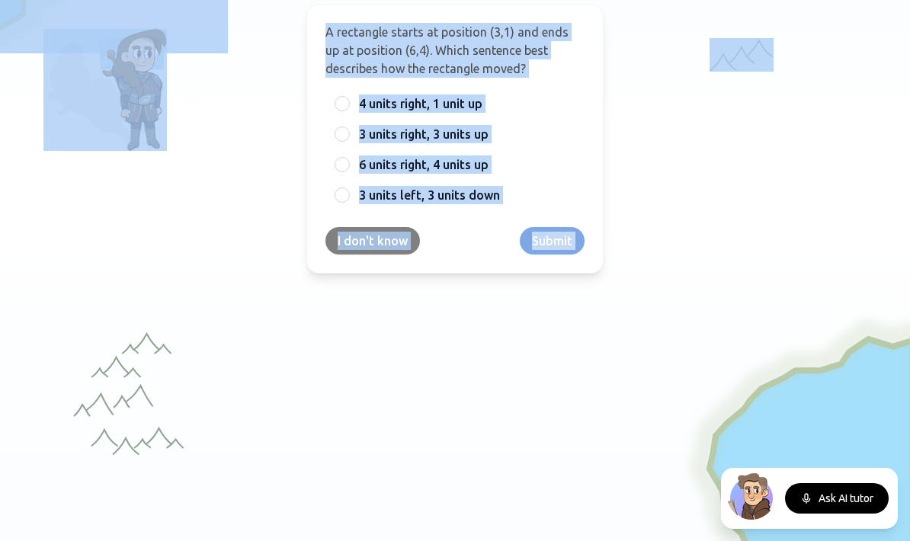
click at [395, 235] on button "I don't know" at bounding box center [373, 240] width 95 height 27
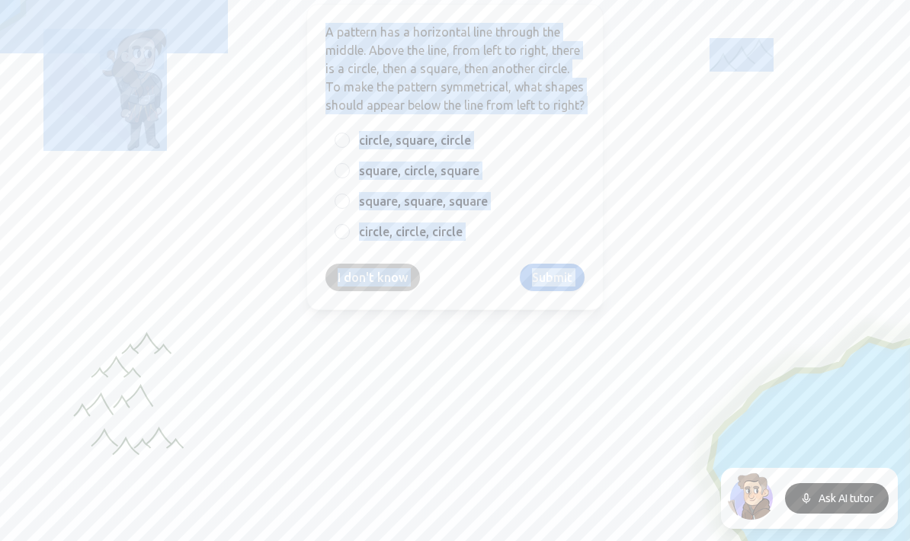
click at [393, 291] on button "I don't know" at bounding box center [373, 277] width 95 height 27
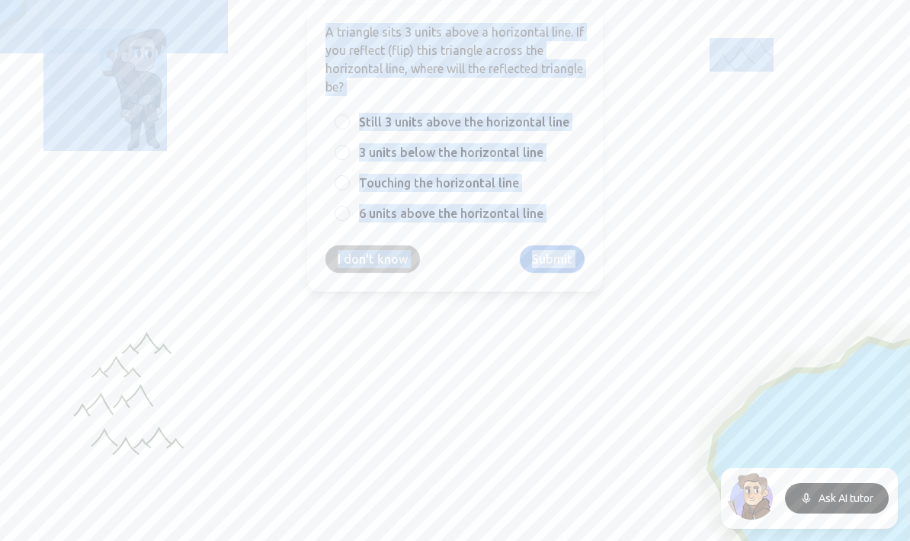
click at [400, 277] on div "A triangle sits 3 units above a horizontal line. If you reflect (flip) this tri…" at bounding box center [455, 148] width 297 height 288
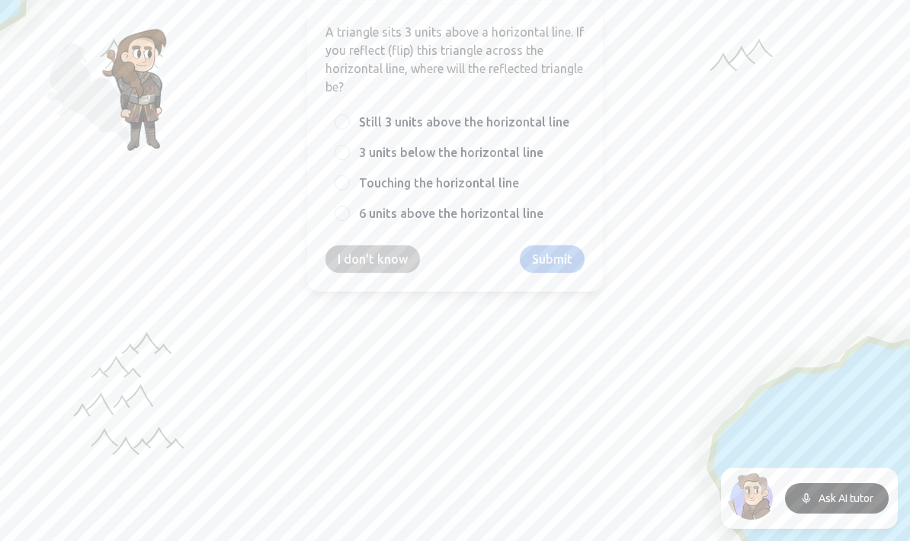
click at [403, 266] on button "I don't know" at bounding box center [373, 259] width 95 height 27
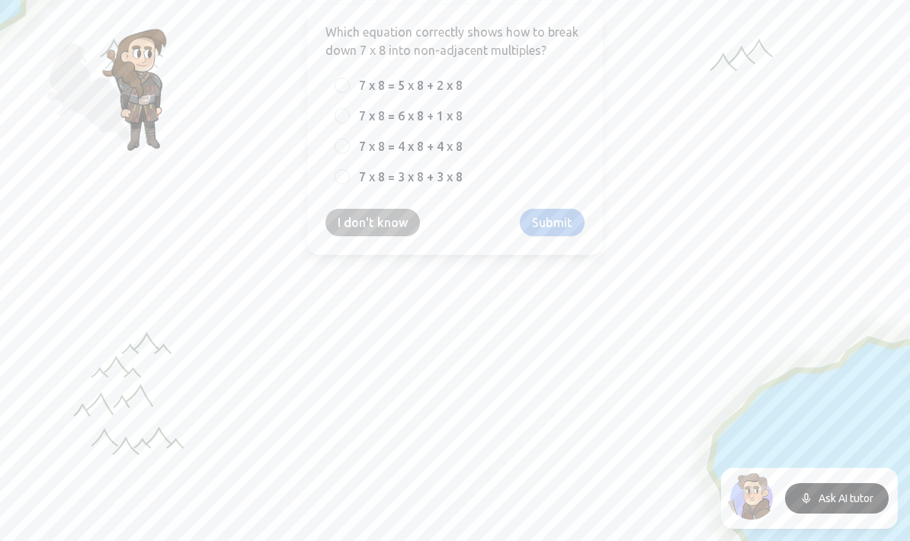
click at [412, 218] on button "I don't know" at bounding box center [373, 222] width 95 height 27
click at [411, 220] on button "I don't know" at bounding box center [373, 223] width 95 height 27
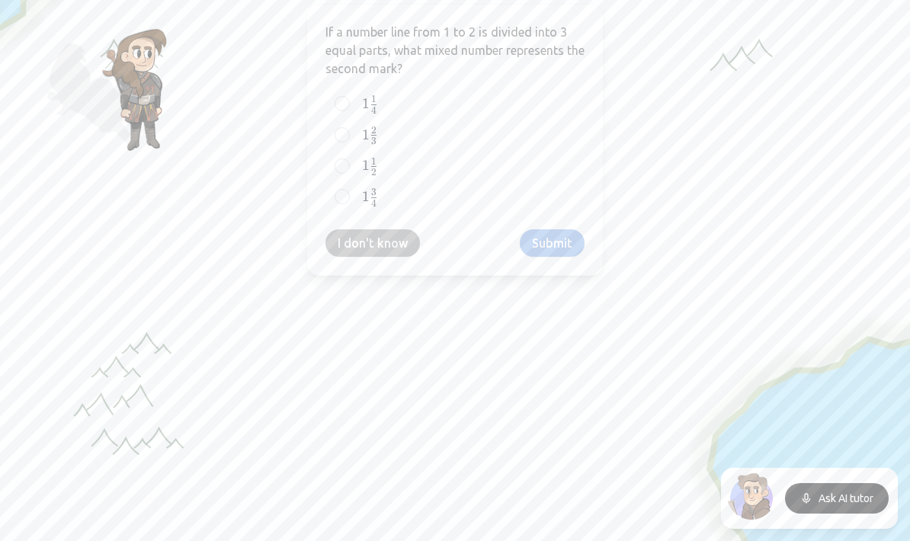
click at [387, 249] on button "I don't know" at bounding box center [373, 243] width 95 height 27
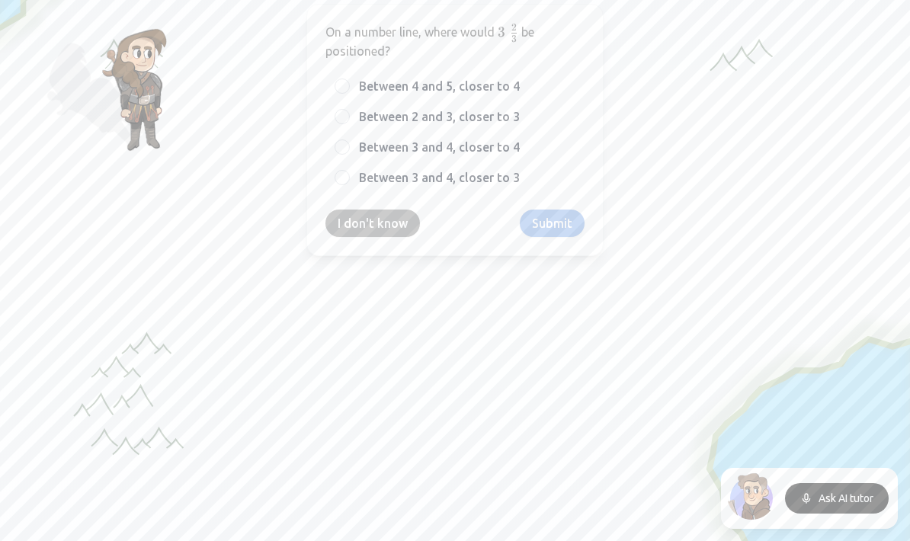
click at [392, 233] on button "I don't know" at bounding box center [373, 223] width 95 height 27
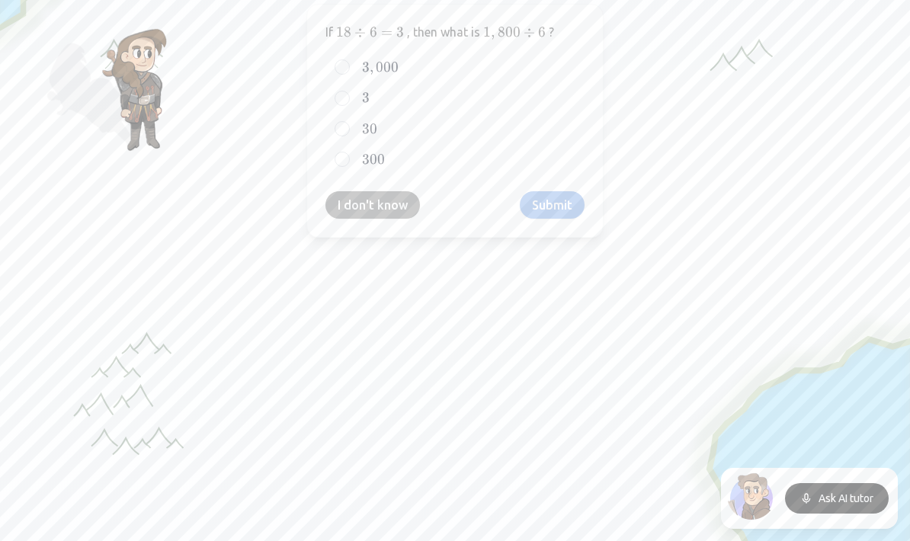
click at [397, 207] on button "I don't know" at bounding box center [373, 204] width 95 height 27
click at [397, 203] on button "I don't know" at bounding box center [373, 204] width 95 height 27
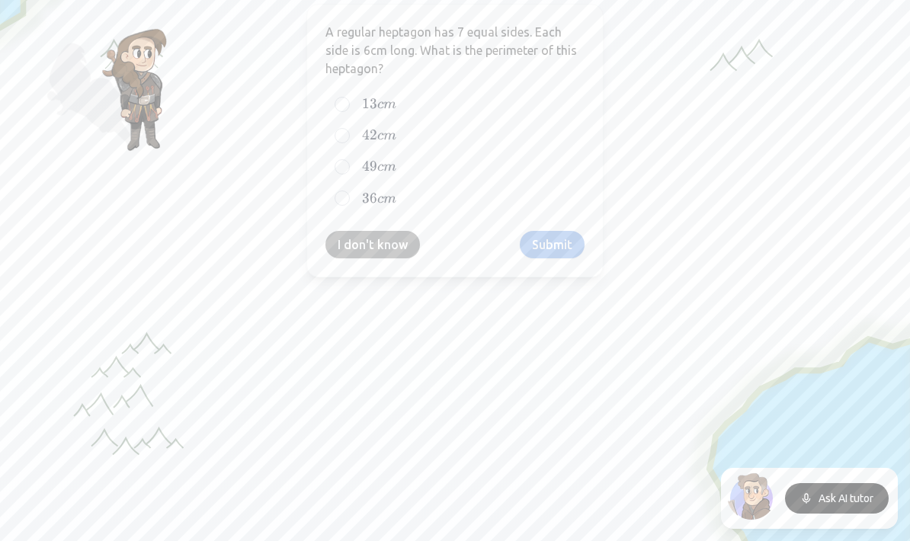
click at [403, 239] on button "I don't know" at bounding box center [373, 244] width 95 height 27
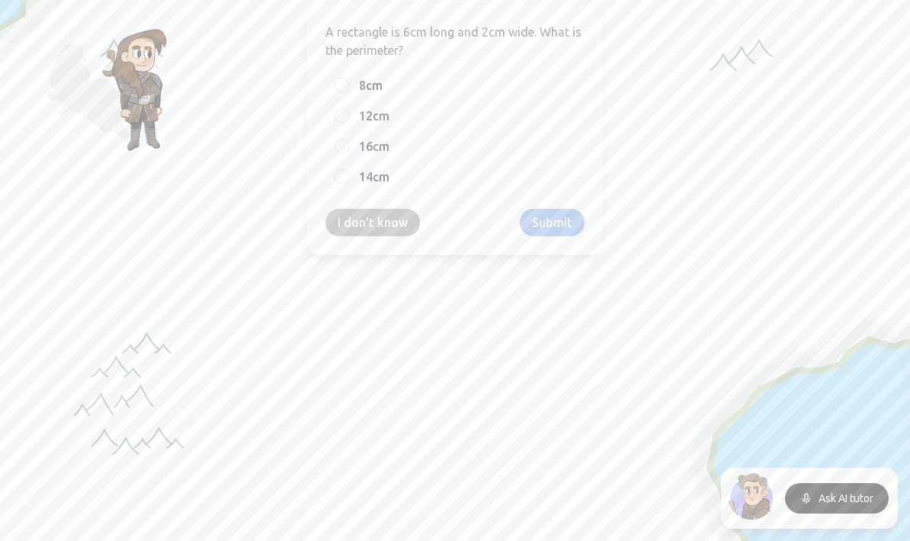
click at [403, 236] on div "A rectangle is 6cm long and 2cm wide. What is the perimeter? 8cm 12cm 16cm 14cm…" at bounding box center [455, 130] width 297 height 252
click at [402, 220] on button "I don't know" at bounding box center [373, 222] width 95 height 27
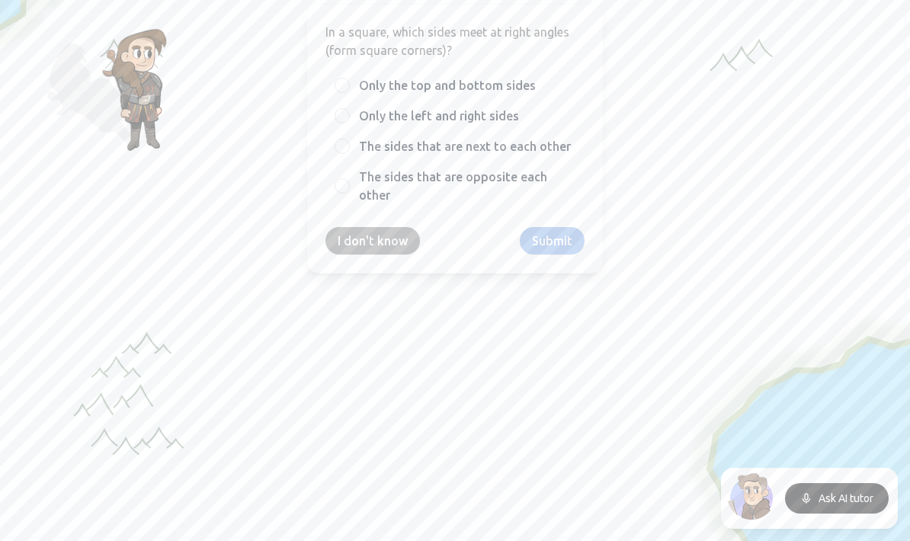
click at [393, 242] on button "I don't know" at bounding box center [373, 240] width 95 height 27
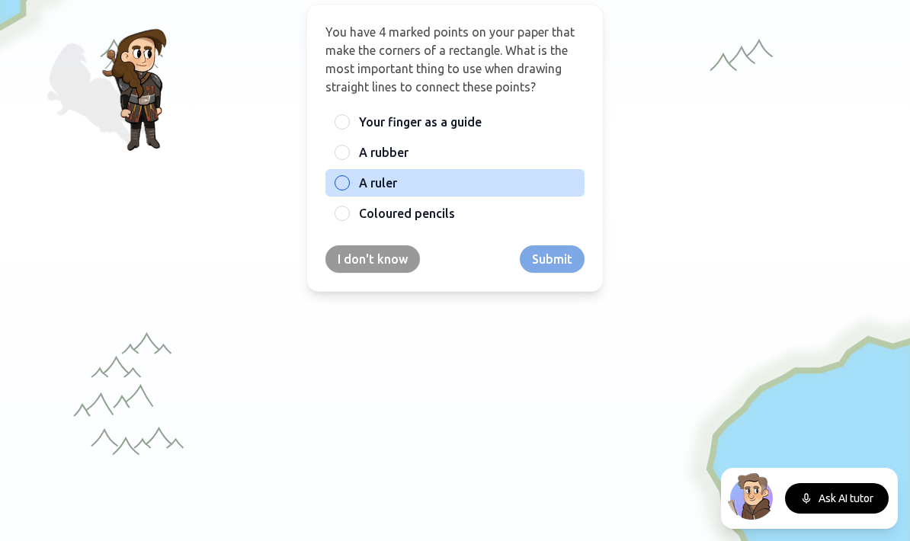
click at [390, 182] on span "A ruler" at bounding box center [378, 183] width 38 height 18
click at [348, 182] on button "A ruler" at bounding box center [342, 183] width 12 height 12
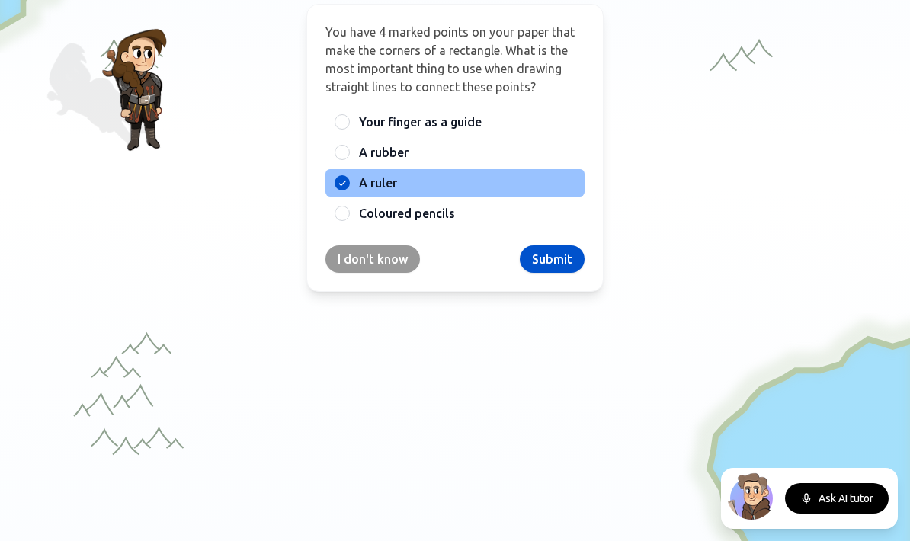
click at [531, 255] on button "Submit" at bounding box center [552, 259] width 65 height 27
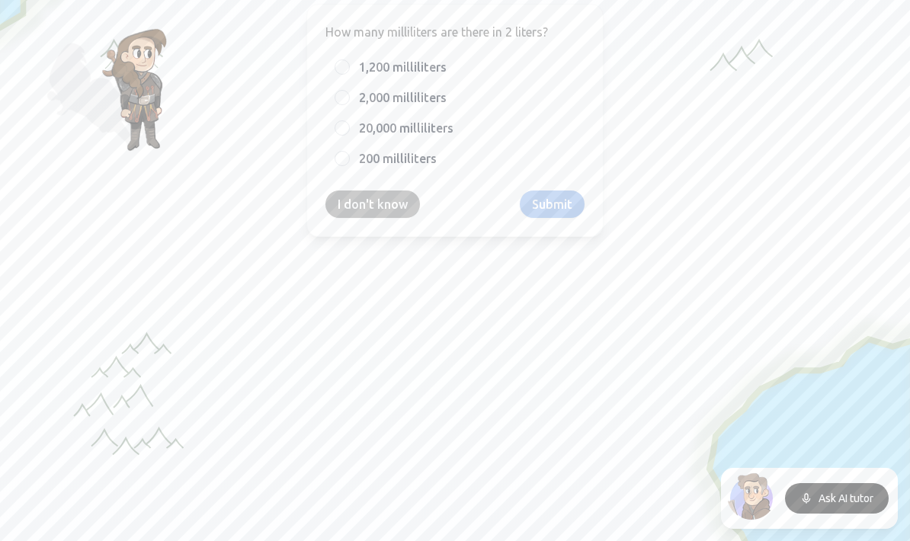
click at [375, 217] on button "I don't know" at bounding box center [373, 204] width 95 height 27
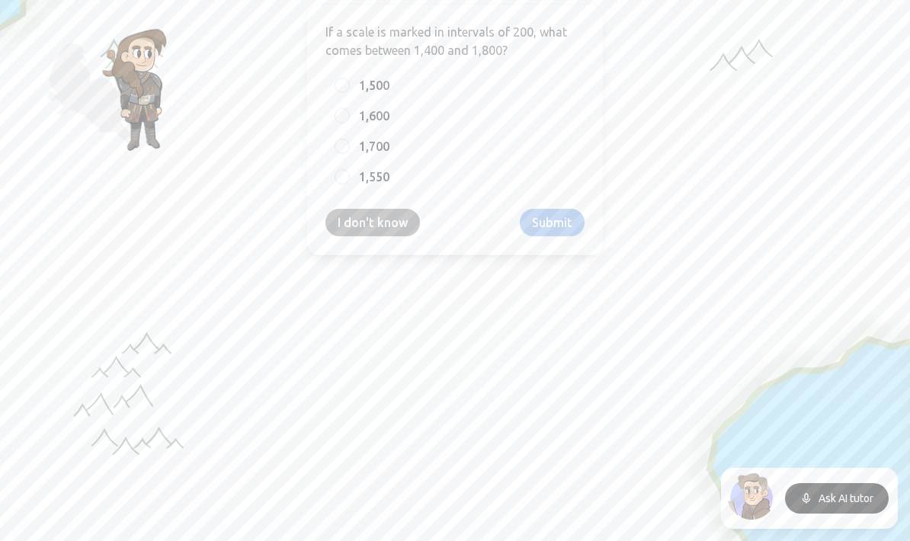
click at [375, 217] on button "I don't know" at bounding box center [373, 222] width 95 height 27
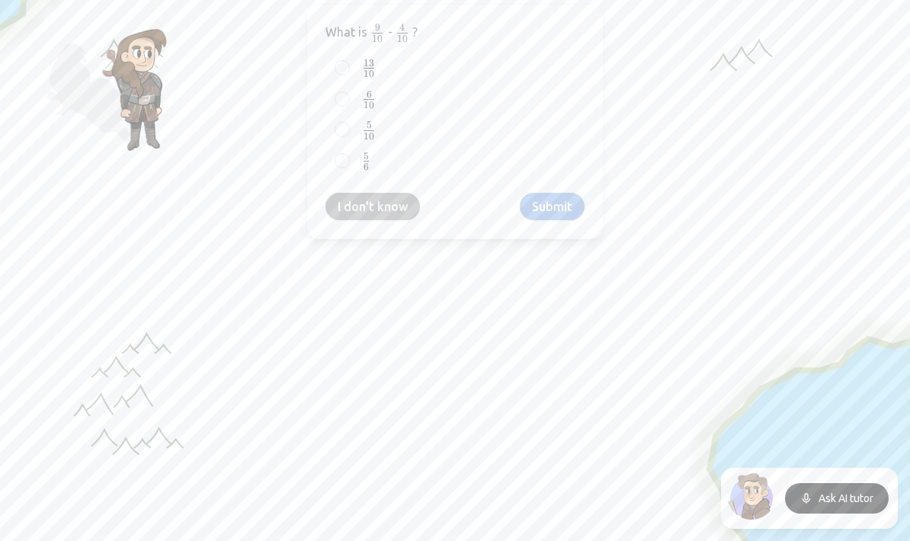
click at [374, 220] on div "What is 9 10 {9 \over 10} 10 9 ​ - 4 10 {4 \over 10} 10 4 ​ ? 13 10 {13 \over 1…" at bounding box center [455, 122] width 297 height 236
click at [374, 217] on button "I don't know" at bounding box center [373, 206] width 95 height 27
click at [374, 211] on button "I don't know" at bounding box center [373, 206] width 95 height 27
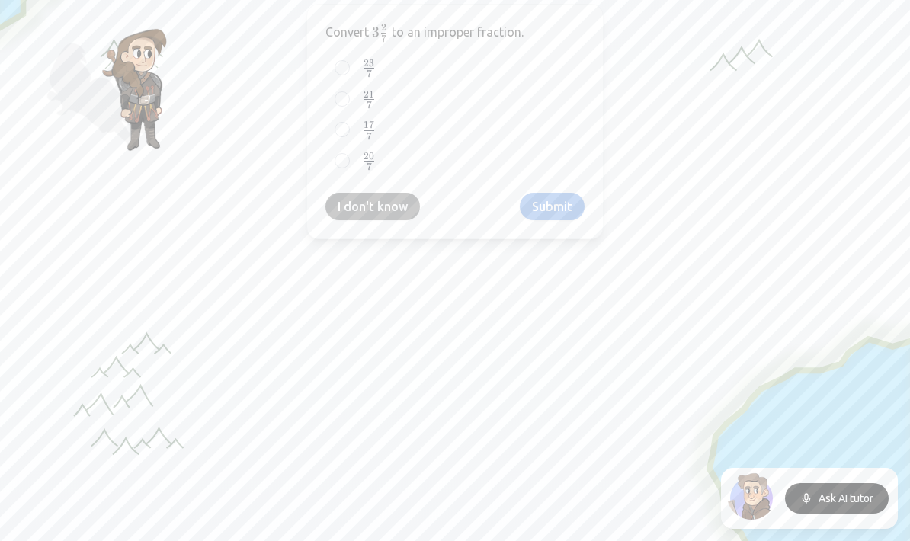
click at [374, 211] on button "I don't know" at bounding box center [373, 206] width 95 height 27
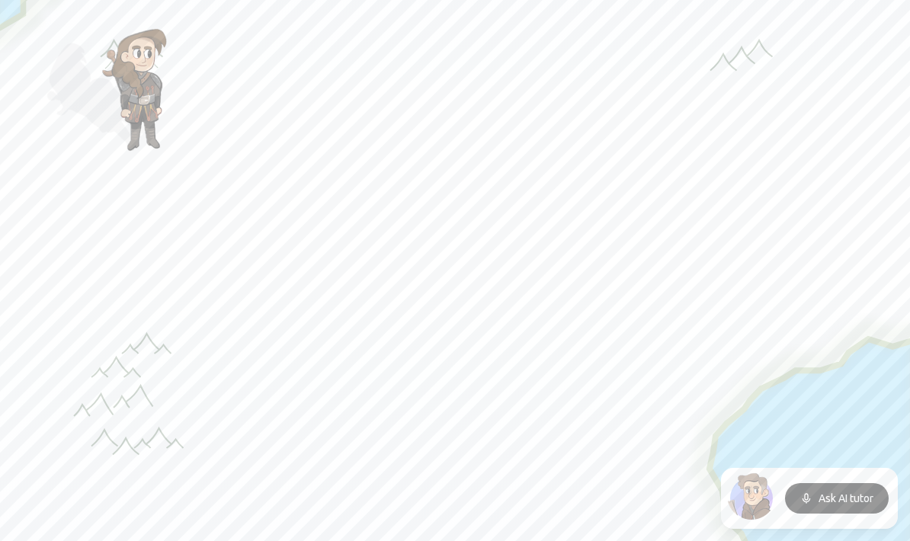
click at [374, 211] on button "I don't know" at bounding box center [373, 204] width 95 height 27
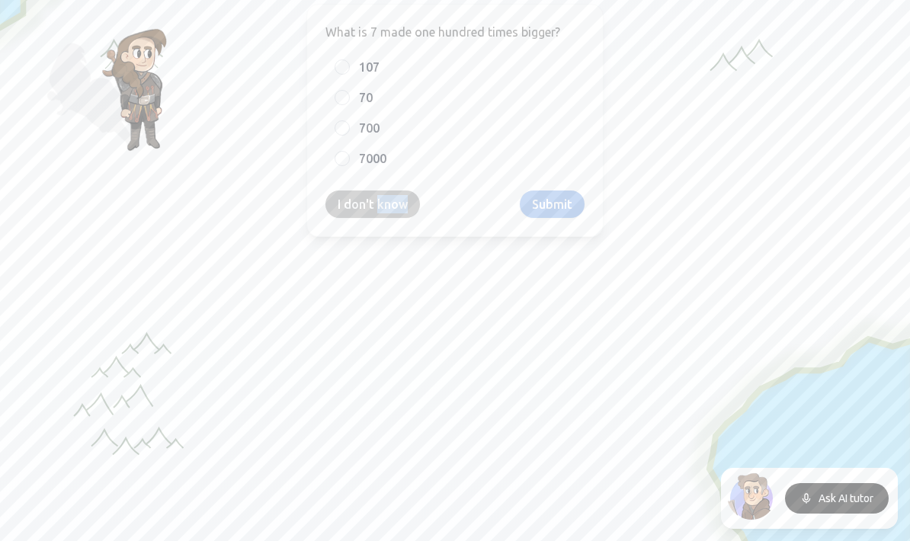
click at [374, 211] on button "I don't know" at bounding box center [373, 204] width 95 height 27
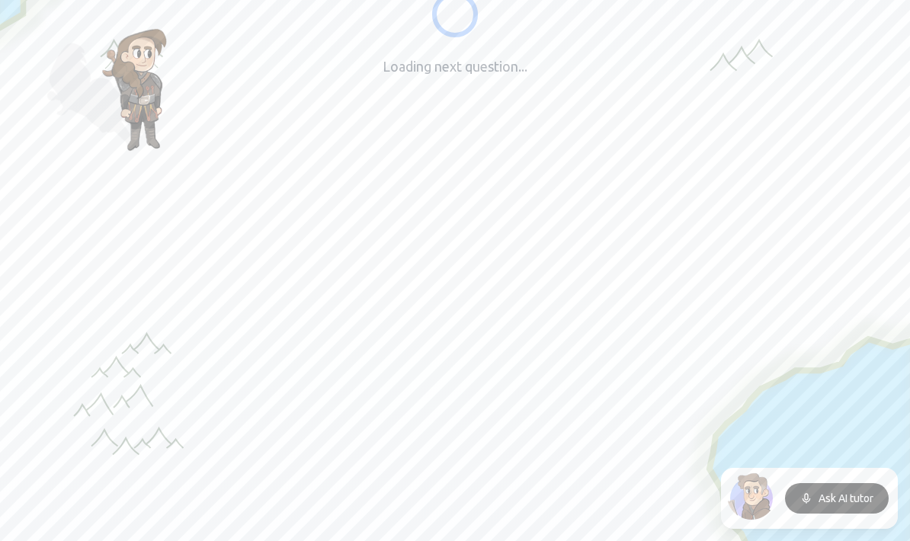
click at [374, 211] on div at bounding box center [455, 421] width 910 height 473
click at [374, 211] on button "I don't know" at bounding box center [373, 223] width 95 height 27
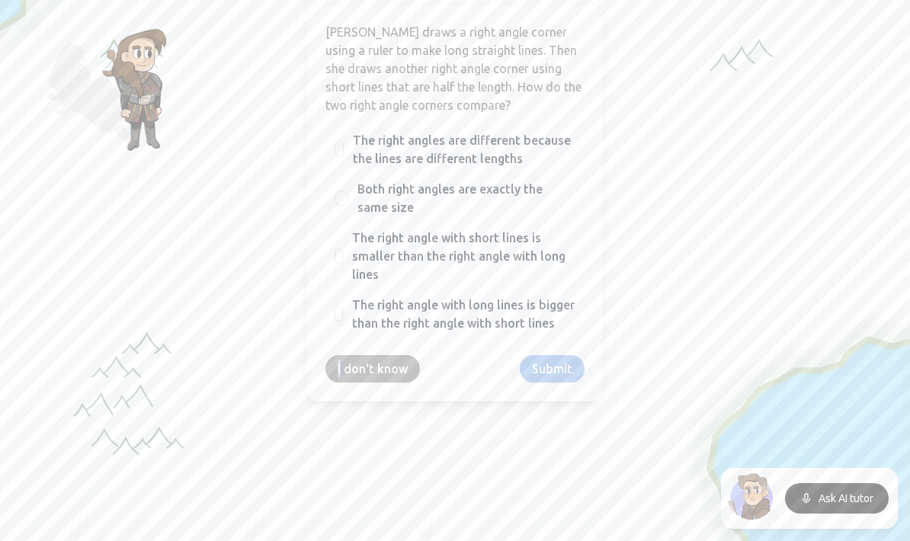
click at [381, 380] on button "I don't know" at bounding box center [373, 368] width 95 height 27
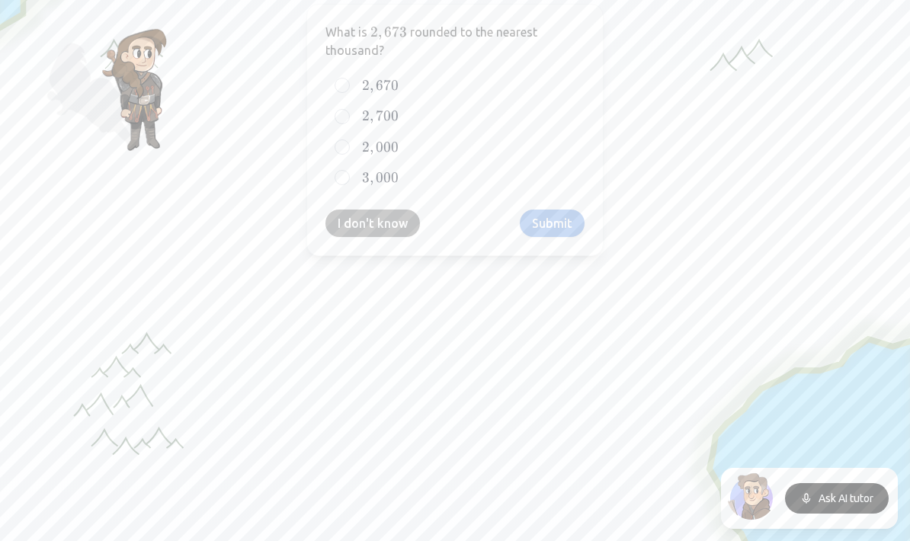
click at [391, 233] on button "I don't know" at bounding box center [373, 223] width 95 height 27
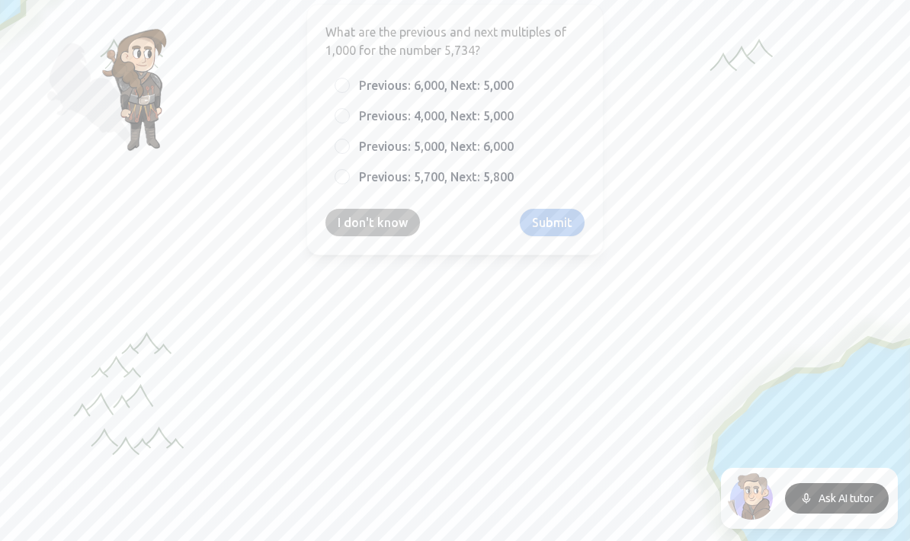
click at [391, 233] on button "I don't know" at bounding box center [373, 222] width 95 height 27
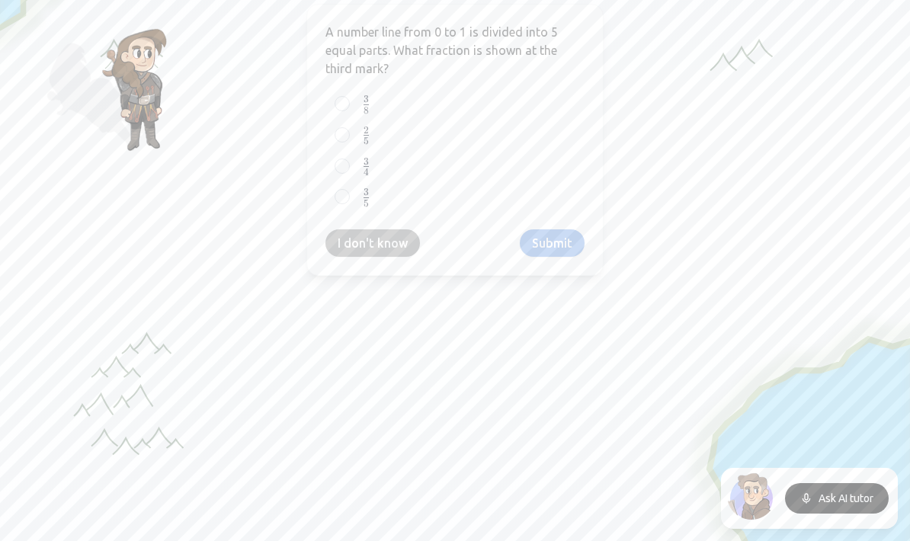
click at [393, 244] on button "I don't know" at bounding box center [373, 243] width 95 height 27
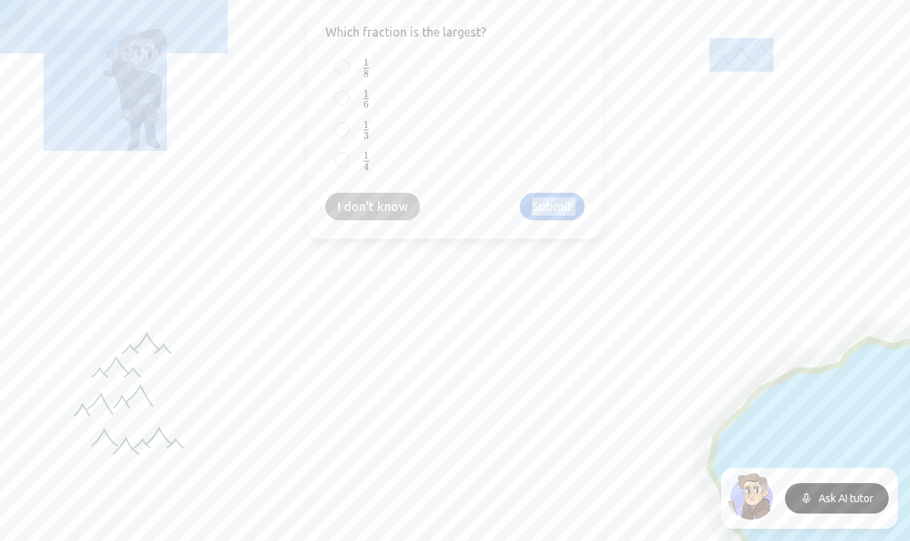
click at [393, 246] on div at bounding box center [455, 421] width 910 height 473
click at [390, 217] on button "I don't know" at bounding box center [373, 206] width 95 height 27
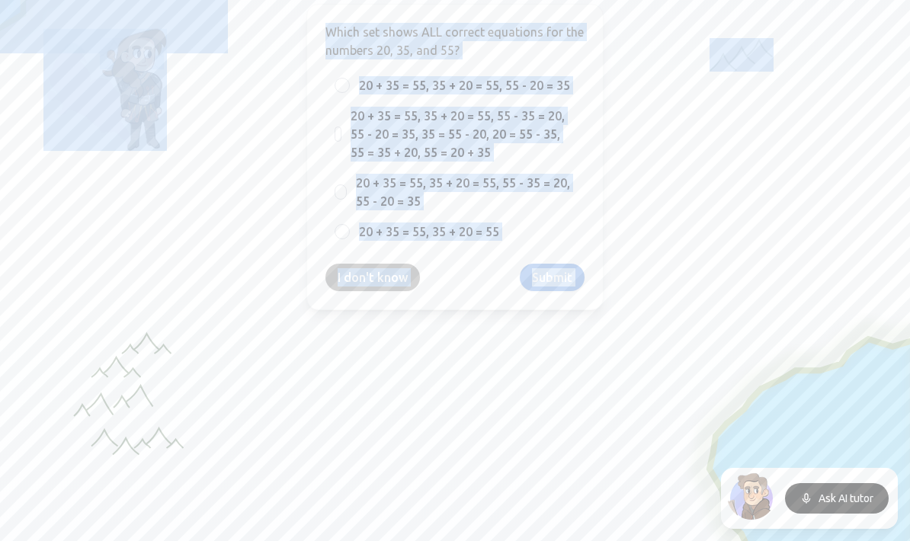
click at [397, 247] on div "Which set shows ALL correct equations for the numbers 20, 35, and 55? 20 + 35 =…" at bounding box center [455, 157] width 297 height 307
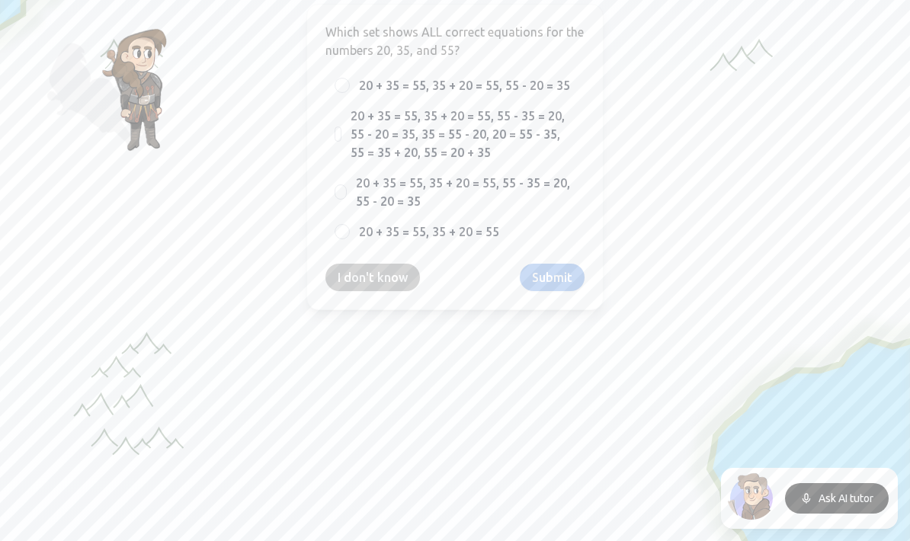
click at [397, 262] on div "Which set shows ALL correct equations for the numbers 20, 35, and 55? 20 + 35 =…" at bounding box center [455, 157] width 297 height 307
click at [397, 286] on button "I don't know" at bounding box center [373, 277] width 95 height 27
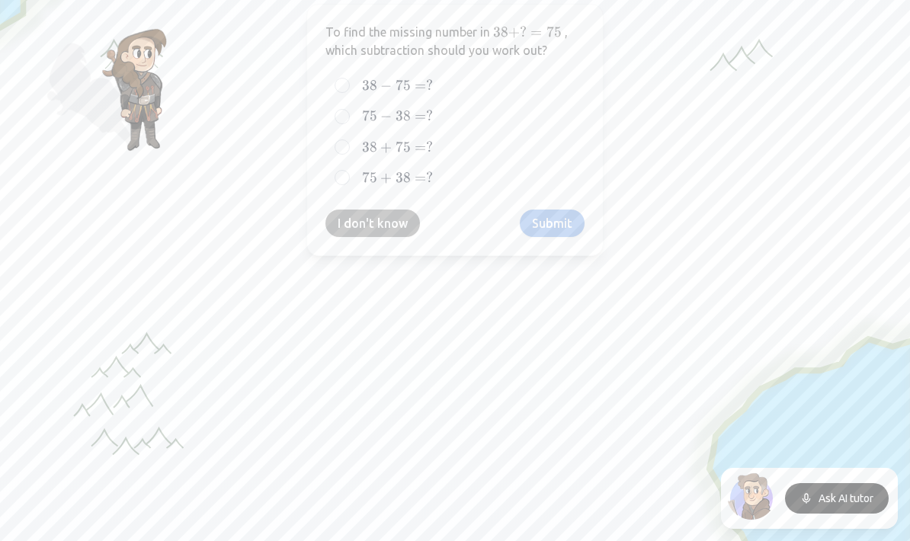
click at [388, 233] on button "I don't know" at bounding box center [373, 223] width 95 height 27
click at [388, 233] on button "I don't know" at bounding box center [373, 224] width 95 height 27
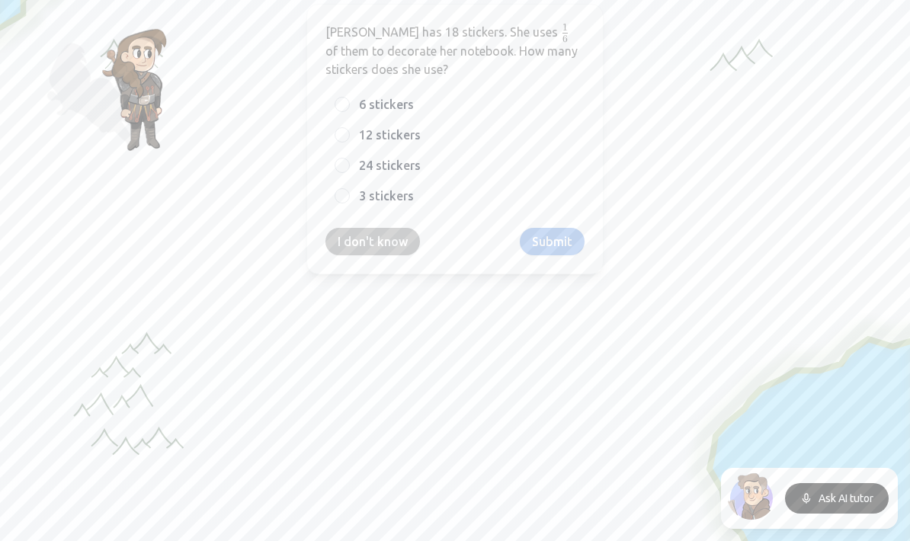
click at [387, 245] on button "I don't know" at bounding box center [373, 241] width 95 height 27
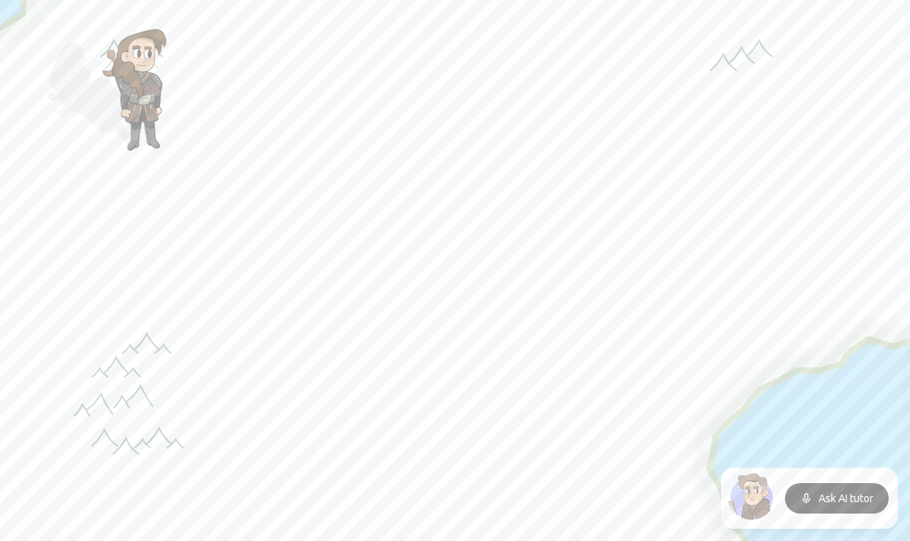
click at [393, 229] on button "I don't know" at bounding box center [373, 223] width 95 height 27
click at [395, 207] on button "I don't know" at bounding box center [373, 204] width 95 height 27
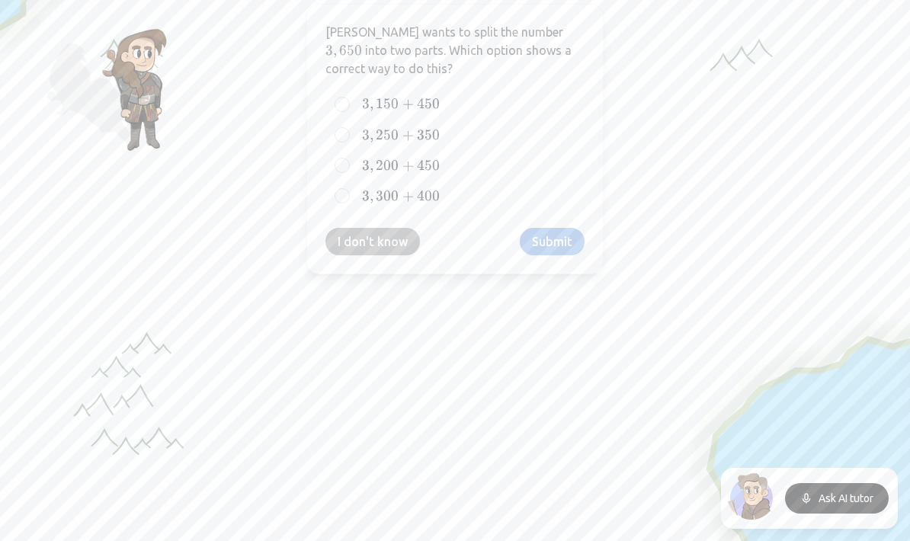
click at [400, 235] on button "I don't know" at bounding box center [373, 241] width 95 height 27
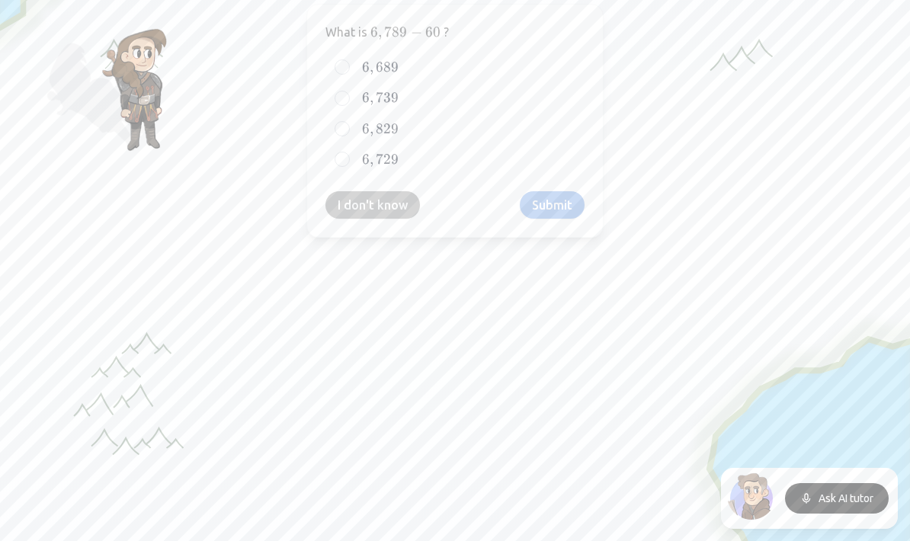
click at [400, 245] on div at bounding box center [455, 421] width 910 height 473
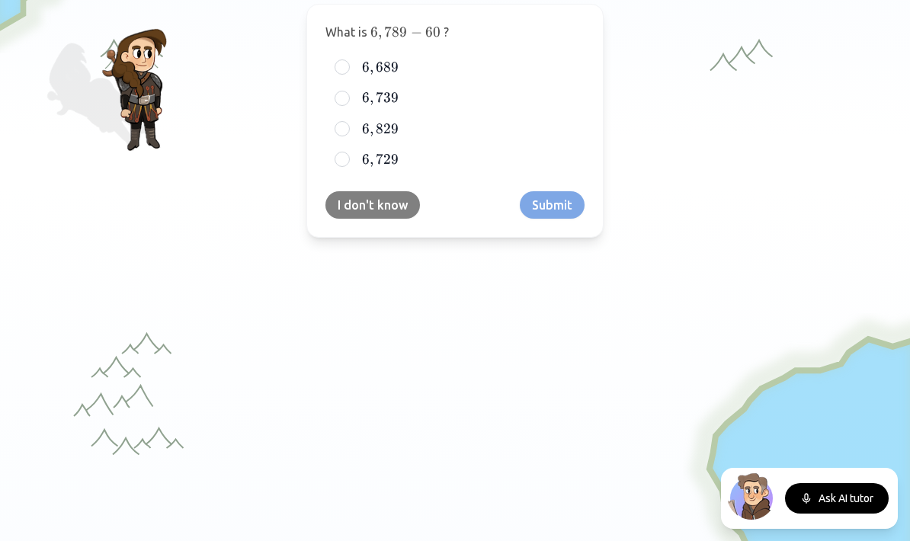
click at [388, 204] on button "I don't know" at bounding box center [373, 204] width 95 height 27
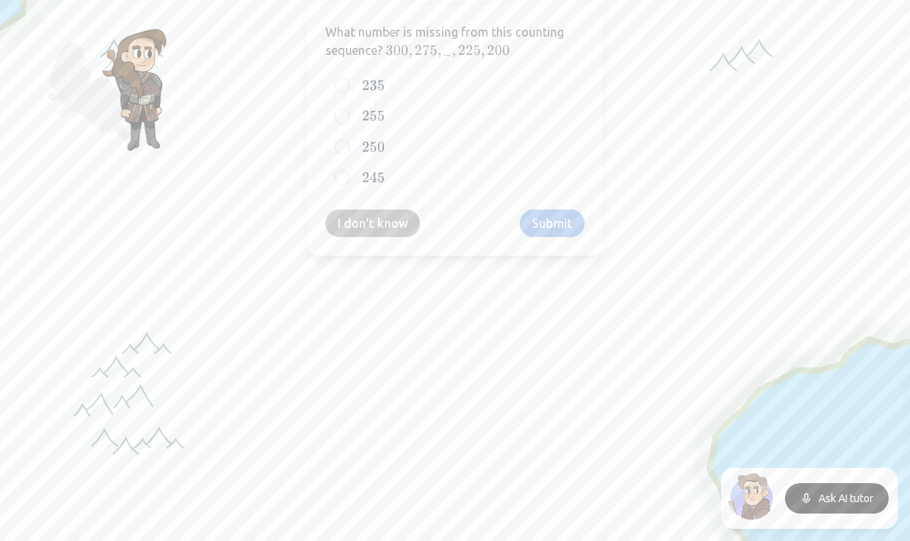
click at [393, 219] on button "I don't know" at bounding box center [373, 223] width 95 height 27
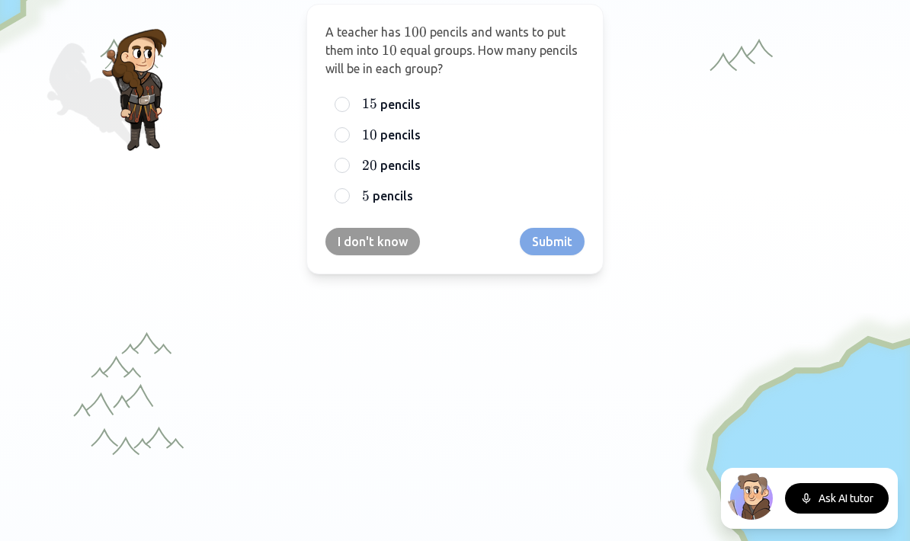
click at [333, 237] on button "I don't know" at bounding box center [373, 241] width 95 height 27
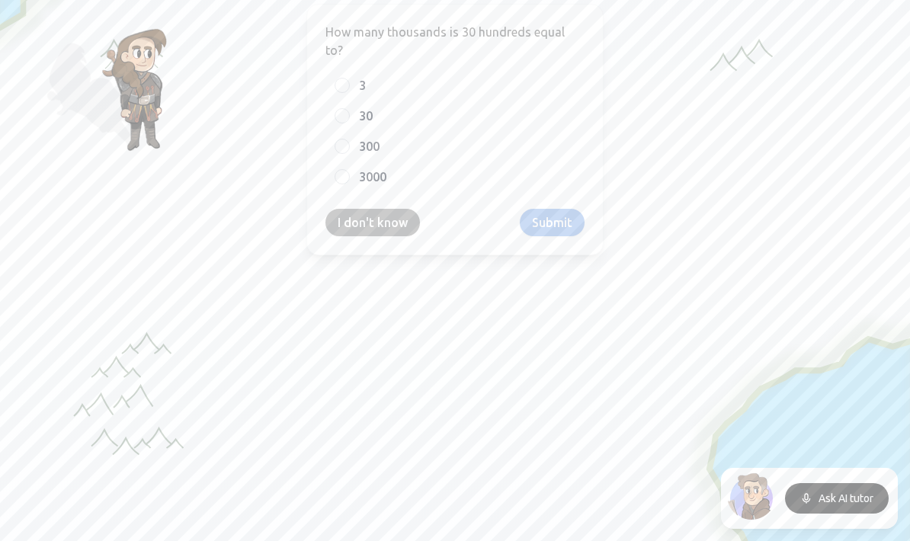
click at [388, 209] on button "I don't know" at bounding box center [373, 222] width 95 height 27
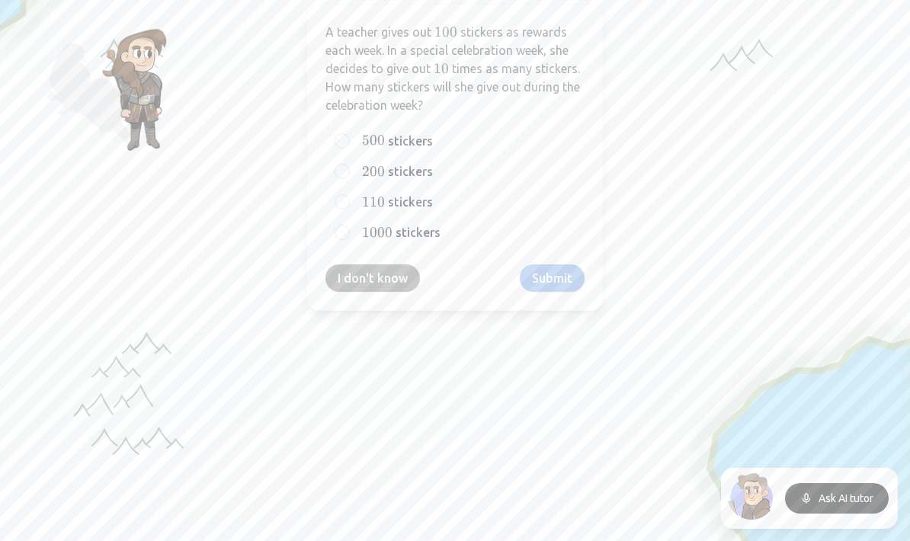
click at [384, 280] on button "I don't know" at bounding box center [373, 278] width 95 height 27
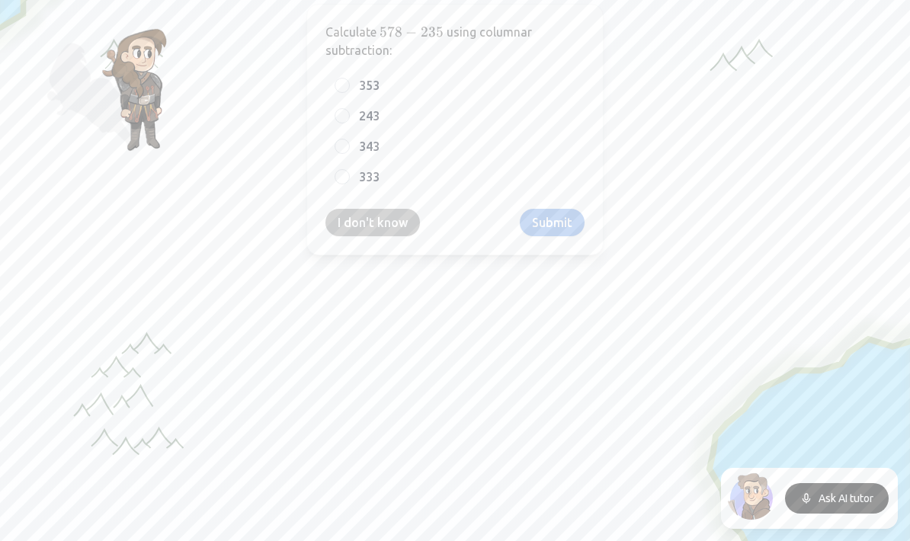
click at [384, 238] on div "Calculate 578 − 235 578 - 235 578 − 235 using columnar subtraction: 353 243 343…" at bounding box center [455, 130] width 297 height 252
click at [384, 236] on div "Calculate 578 − 235 578 - 235 578 − 235 using columnar subtraction: 353 243 343…" at bounding box center [455, 130] width 297 height 252
click at [382, 225] on button "I don't know" at bounding box center [373, 222] width 95 height 27
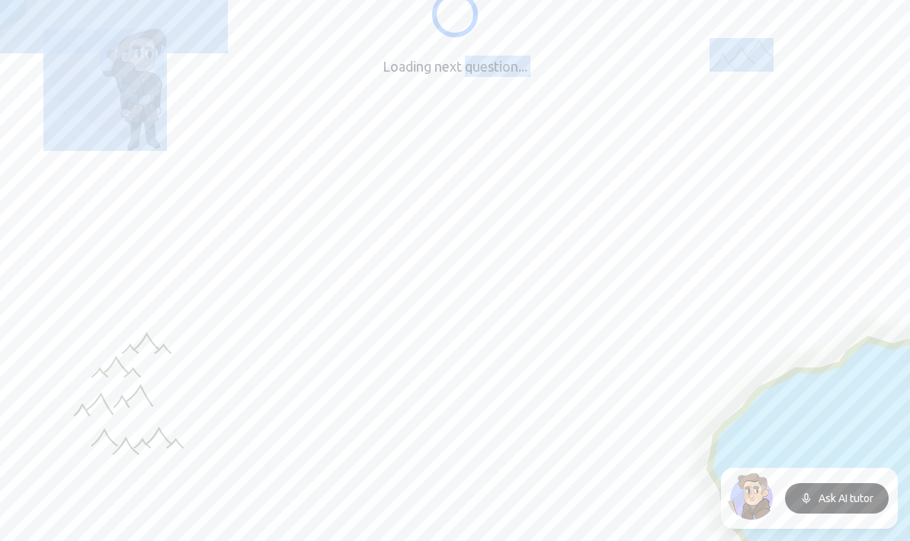
click at [382, 225] on div "Quit Test Loading next question... Stop guessing where students are stuck. Find…" at bounding box center [455, 233] width 910 height 849
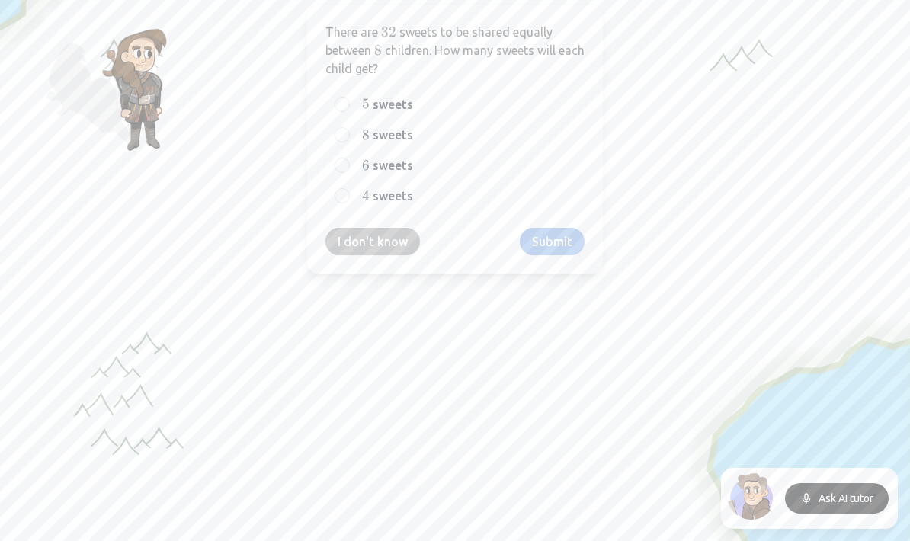
click at [384, 265] on div "There are 32 32 32 sweets to be shared equally between 8 8 8 children. How many…" at bounding box center [455, 139] width 297 height 271
click at [376, 246] on button "I don't know" at bounding box center [373, 241] width 95 height 27
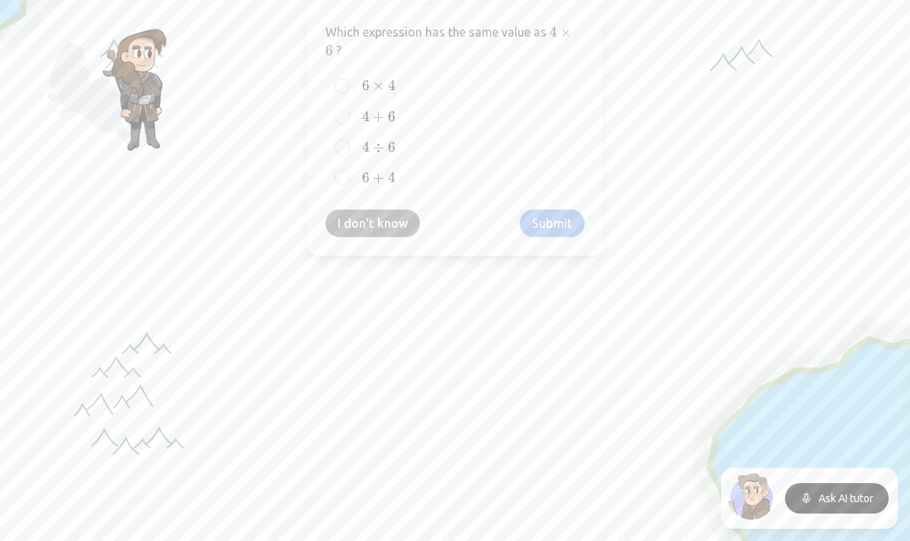
click at [380, 233] on button "I don't know" at bounding box center [373, 223] width 95 height 27
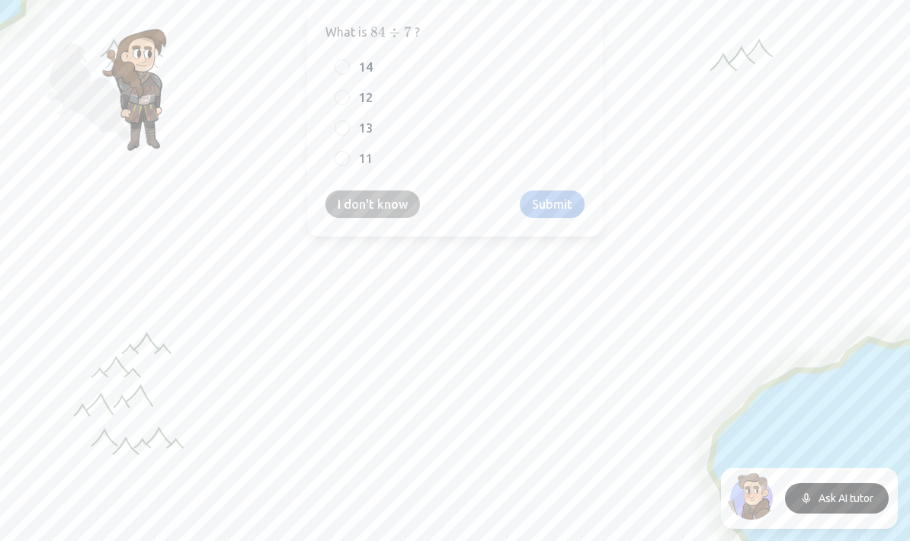
click at [376, 215] on button "I don't know" at bounding box center [373, 204] width 95 height 27
click at [376, 214] on button "I don't know" at bounding box center [373, 204] width 95 height 27
click at [382, 209] on button "I don't know" at bounding box center [373, 204] width 95 height 27
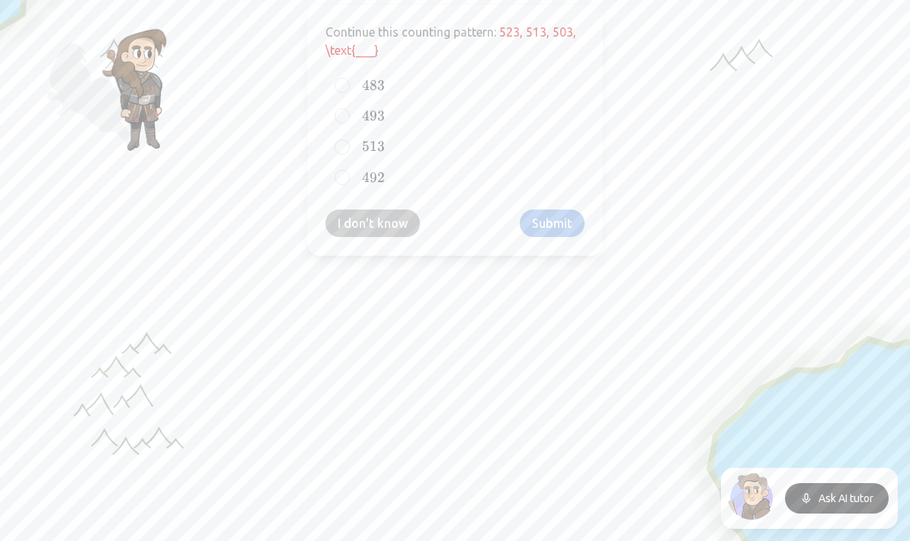
click at [383, 208] on div "Continue this counting pattern: 523, 513, 503, \text{___} 483 483 483 493 493 4…" at bounding box center [455, 130] width 297 height 252
click at [385, 227] on button "I don't know" at bounding box center [373, 223] width 95 height 27
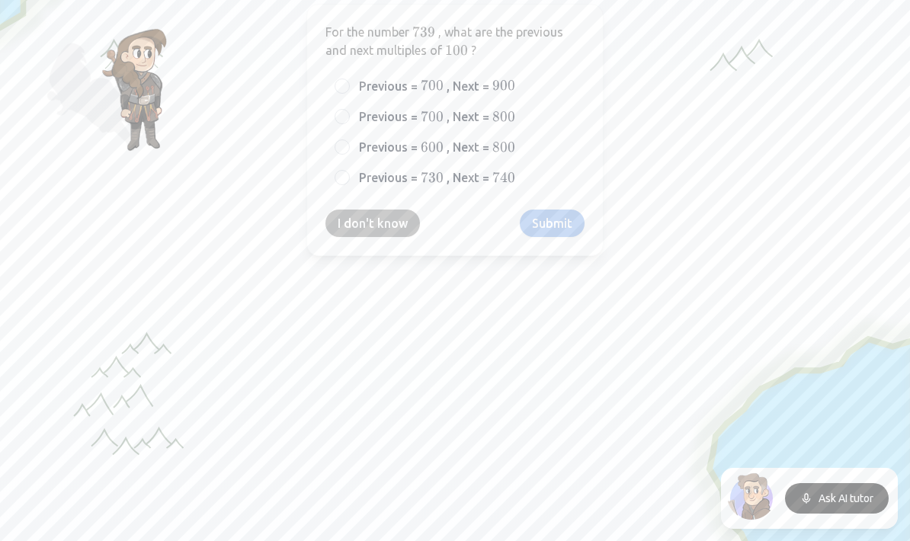
click at [384, 222] on button "I don't know" at bounding box center [373, 223] width 95 height 27
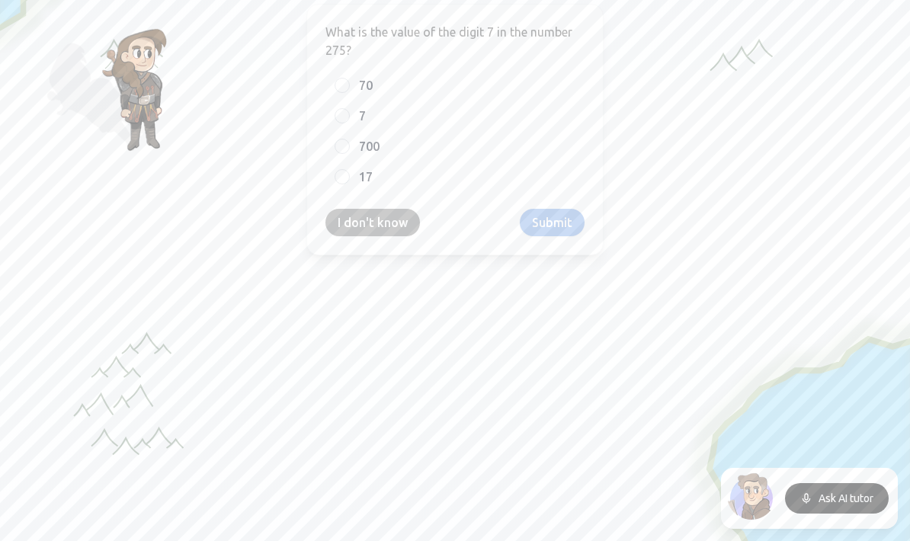
click at [384, 227] on button "I don't know" at bounding box center [373, 222] width 95 height 27
click at [384, 229] on button "I don't know" at bounding box center [373, 223] width 95 height 27
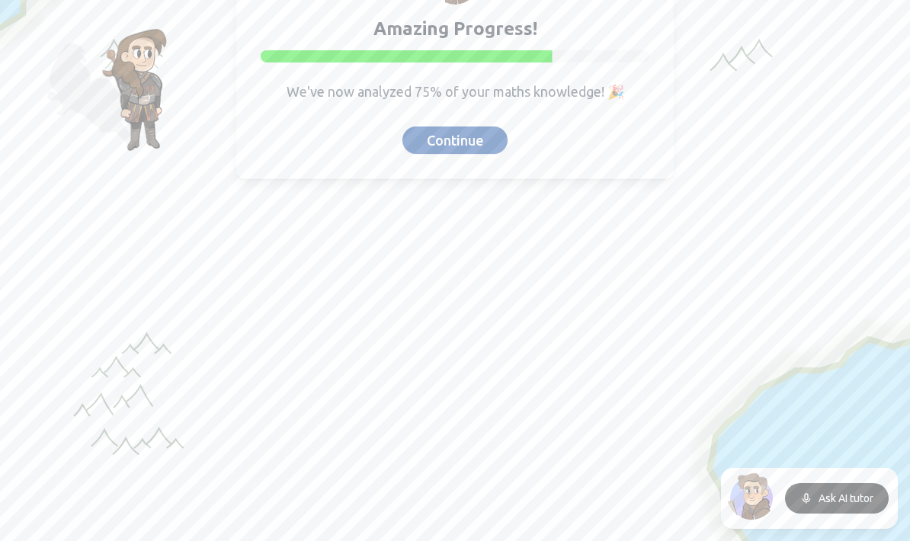
click at [442, 137] on button "Continue" at bounding box center [455, 140] width 105 height 27
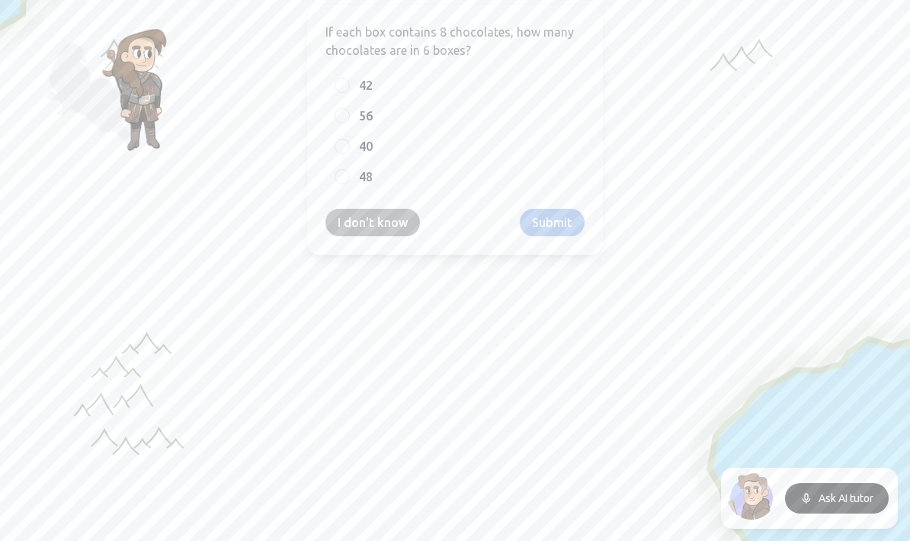
click at [398, 228] on button "I don't know" at bounding box center [373, 222] width 95 height 27
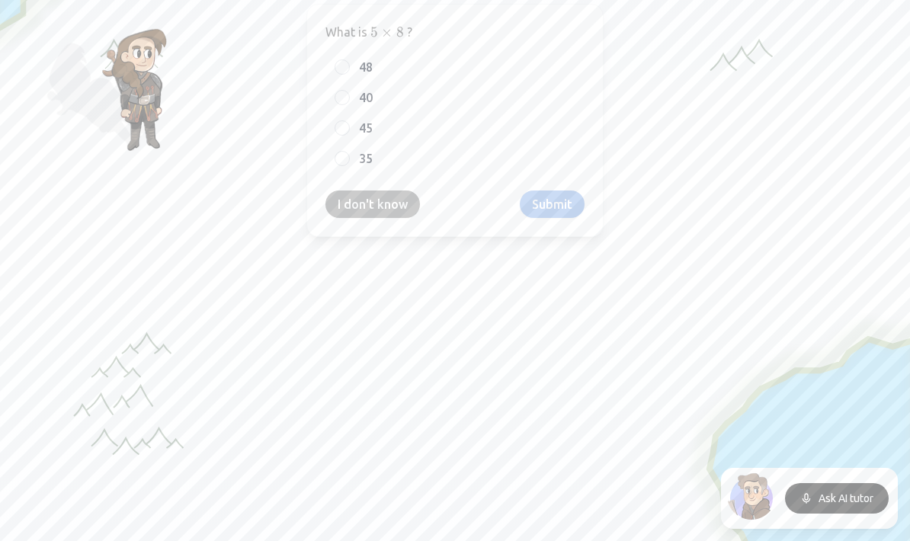
click at [400, 216] on button "I don't know" at bounding box center [373, 204] width 95 height 27
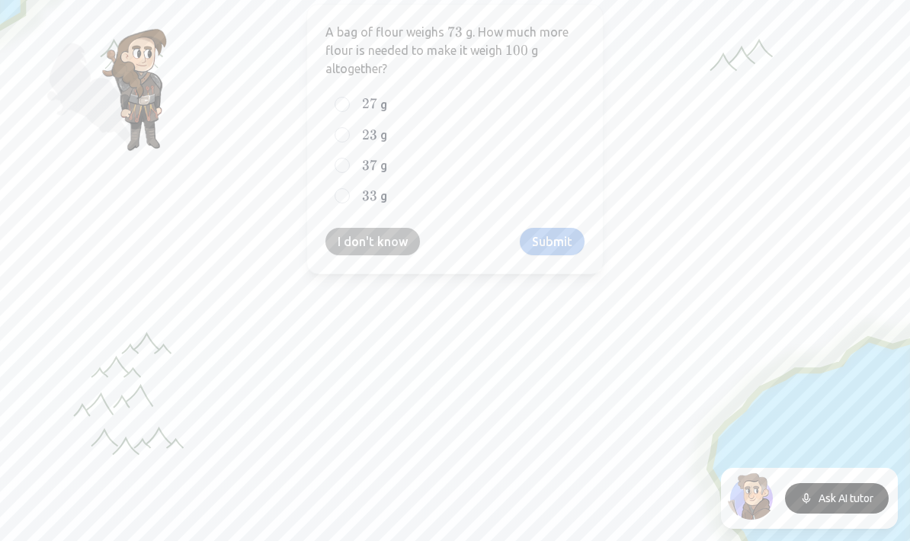
click at [394, 239] on button "I don't know" at bounding box center [373, 241] width 95 height 27
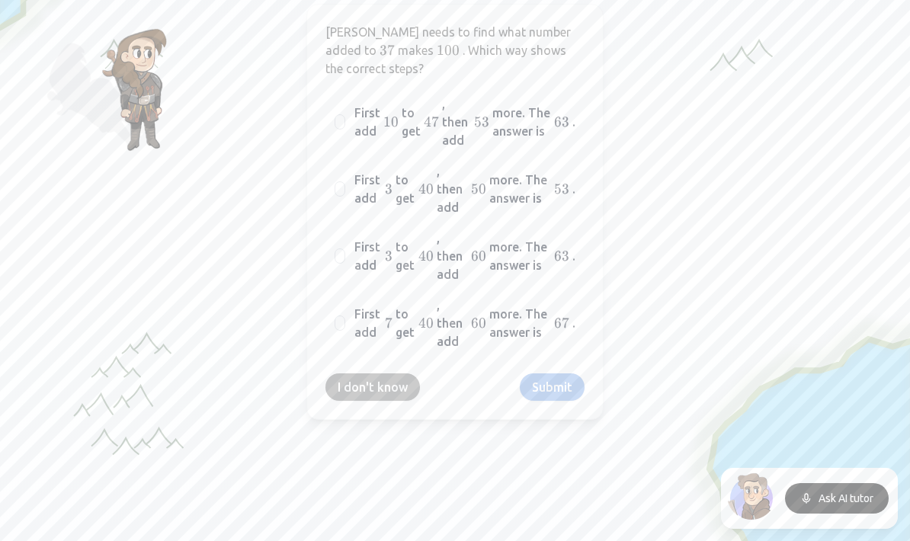
click at [390, 378] on button "I don't know" at bounding box center [373, 387] width 95 height 27
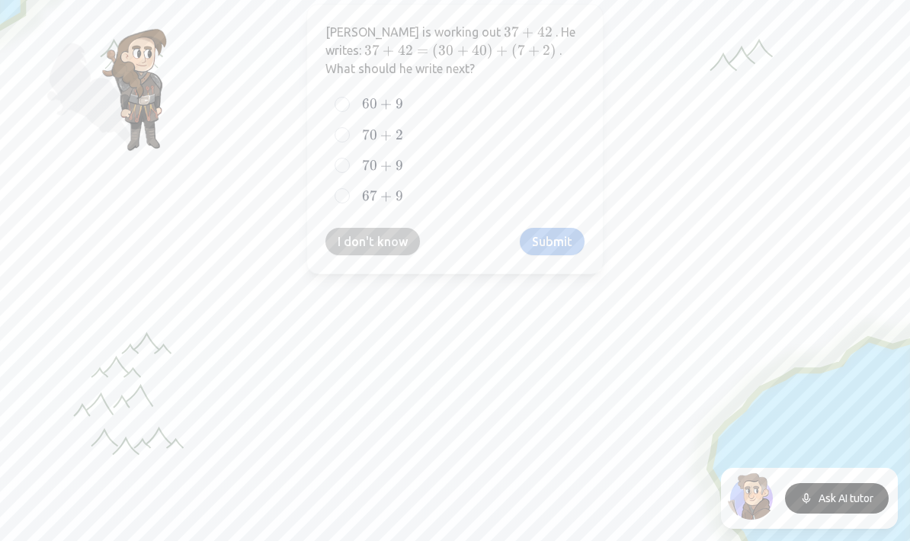
click at [390, 240] on button "I don't know" at bounding box center [373, 241] width 95 height 27
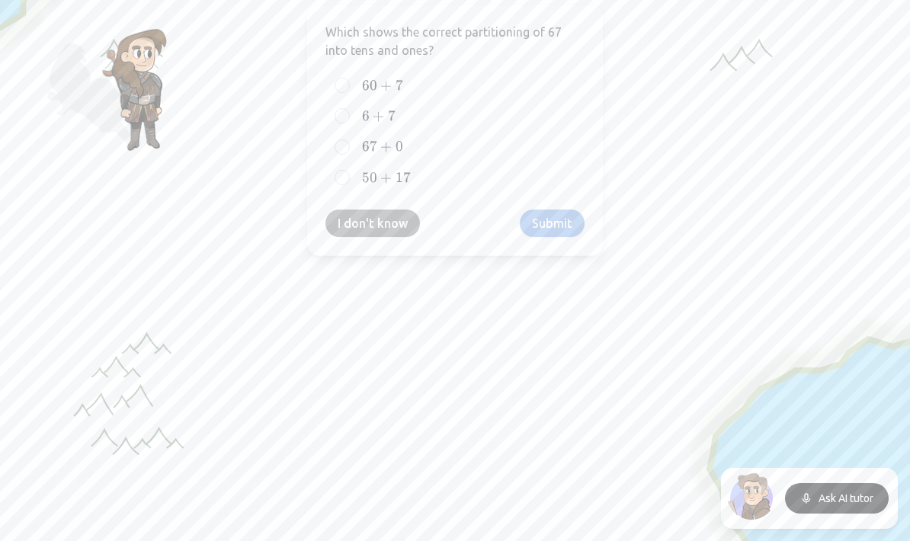
click at [390, 233] on button "I don't know" at bounding box center [373, 223] width 95 height 27
click at [389, 226] on button "I don't know" at bounding box center [373, 222] width 95 height 27
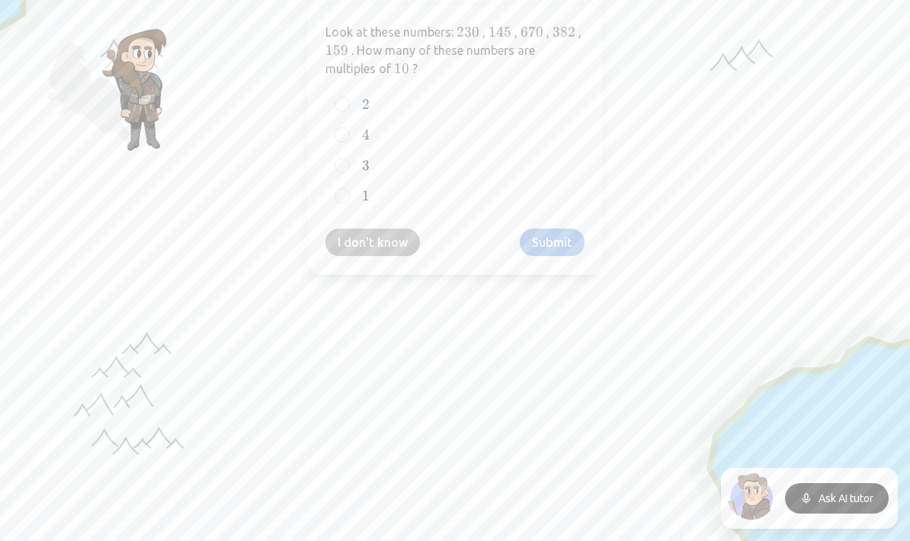
click at [394, 248] on button "I don't know" at bounding box center [373, 242] width 95 height 27
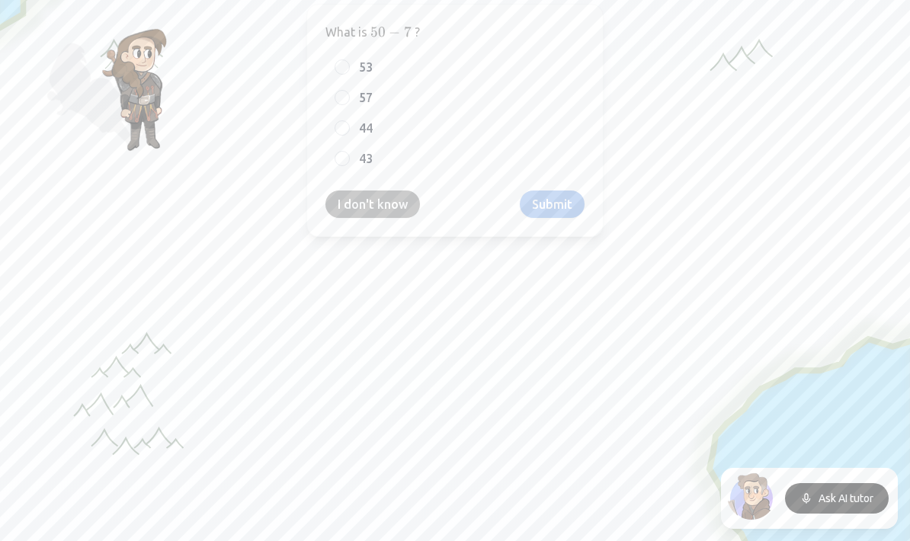
click at [390, 211] on button "I don't know" at bounding box center [373, 204] width 95 height 27
click at [381, 210] on button "I don't know" at bounding box center [373, 204] width 95 height 27
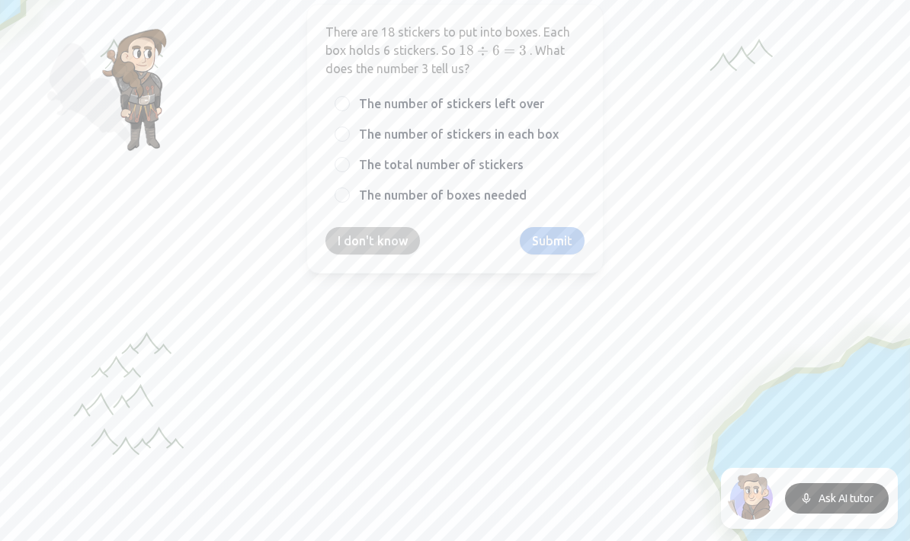
click at [380, 236] on button "I don't know" at bounding box center [373, 240] width 95 height 27
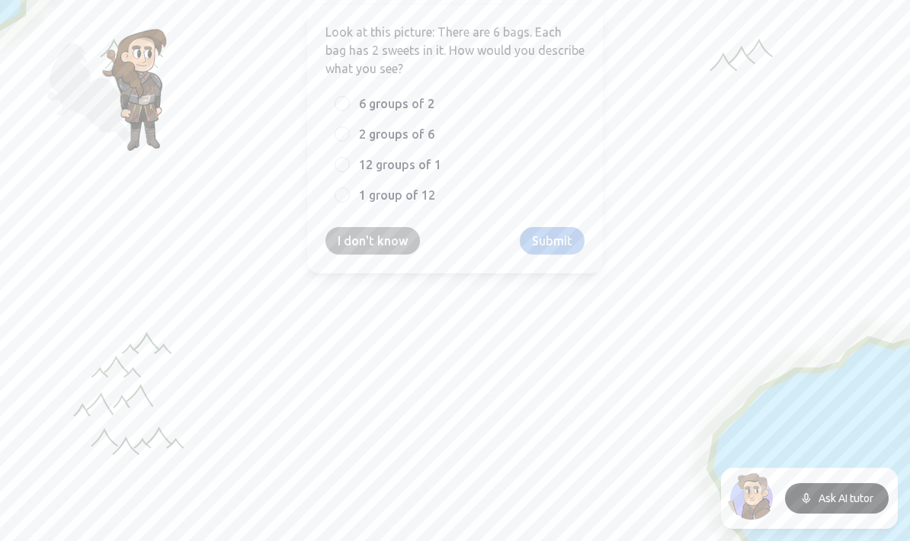
click at [373, 241] on button "I don't know" at bounding box center [373, 240] width 95 height 27
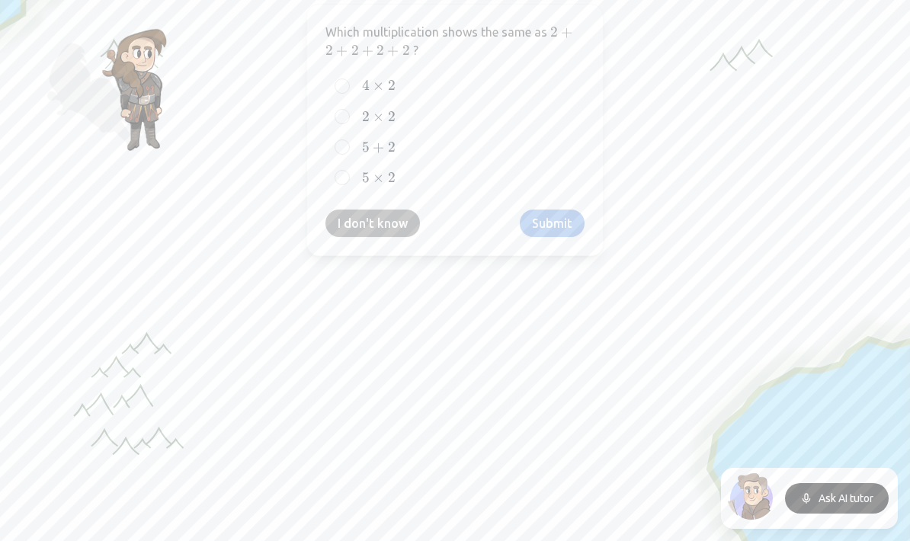
click at [399, 234] on button "I don't know" at bounding box center [373, 223] width 95 height 27
